Goal: Book appointment/travel/reservation

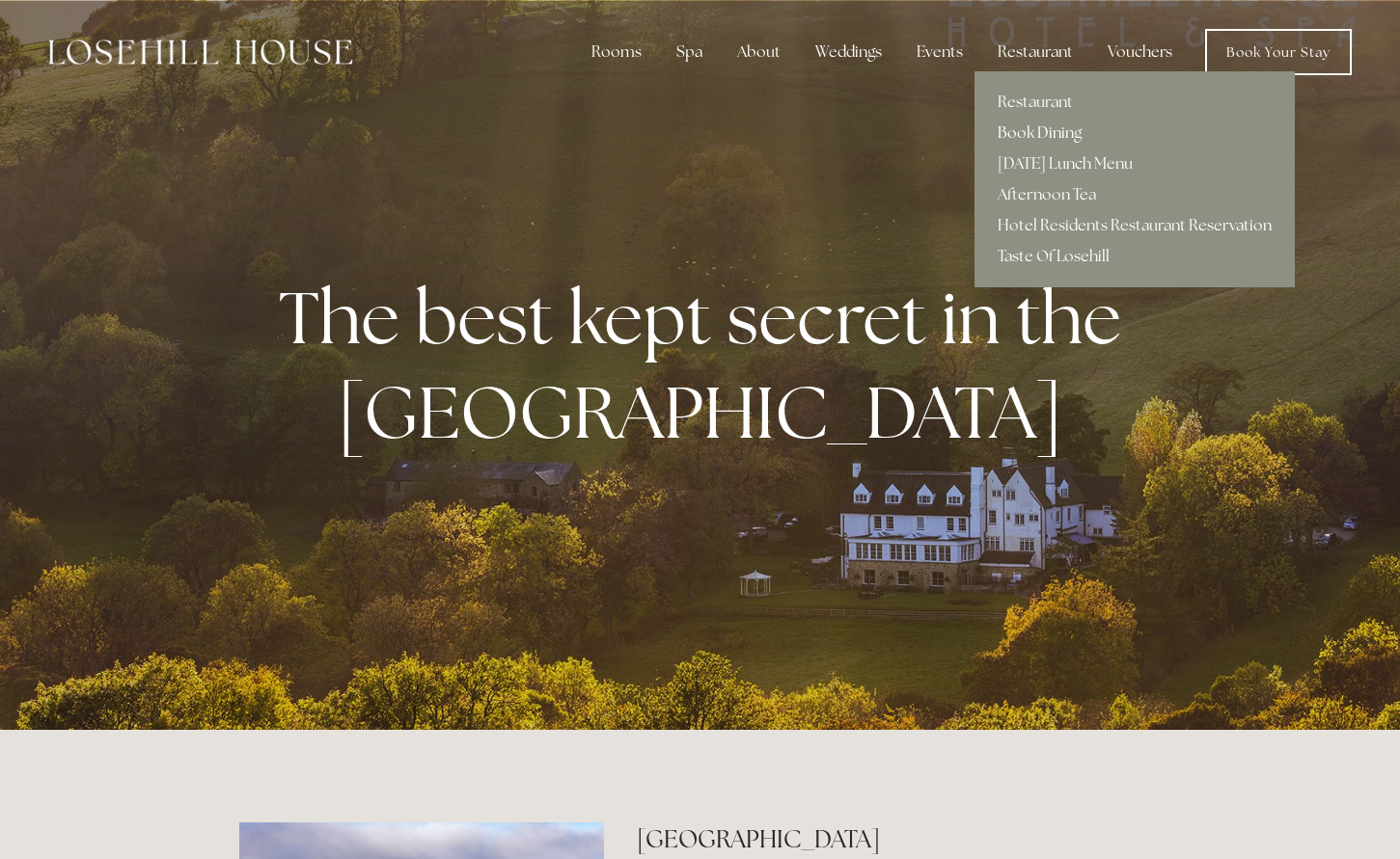
click at [1040, 133] on link "Book Dining" at bounding box center [1134, 133] width 321 height 31
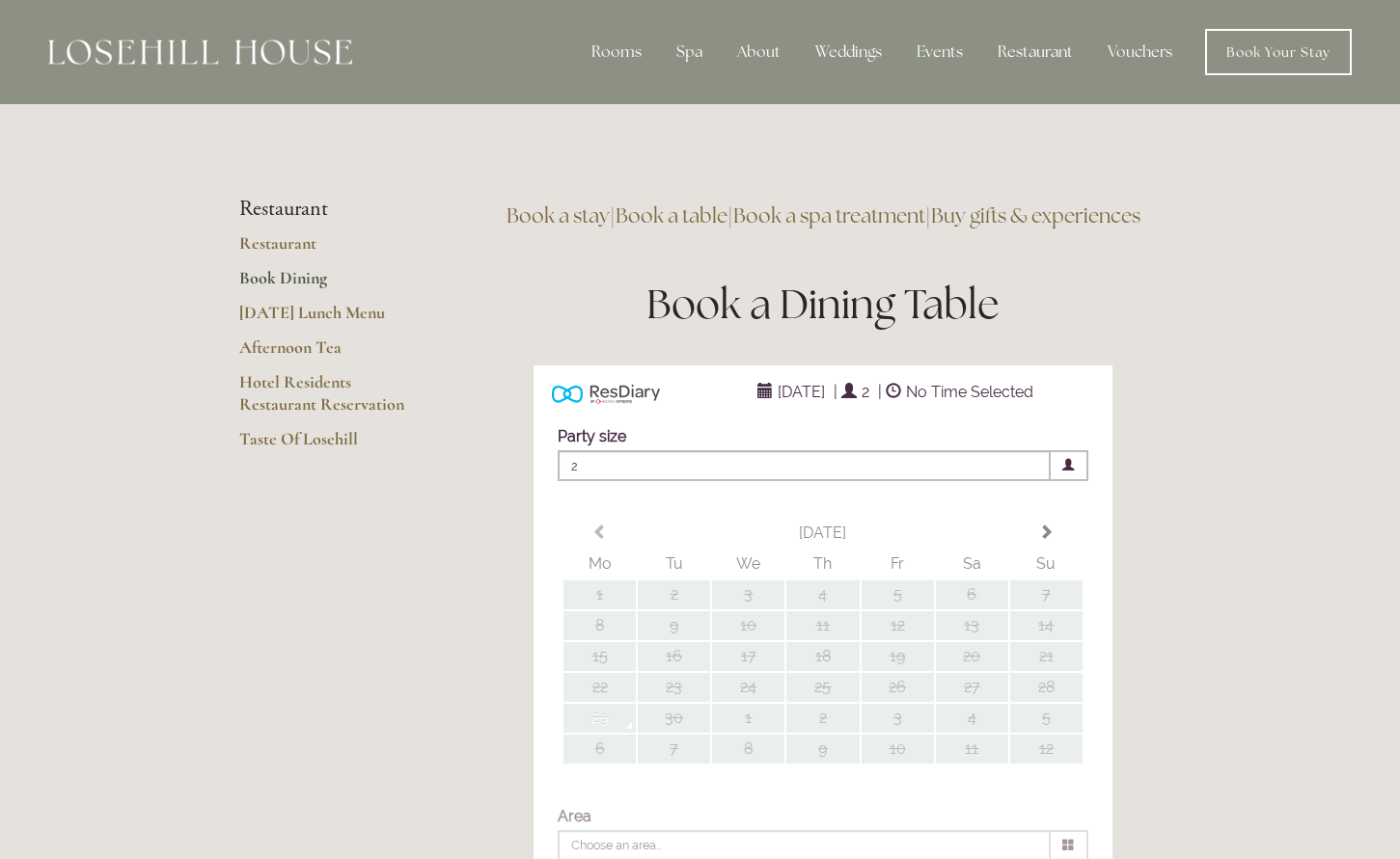
type input "Any Area"
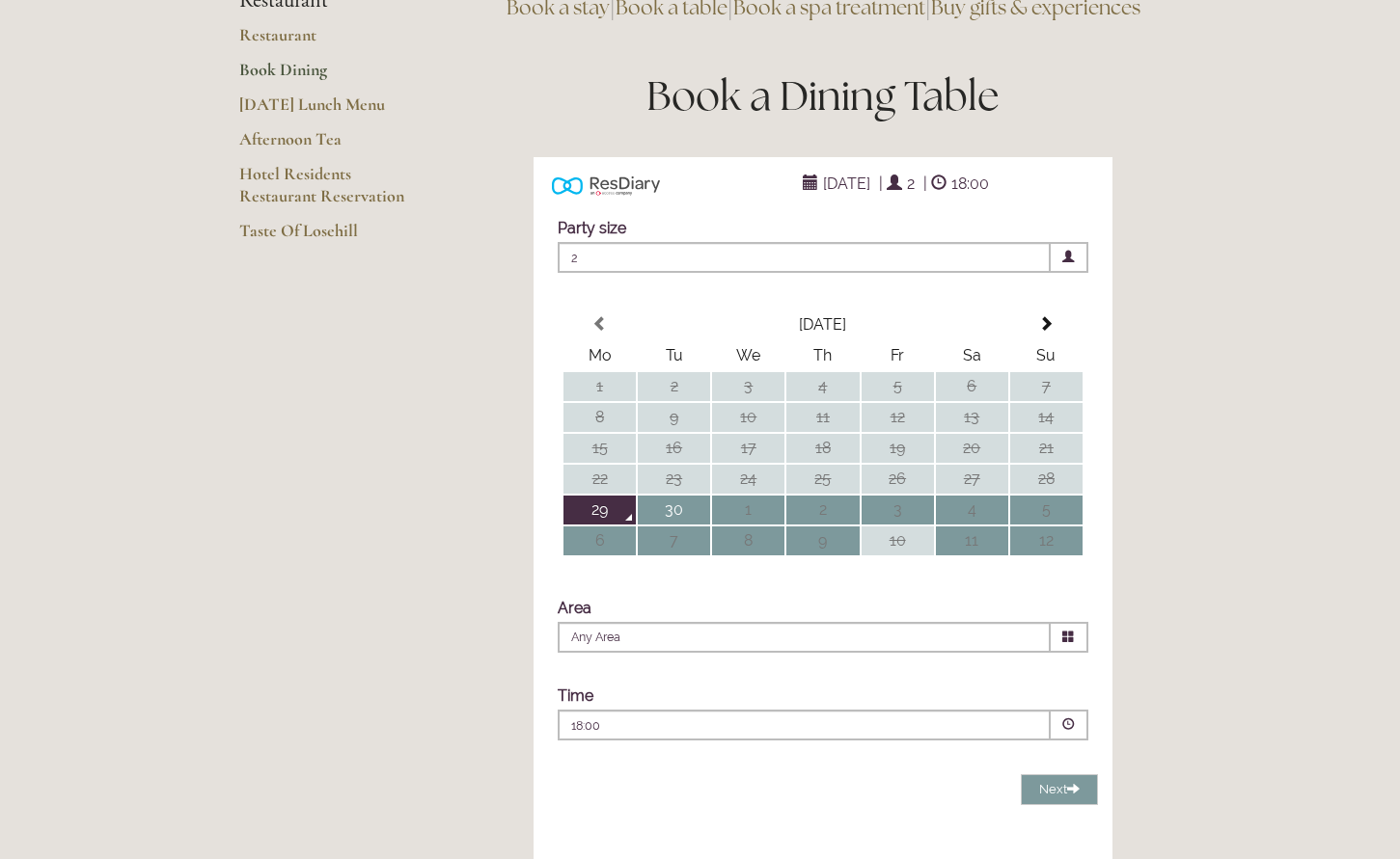
scroll to position [205, 0]
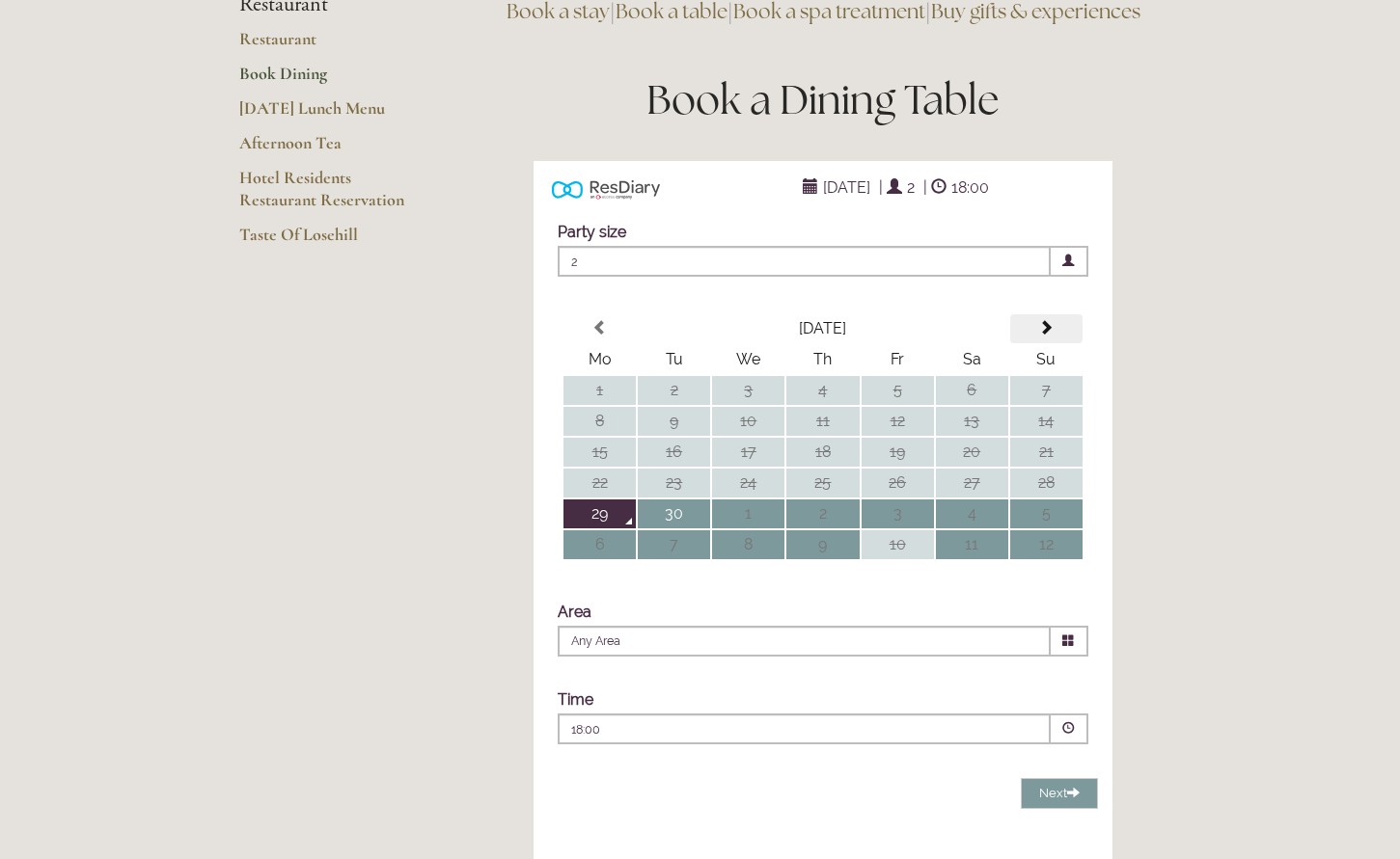
click at [1050, 336] on span at bounding box center [1046, 328] width 15 height 15
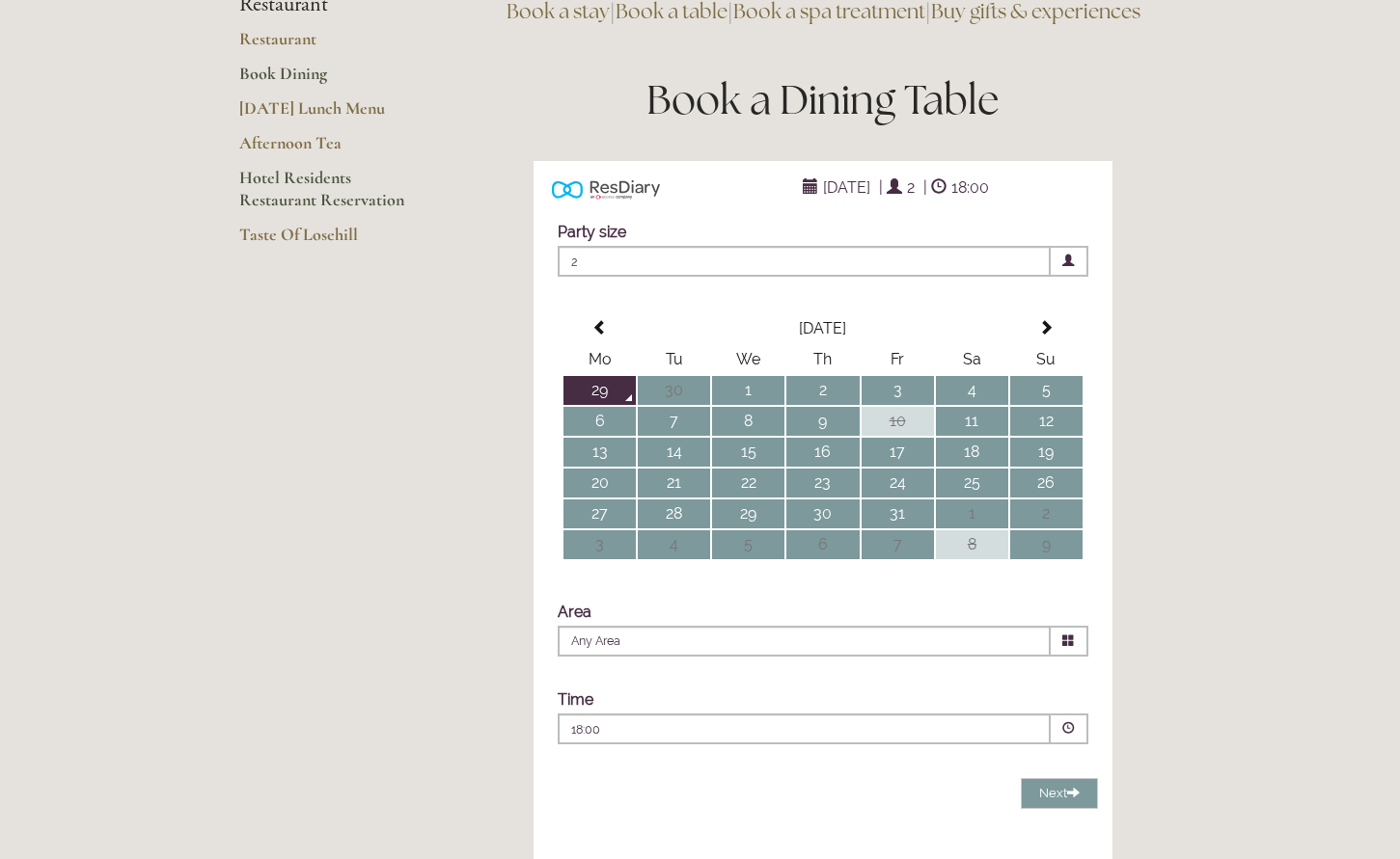
click at [316, 180] on link "Hotel Residents Restaurant Reservation" at bounding box center [331, 195] width 184 height 57
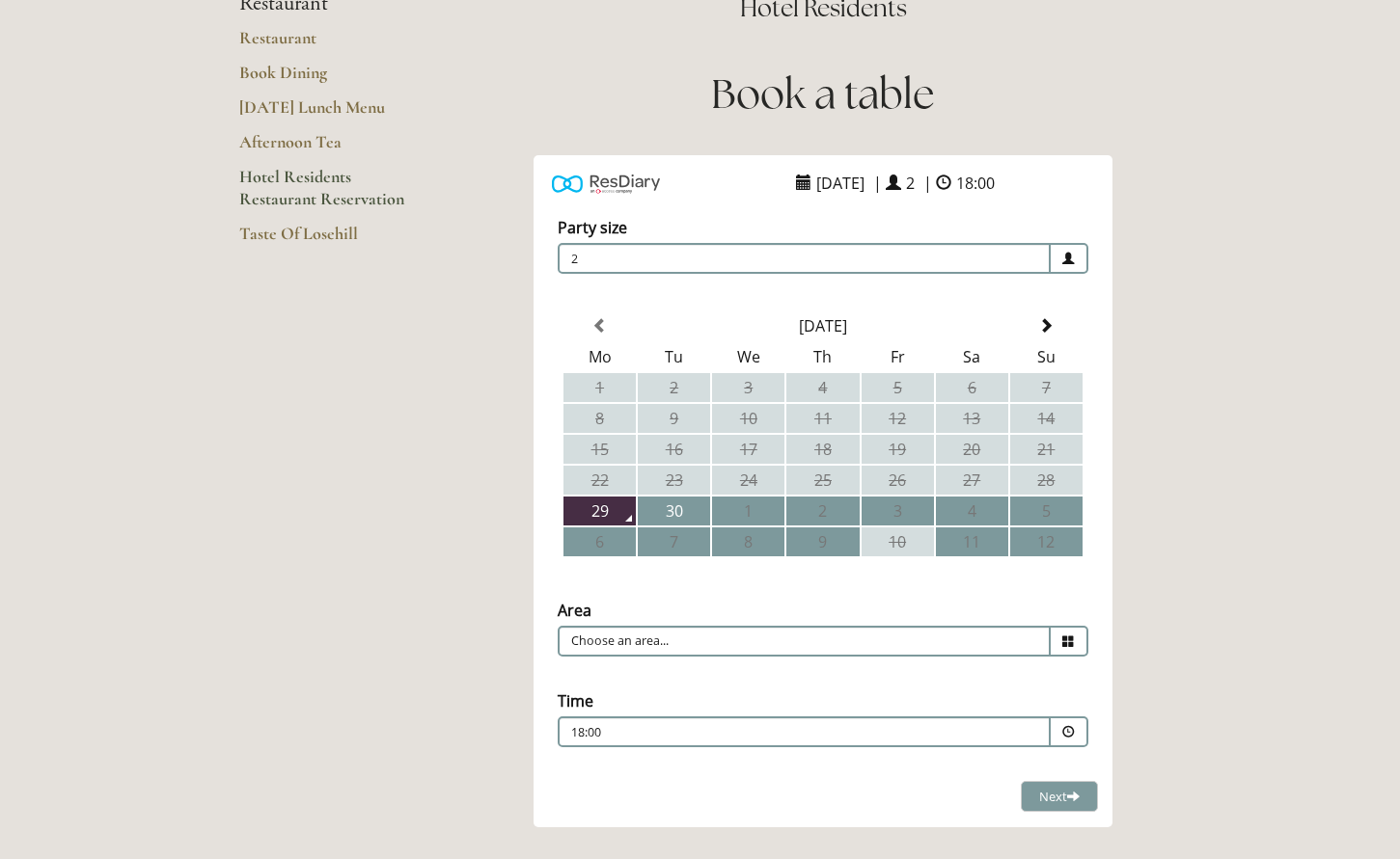
scroll to position [212, 0]
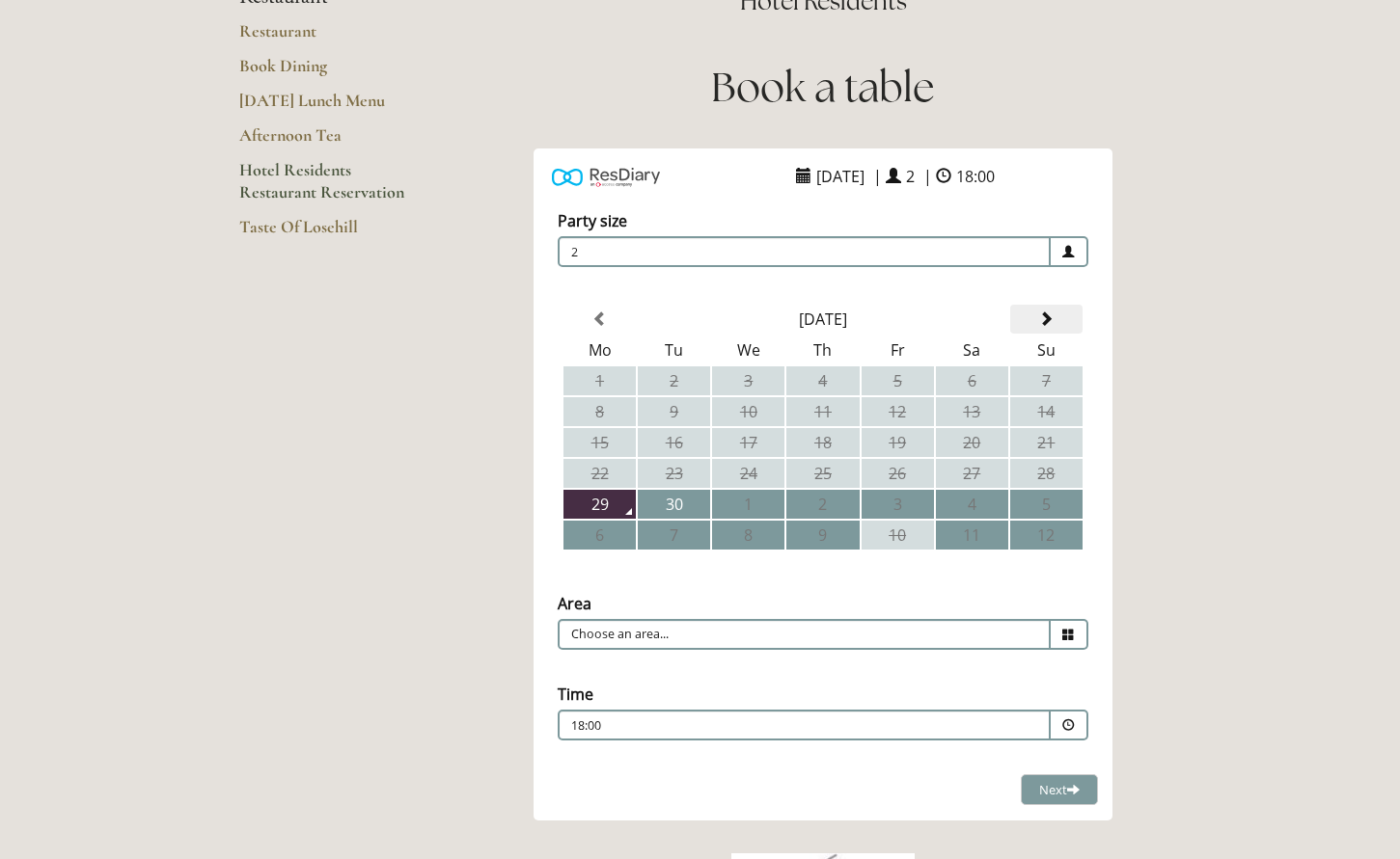
click at [1046, 320] on span at bounding box center [1046, 319] width 15 height 15
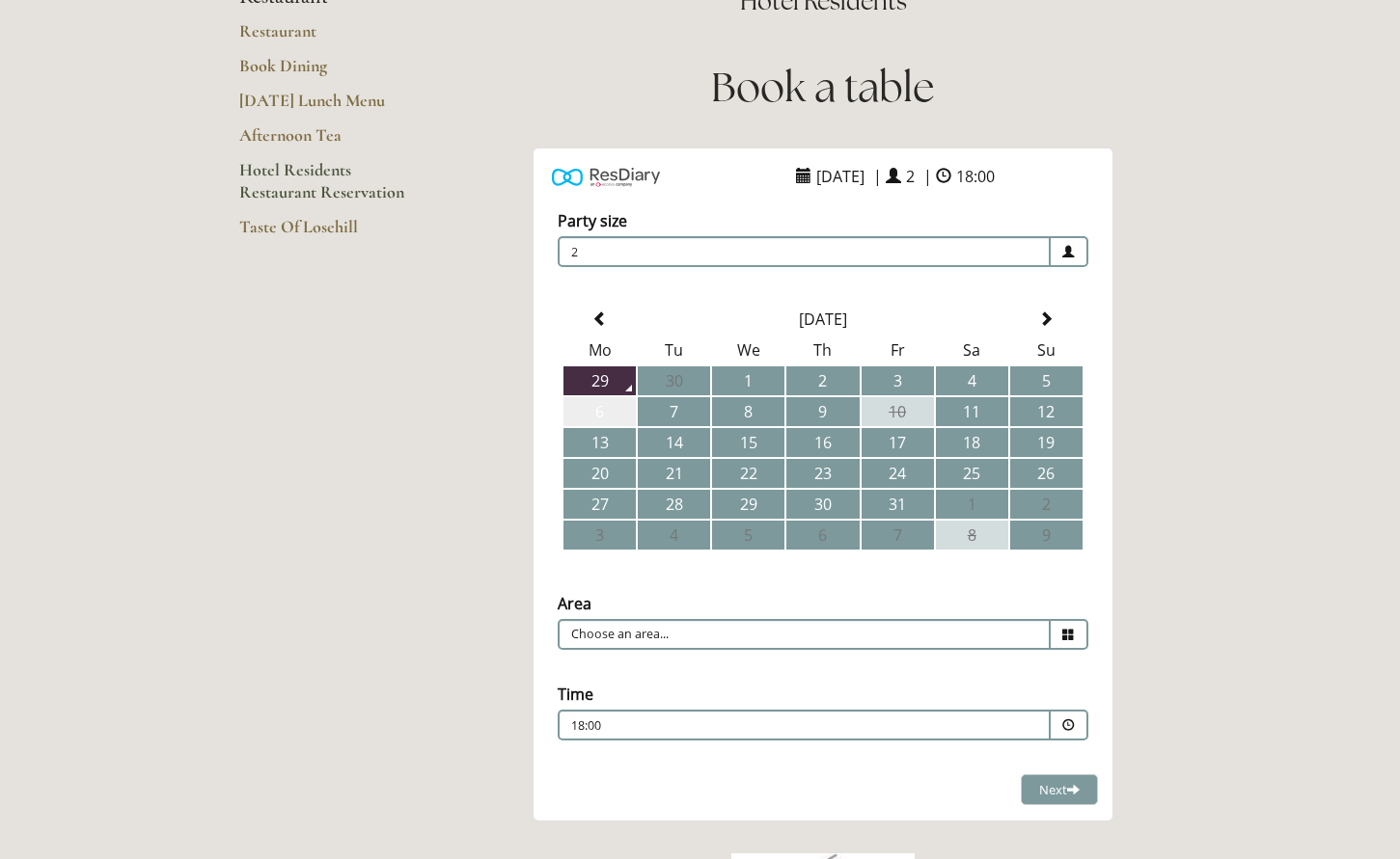
click at [617, 408] on td "6" at bounding box center [600, 412] width 72 height 29
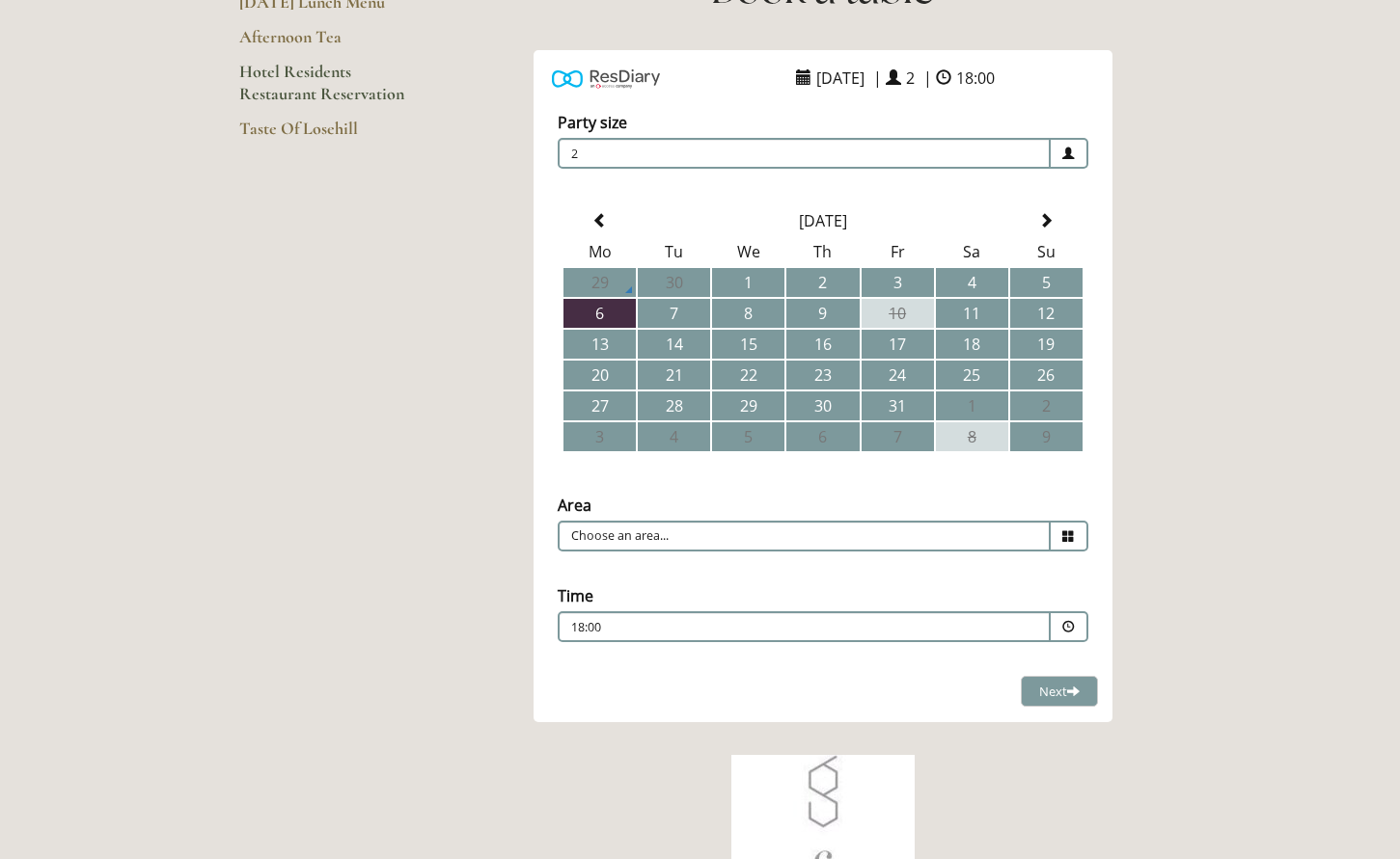
scroll to position [308, 0]
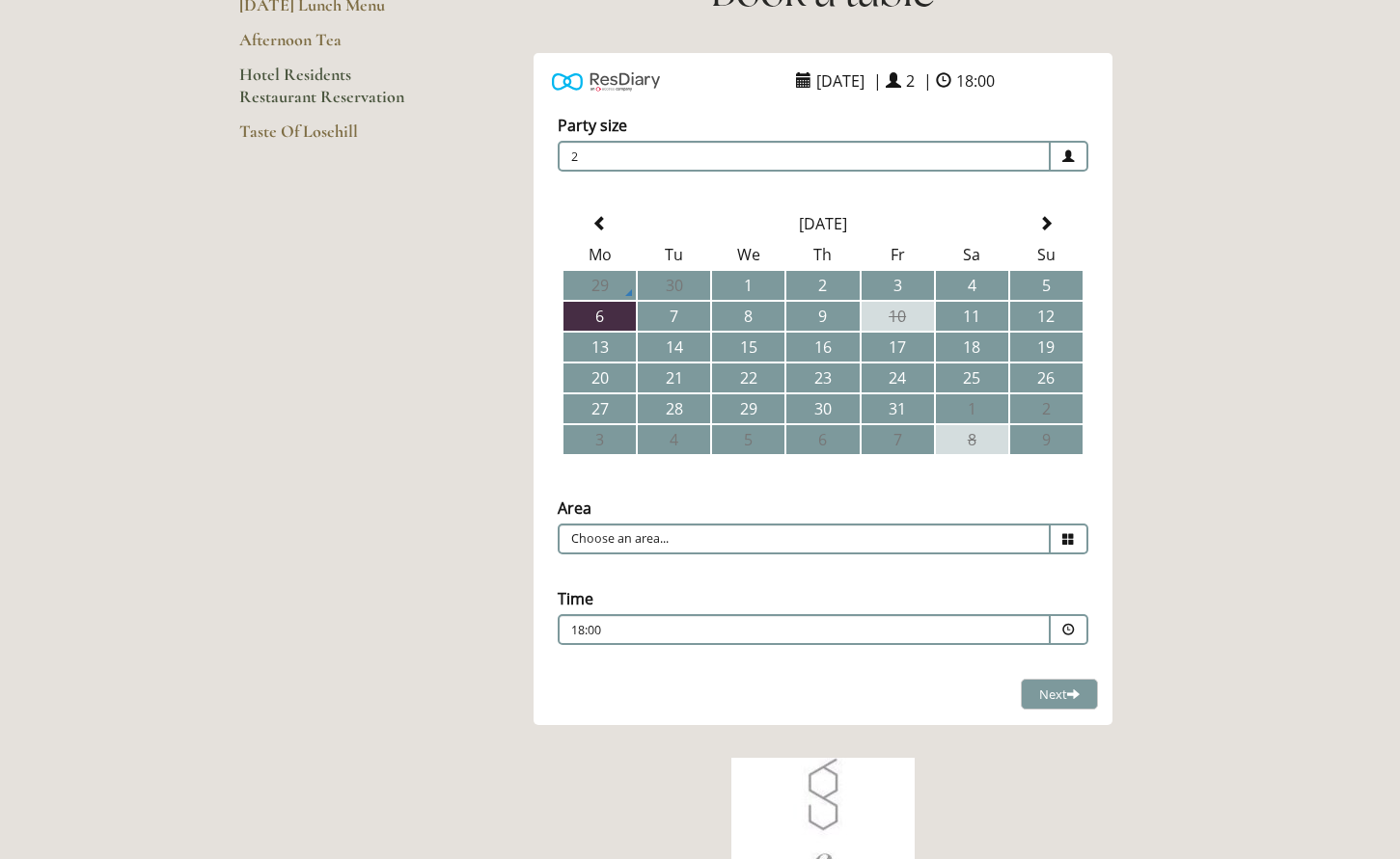
click at [1071, 540] on icon at bounding box center [1068, 540] width 13 height 13
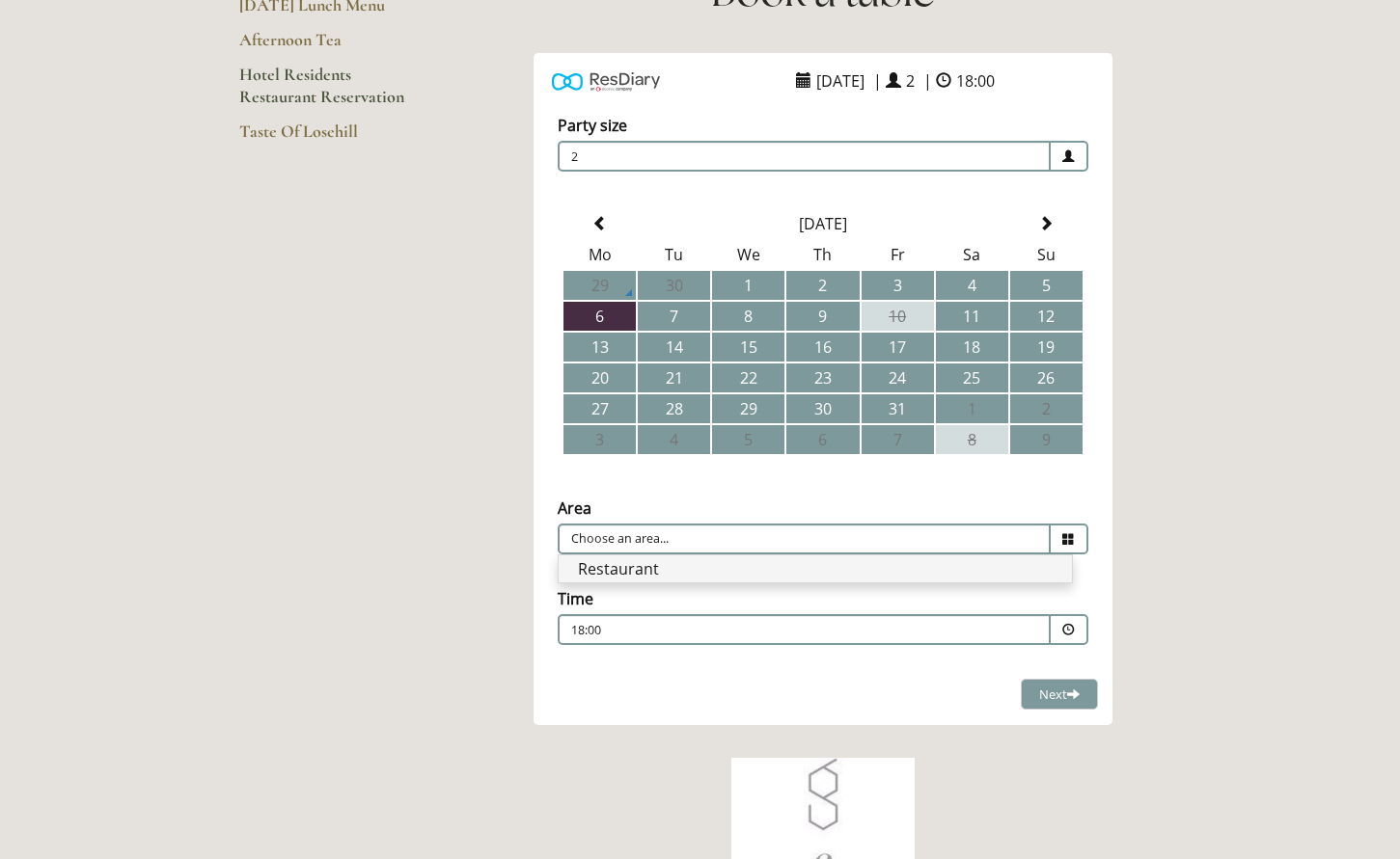
click at [994, 569] on li "Restaurant" at bounding box center [816, 569] width 514 height 27
type input "Restaurant"
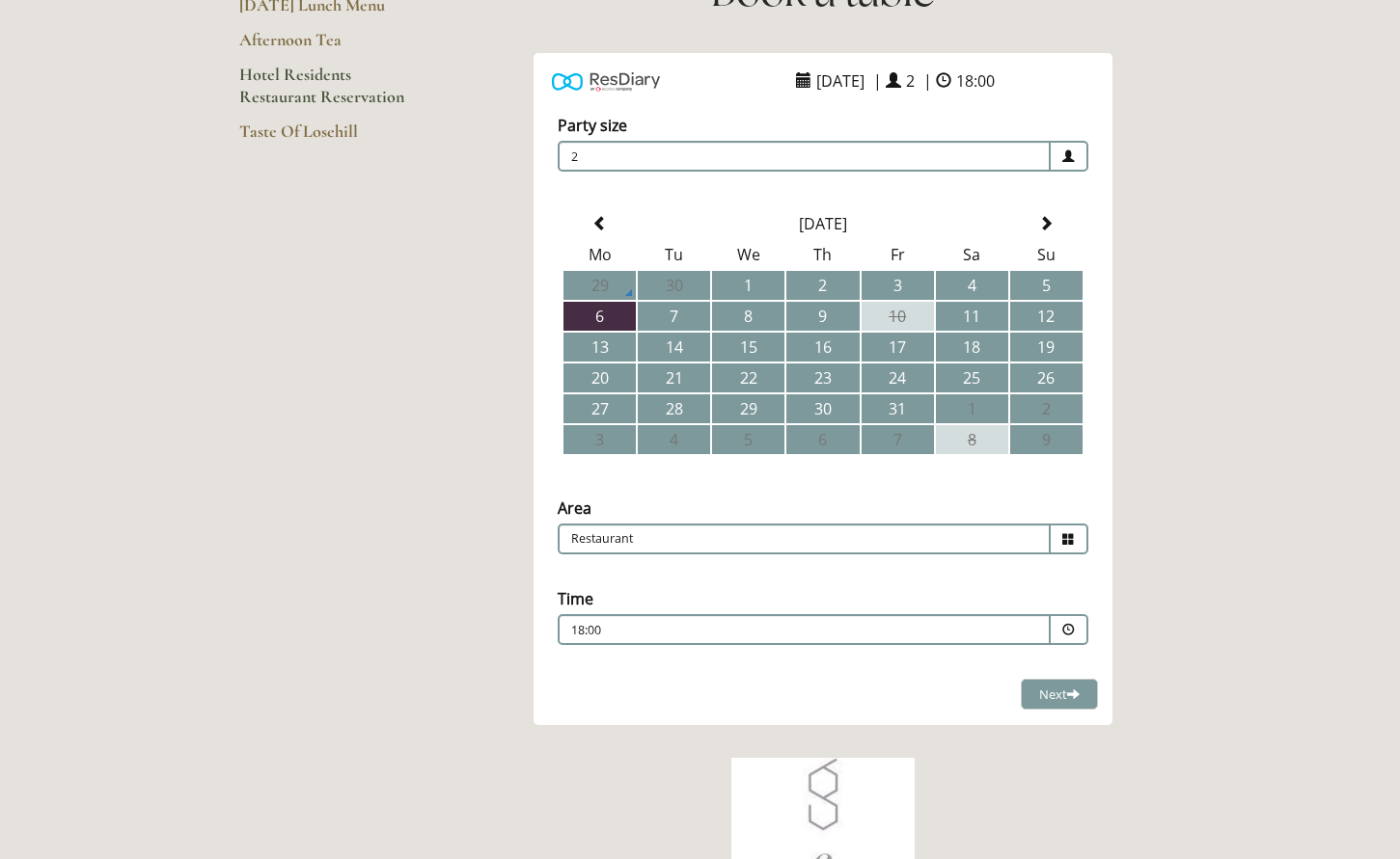
click at [1074, 631] on span at bounding box center [1068, 630] width 13 height 13
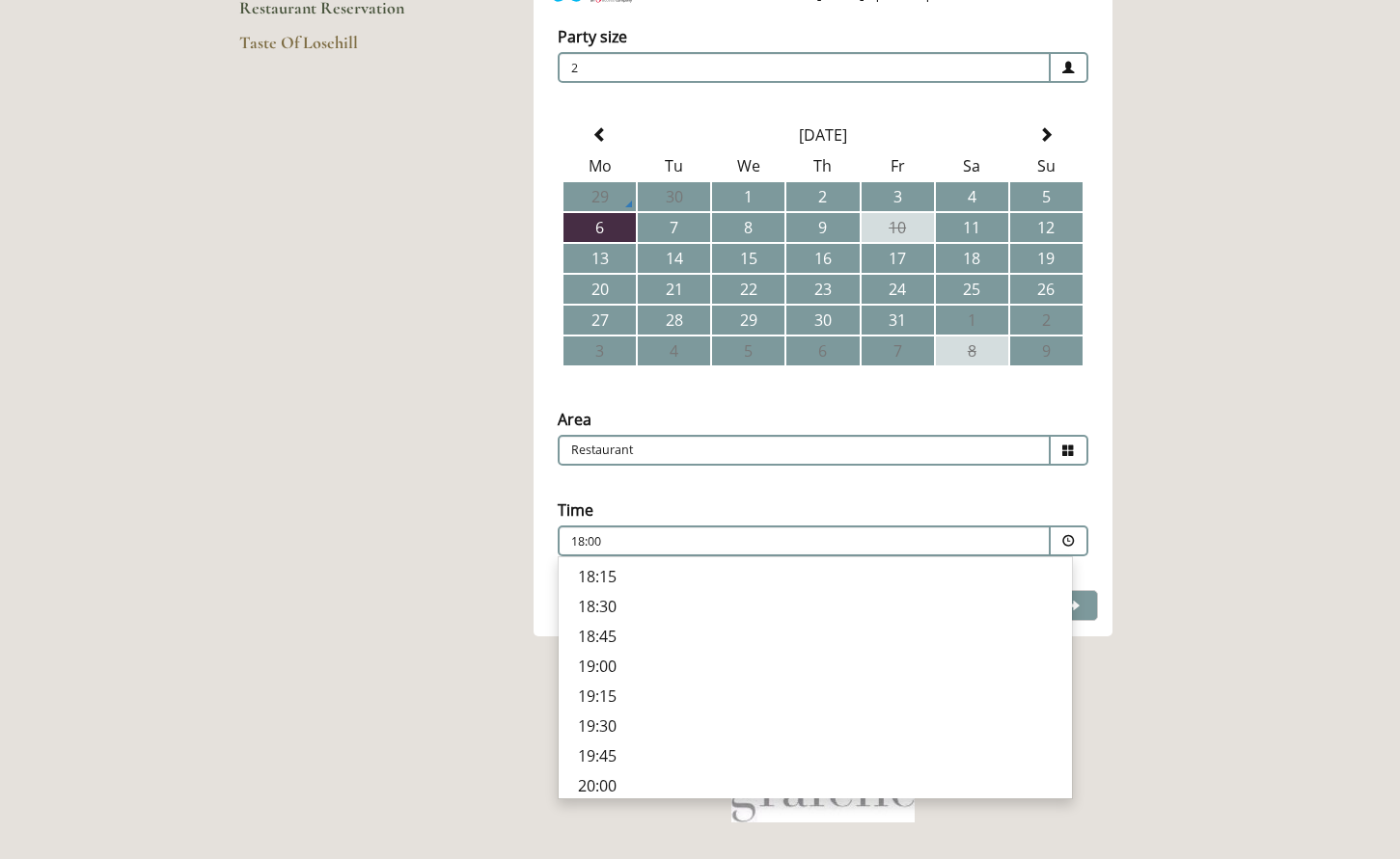
scroll to position [668, 0]
click at [631, 612] on p "18:30" at bounding box center [816, 609] width 475 height 21
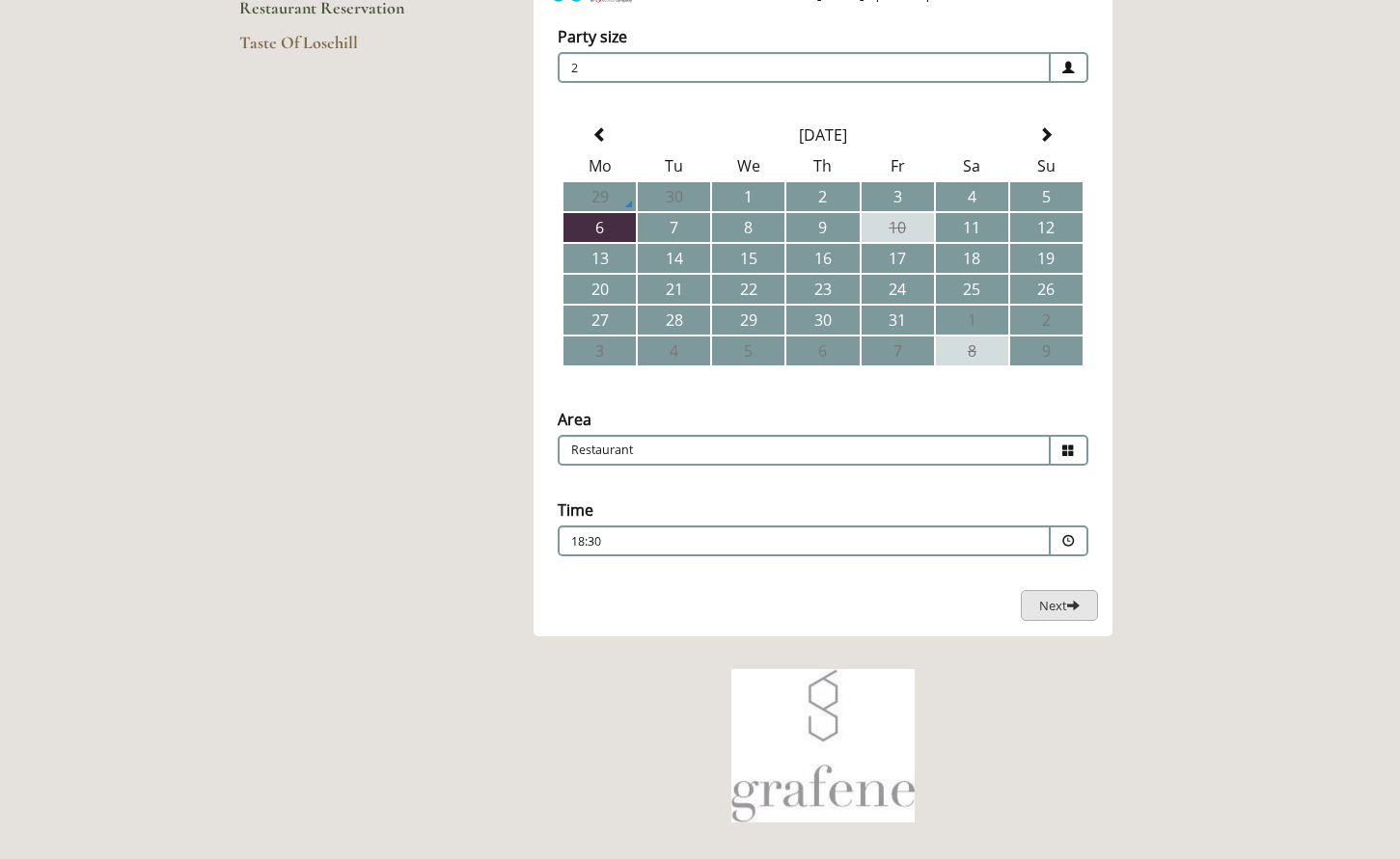
click at [1050, 607] on span "Next" at bounding box center [1059, 606] width 41 height 17
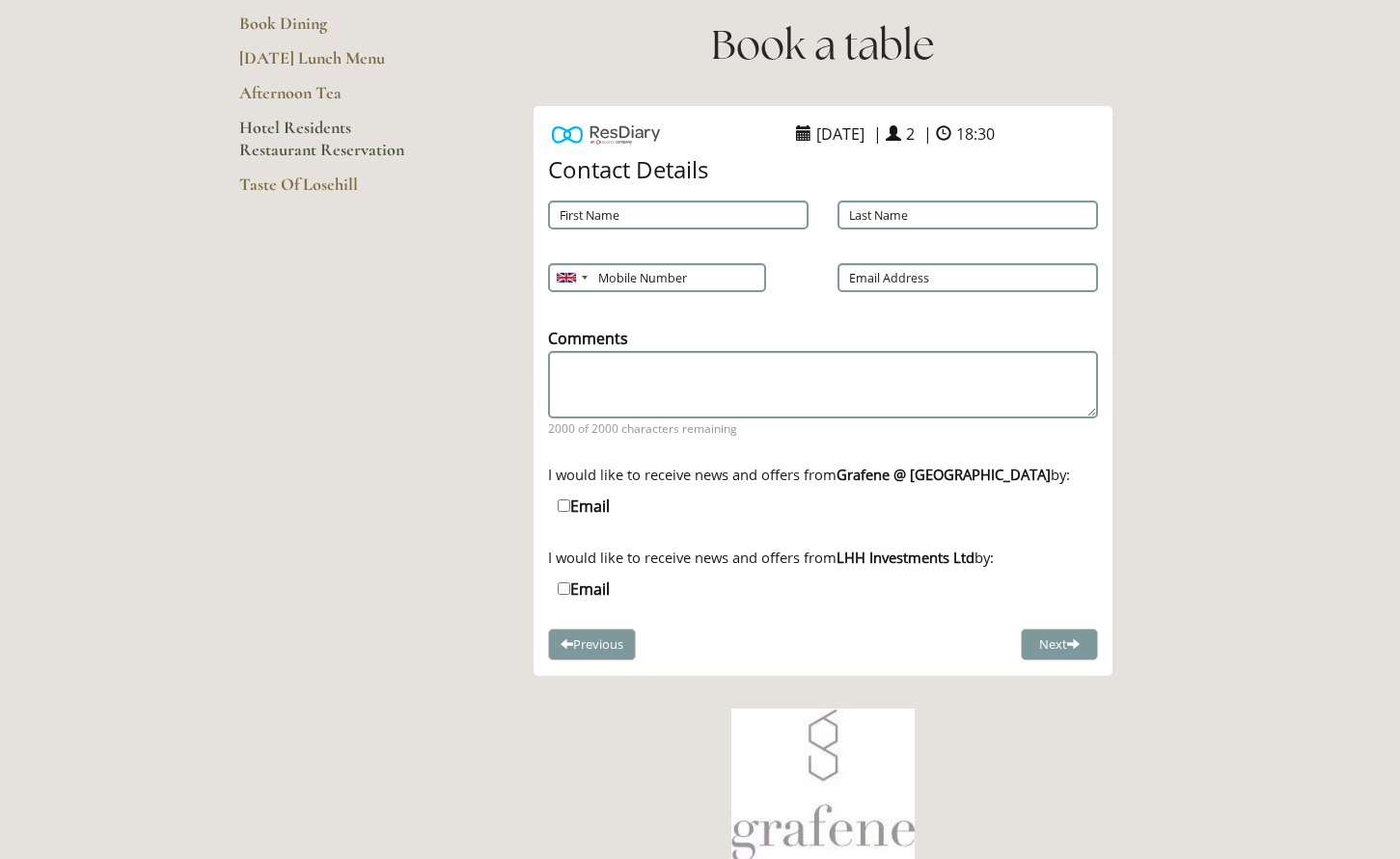
scroll to position [236, 0]
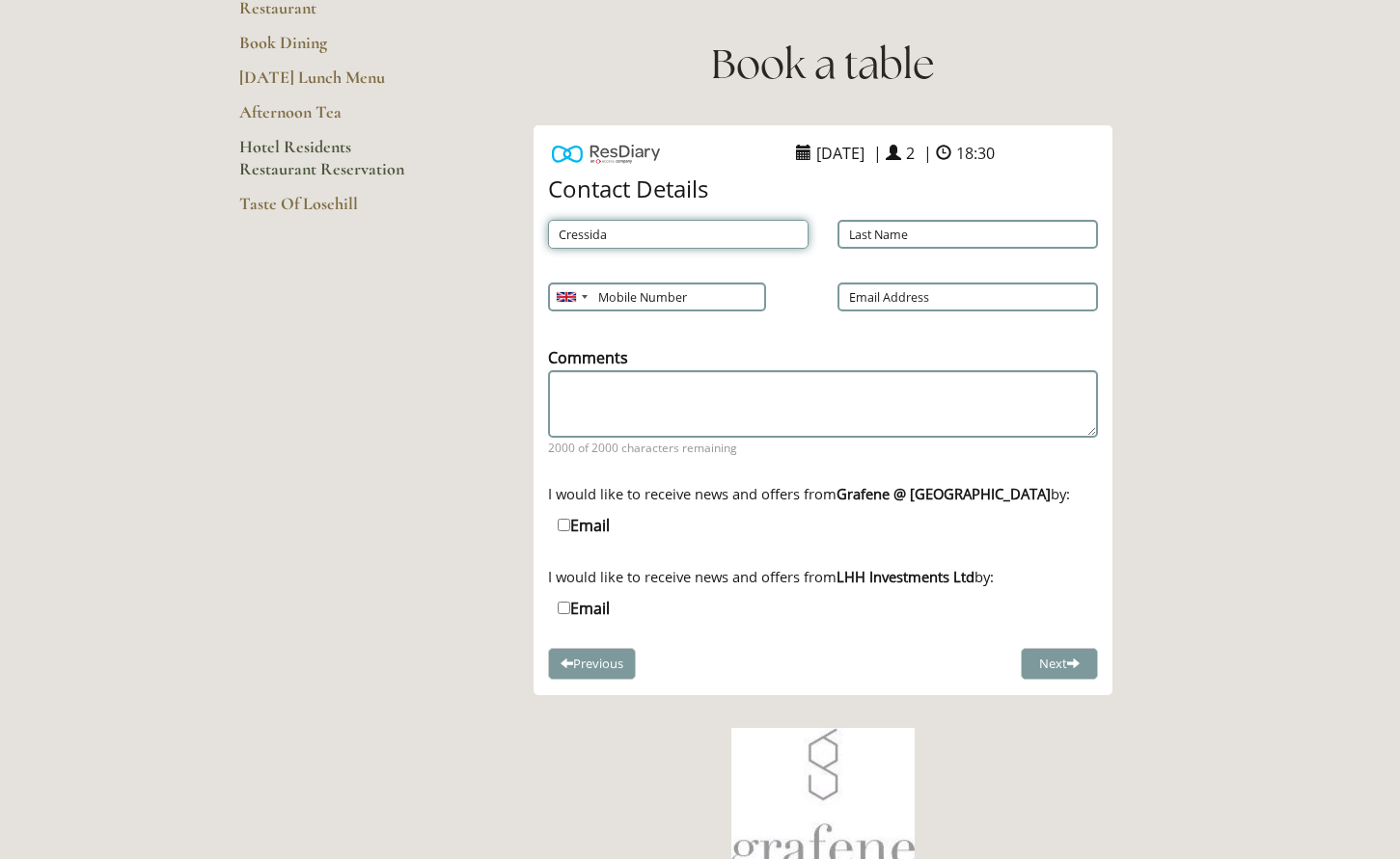
type input "Cressida"
type input "[PERSON_NAME]"
type input "07766880878"
type input "[EMAIL_ADDRESS][DOMAIN_NAME]"
click at [729, 549] on div "Email SMS" at bounding box center [824, 536] width 550 height 60
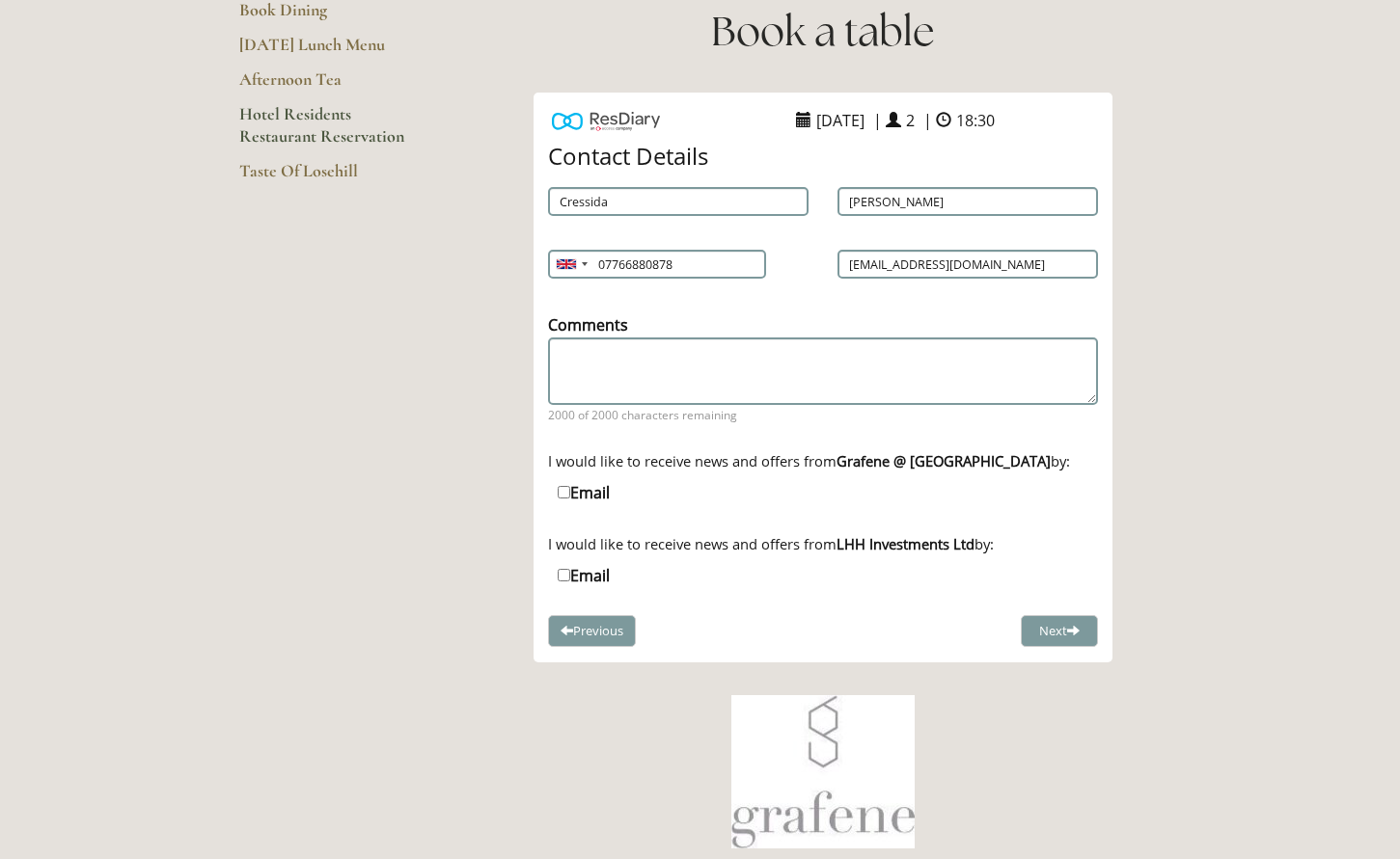
scroll to position [270, 0]
click at [1042, 627] on button "Next" at bounding box center [1059, 629] width 77 height 32
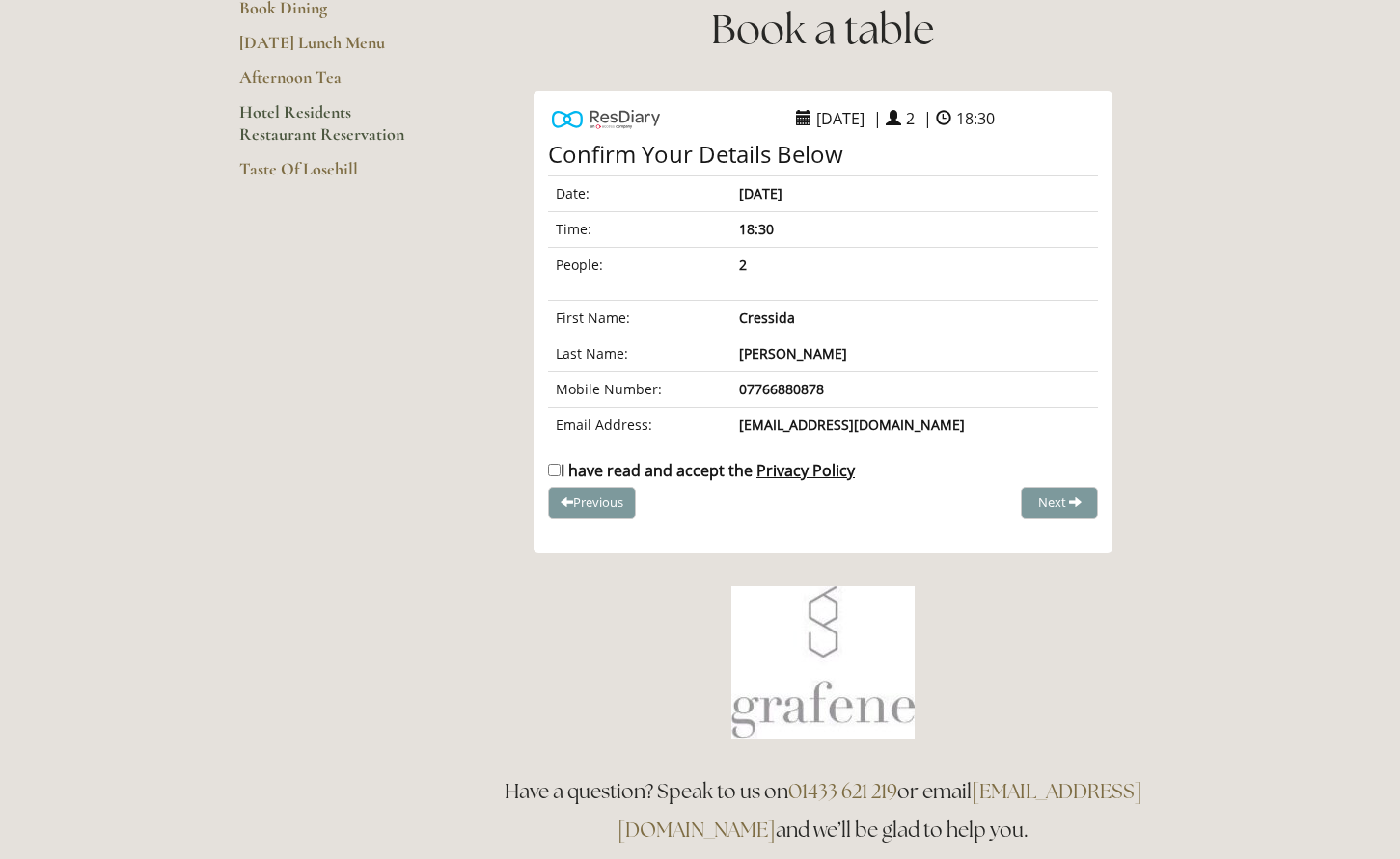
click at [555, 469] on input "I have read and accept the Privacy Policy" at bounding box center [554, 470] width 13 height 13
checkbox input "true"
click at [1000, 510] on span "Complete Booking" at bounding box center [1017, 503] width 106 height 17
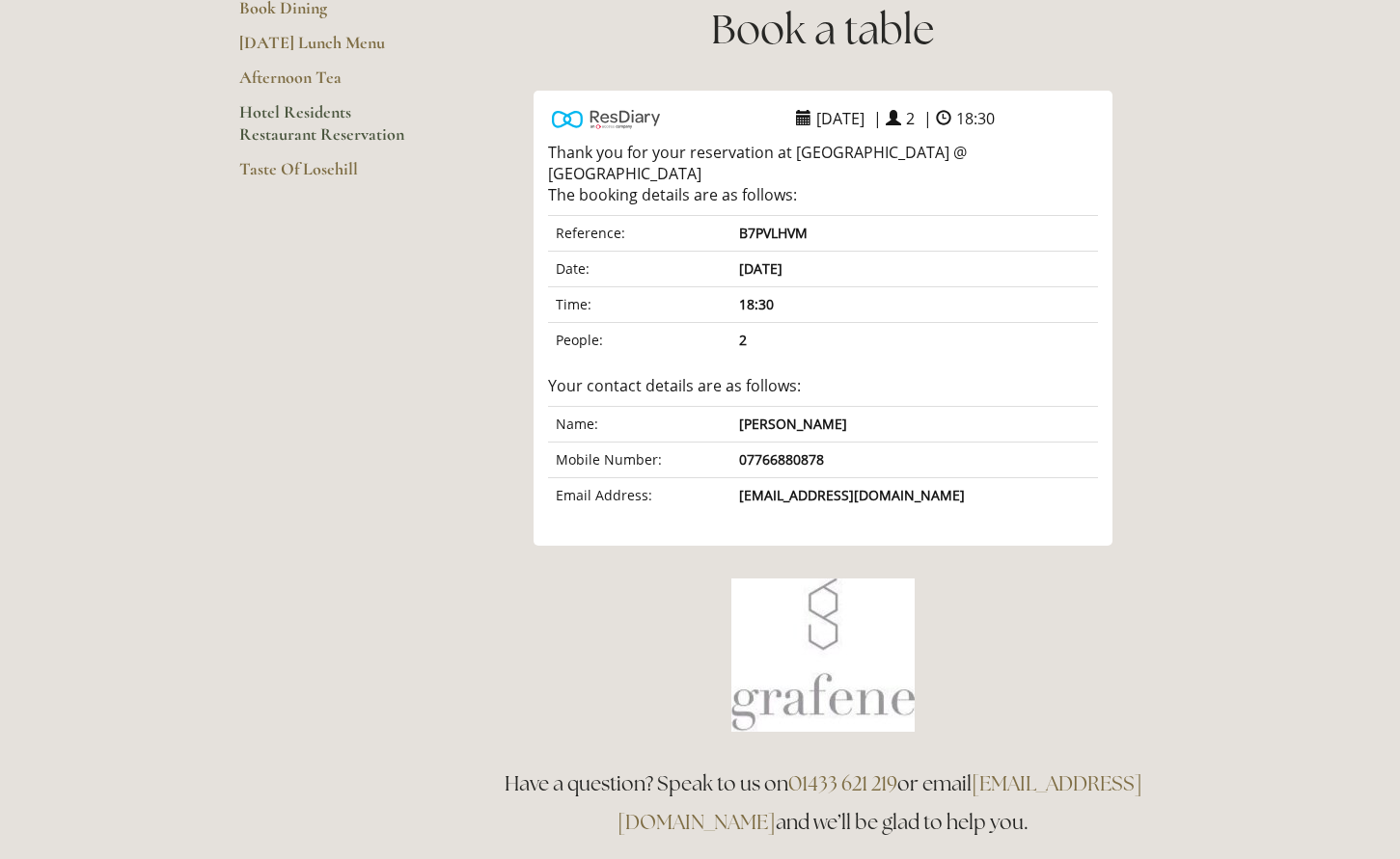
click at [335, 133] on link "Hotel Residents Restaurant Reservation" at bounding box center [331, 129] width 184 height 57
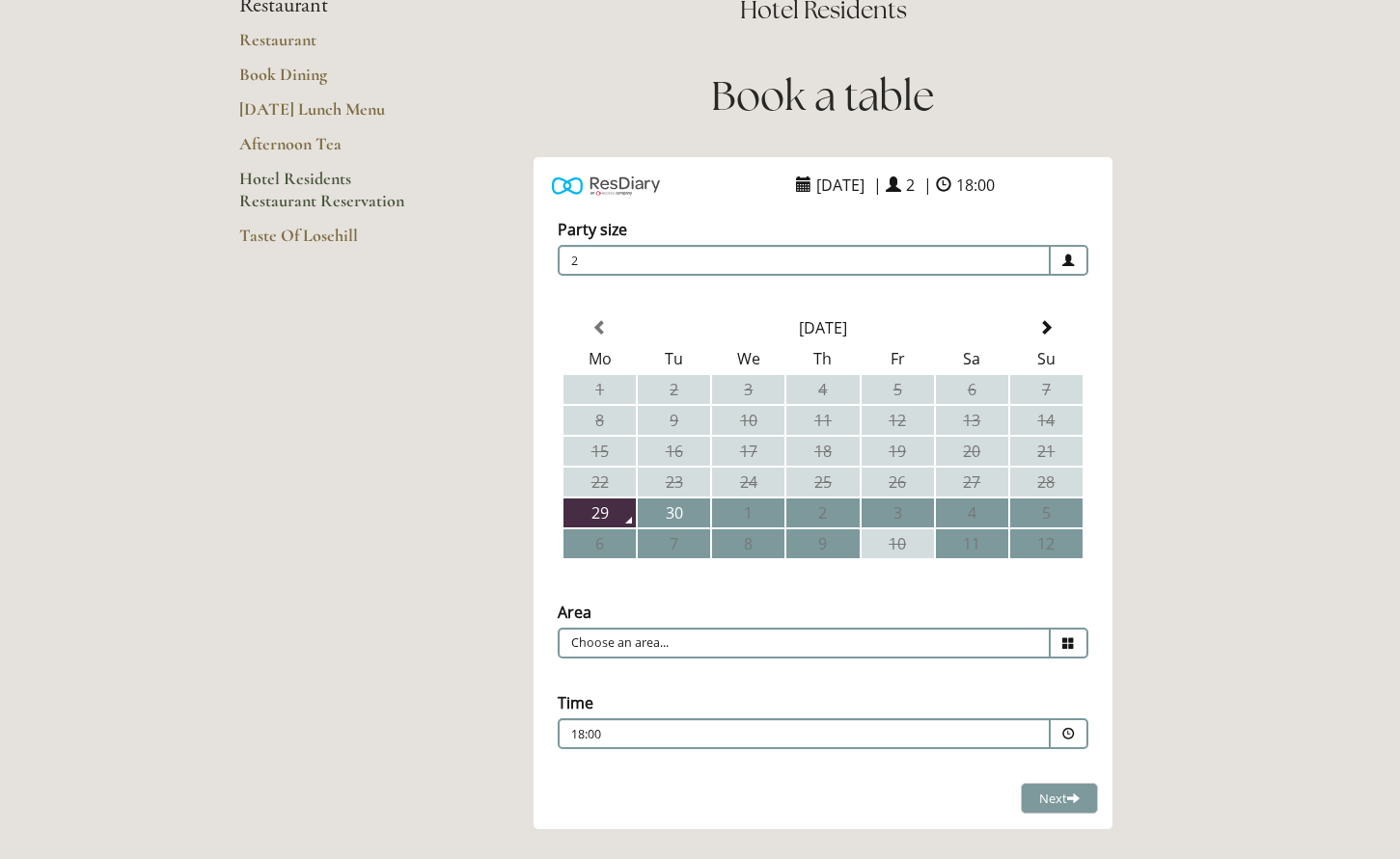
scroll to position [205, 0]
click at [1048, 323] on span at bounding box center [1046, 327] width 15 height 15
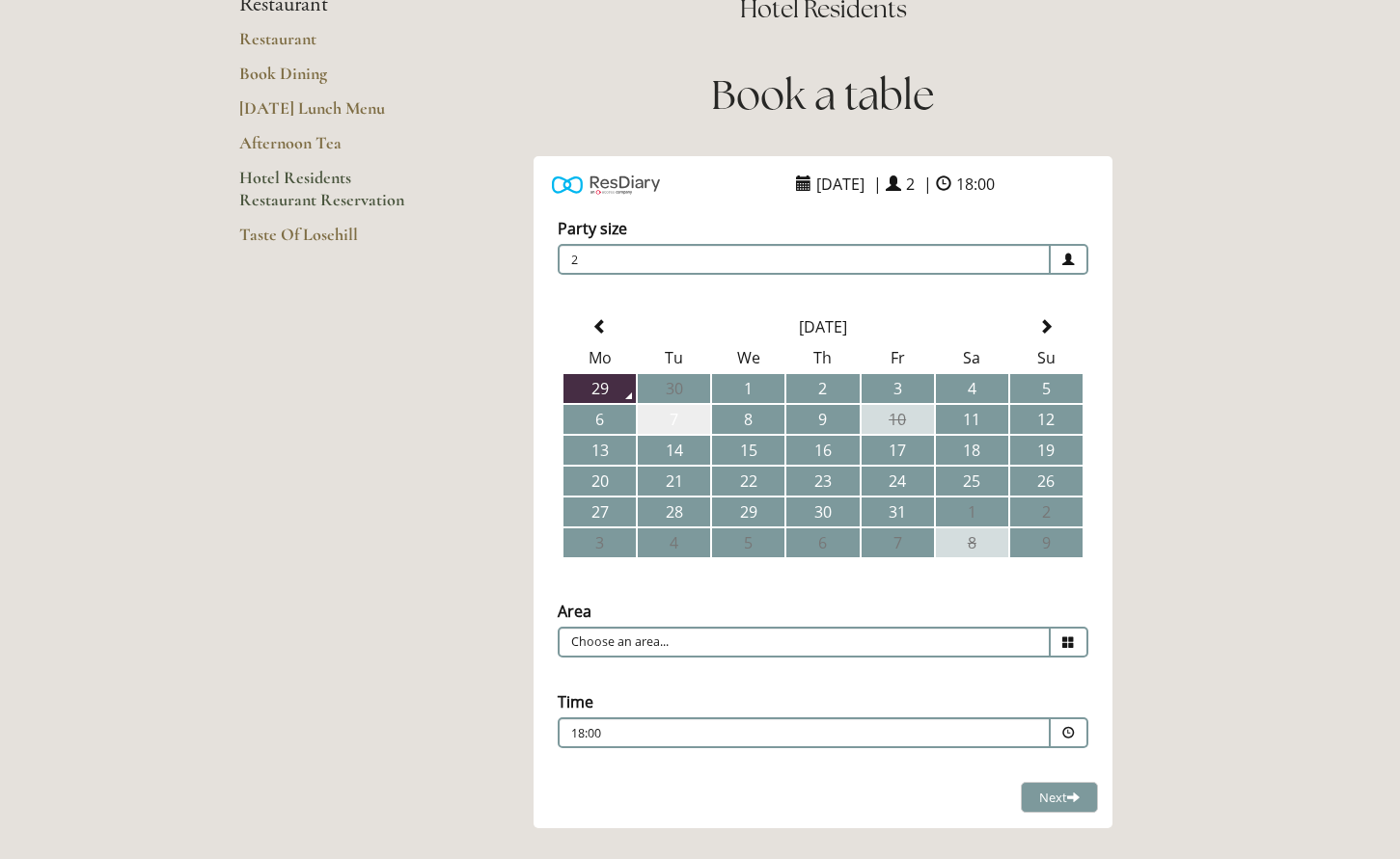
click at [676, 418] on td "7" at bounding box center [674, 420] width 72 height 29
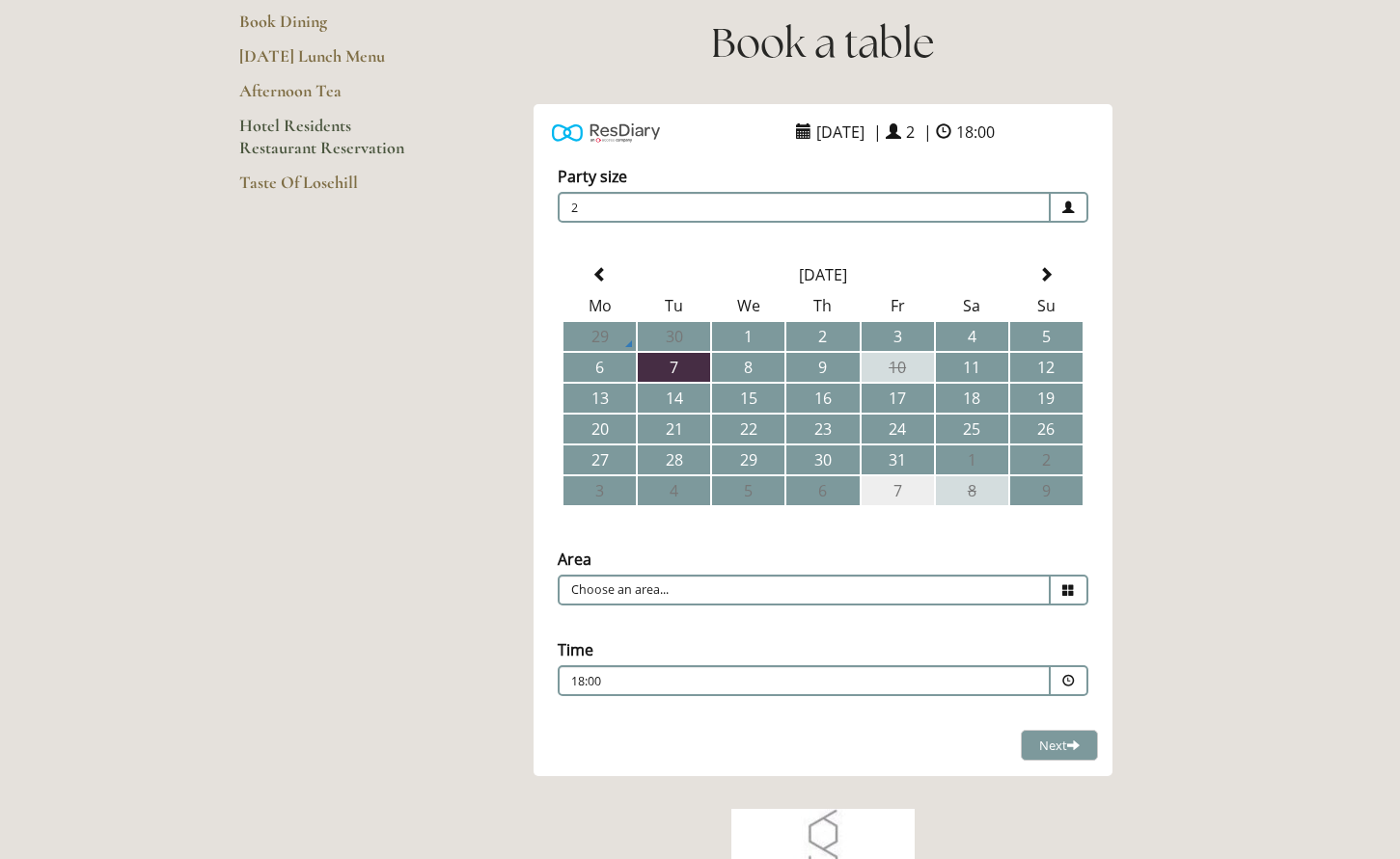
scroll to position [266, 0]
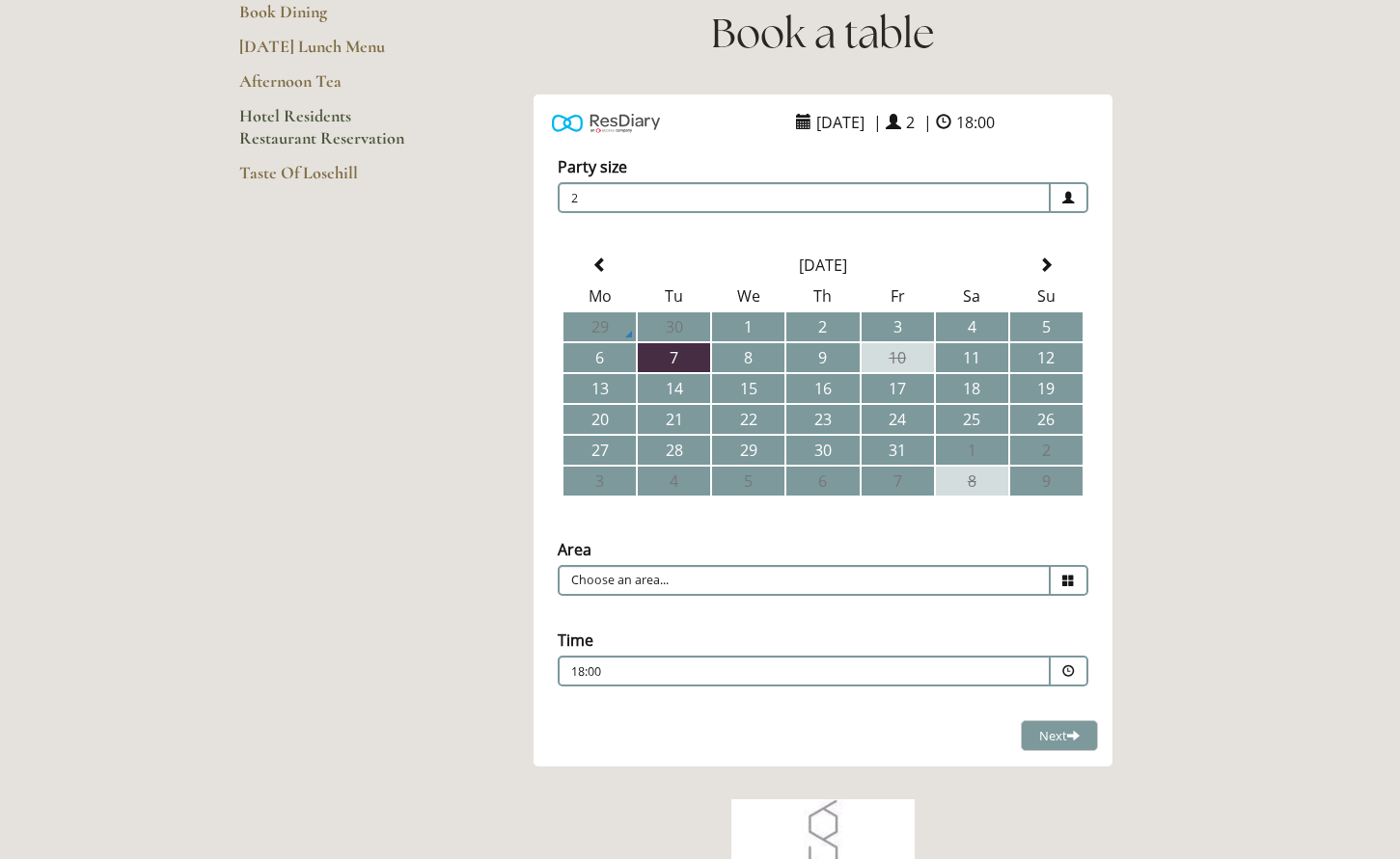
click at [1071, 584] on icon at bounding box center [1068, 581] width 13 height 13
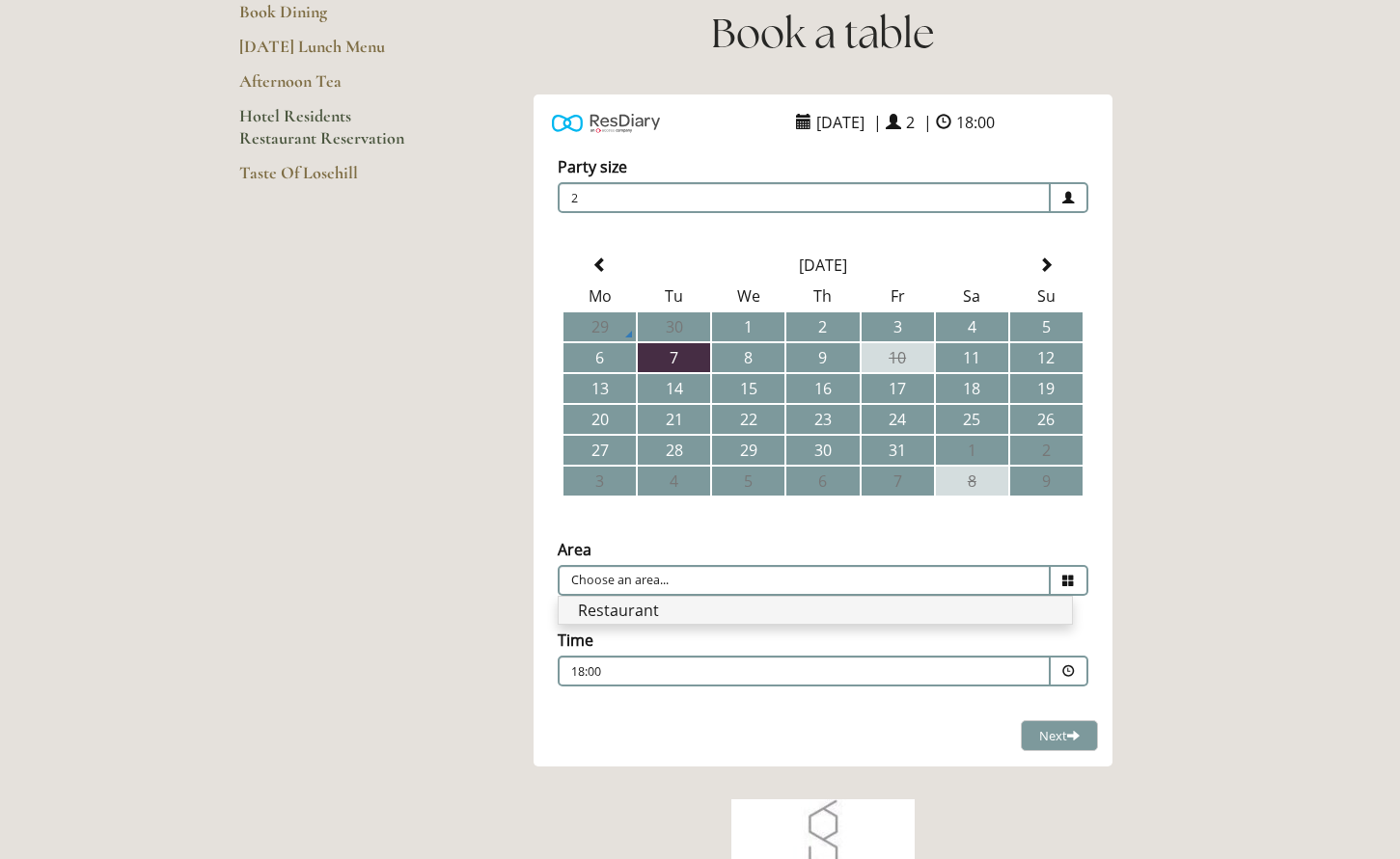
click at [914, 610] on li "Restaurant" at bounding box center [816, 611] width 514 height 27
type input "Restaurant"
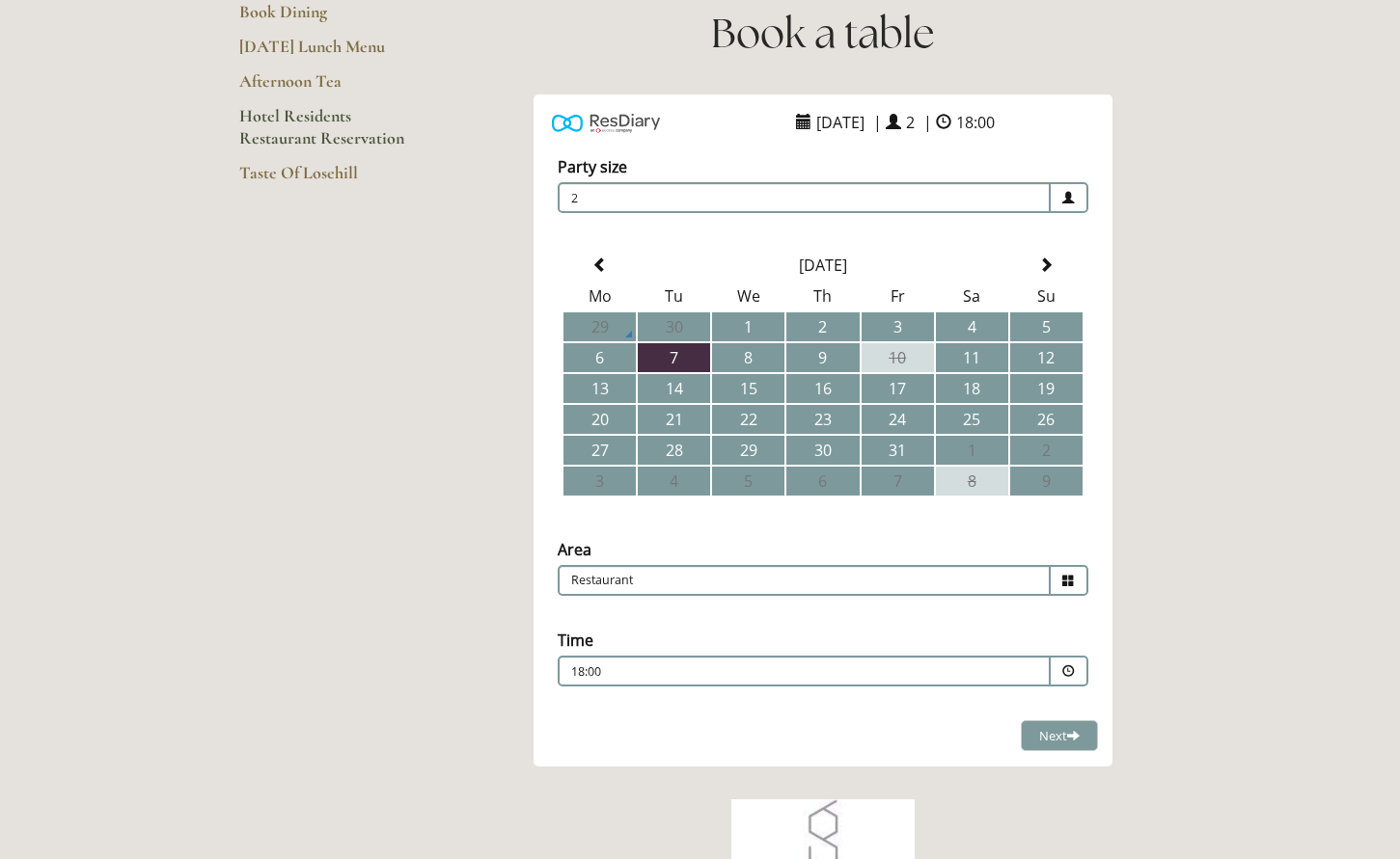
click at [1070, 672] on span at bounding box center [1068, 672] width 13 height 13
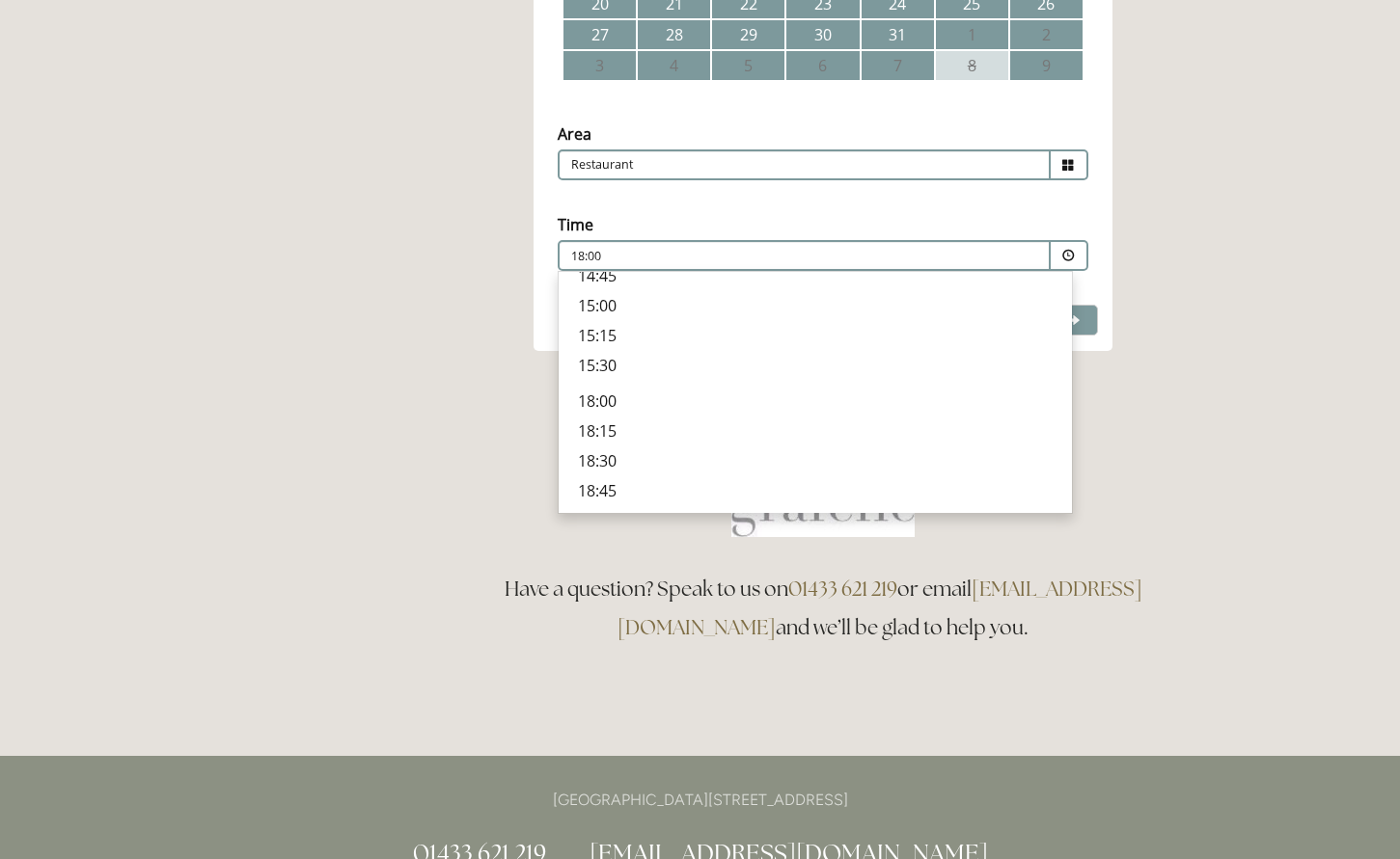
scroll to position [696, 0]
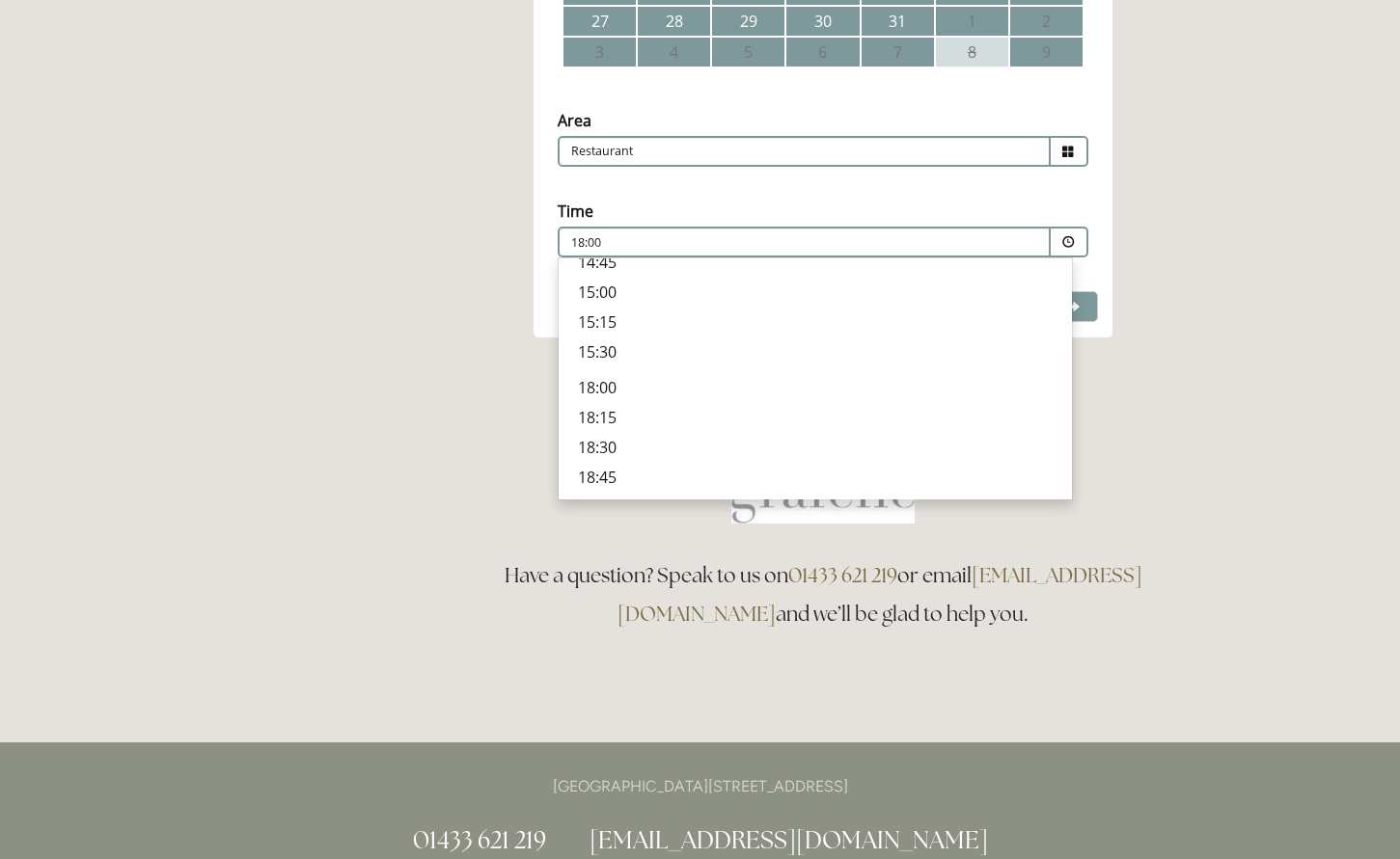
click at [750, 449] on p "18:30" at bounding box center [816, 448] width 475 height 21
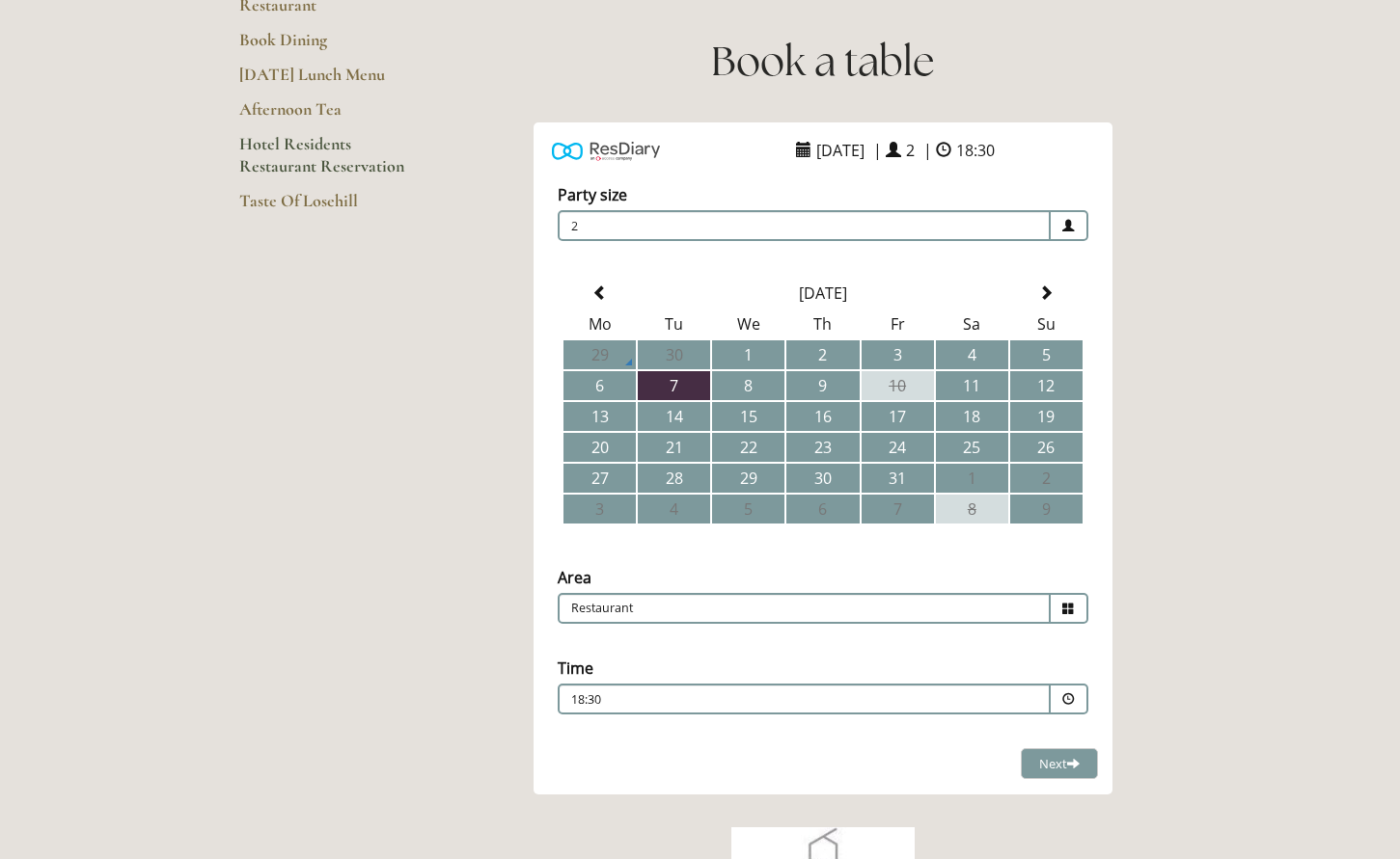
scroll to position [240, 0]
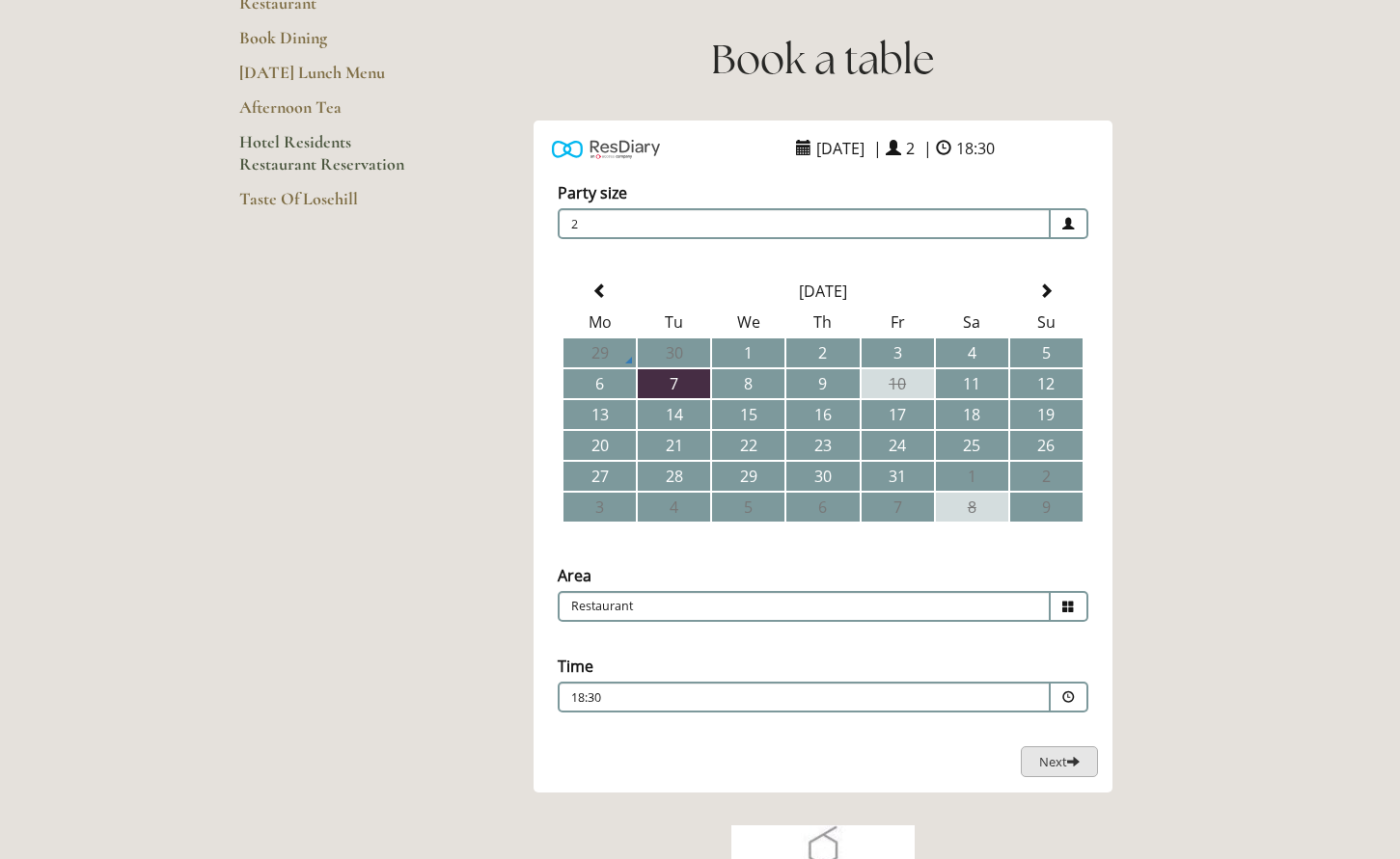
click at [1042, 755] on span "Next" at bounding box center [1059, 762] width 41 height 17
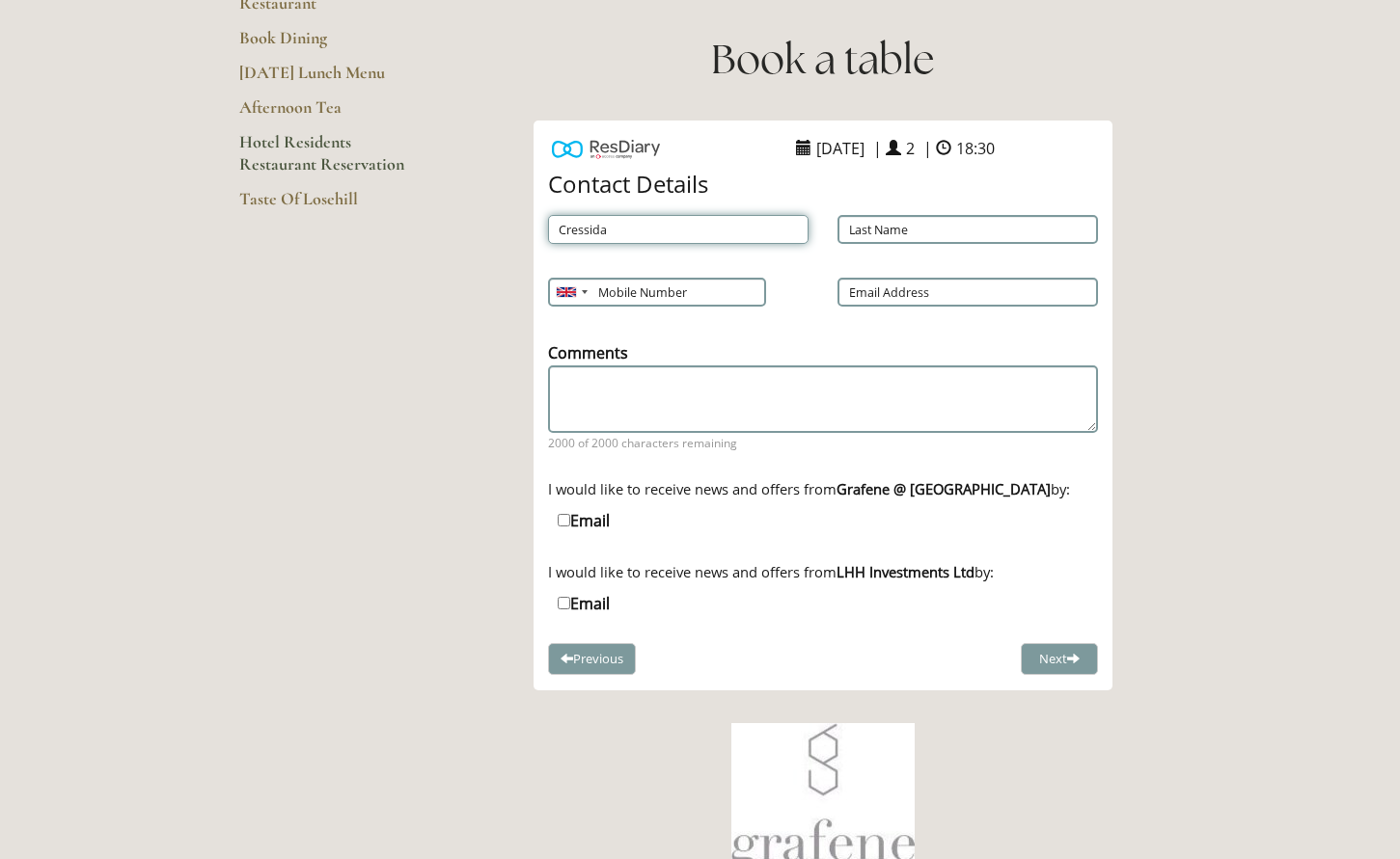
type input "Cressida"
type input "[PERSON_NAME]"
type input "07766880878"
type input "[EMAIL_ADDRESS][DOMAIN_NAME]"
click at [1070, 530] on div "Email SMS" at bounding box center [824, 531] width 550 height 60
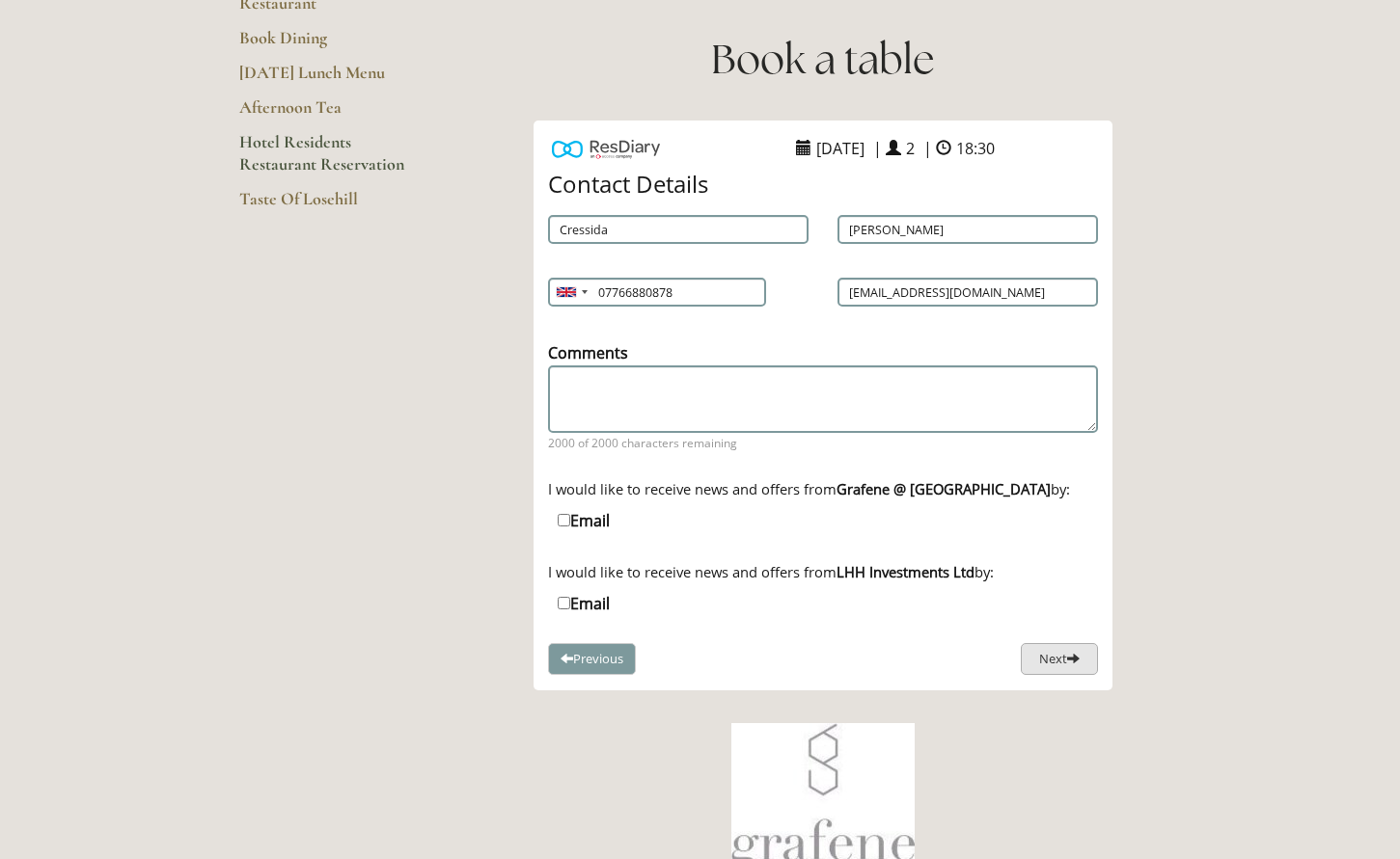
click at [1054, 655] on button "Next" at bounding box center [1059, 659] width 77 height 32
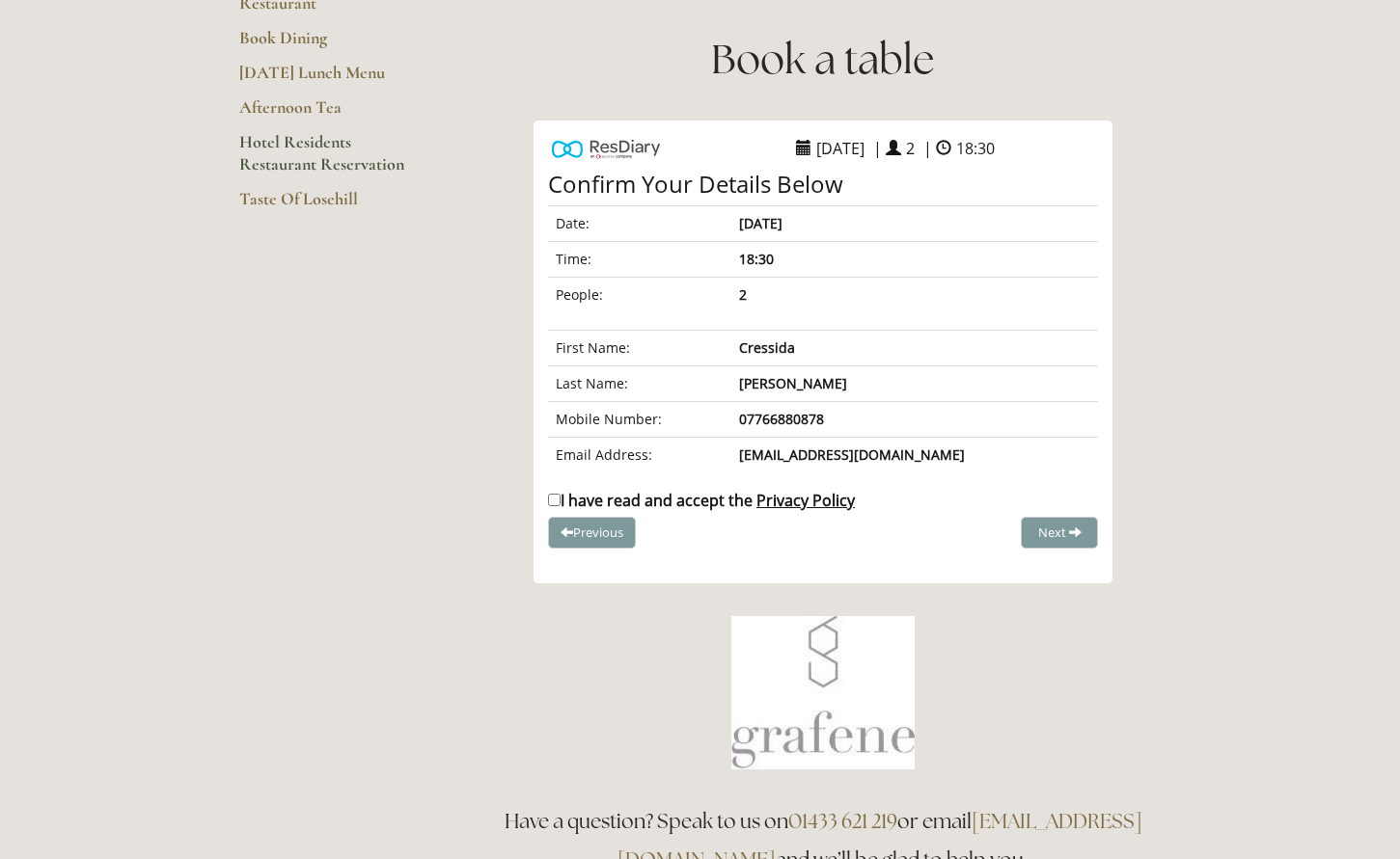
click at [556, 499] on input "I have read and accept the Privacy Policy" at bounding box center [554, 500] width 13 height 13
checkbox input "true"
click at [1002, 530] on span "Complete Booking" at bounding box center [1017, 533] width 106 height 17
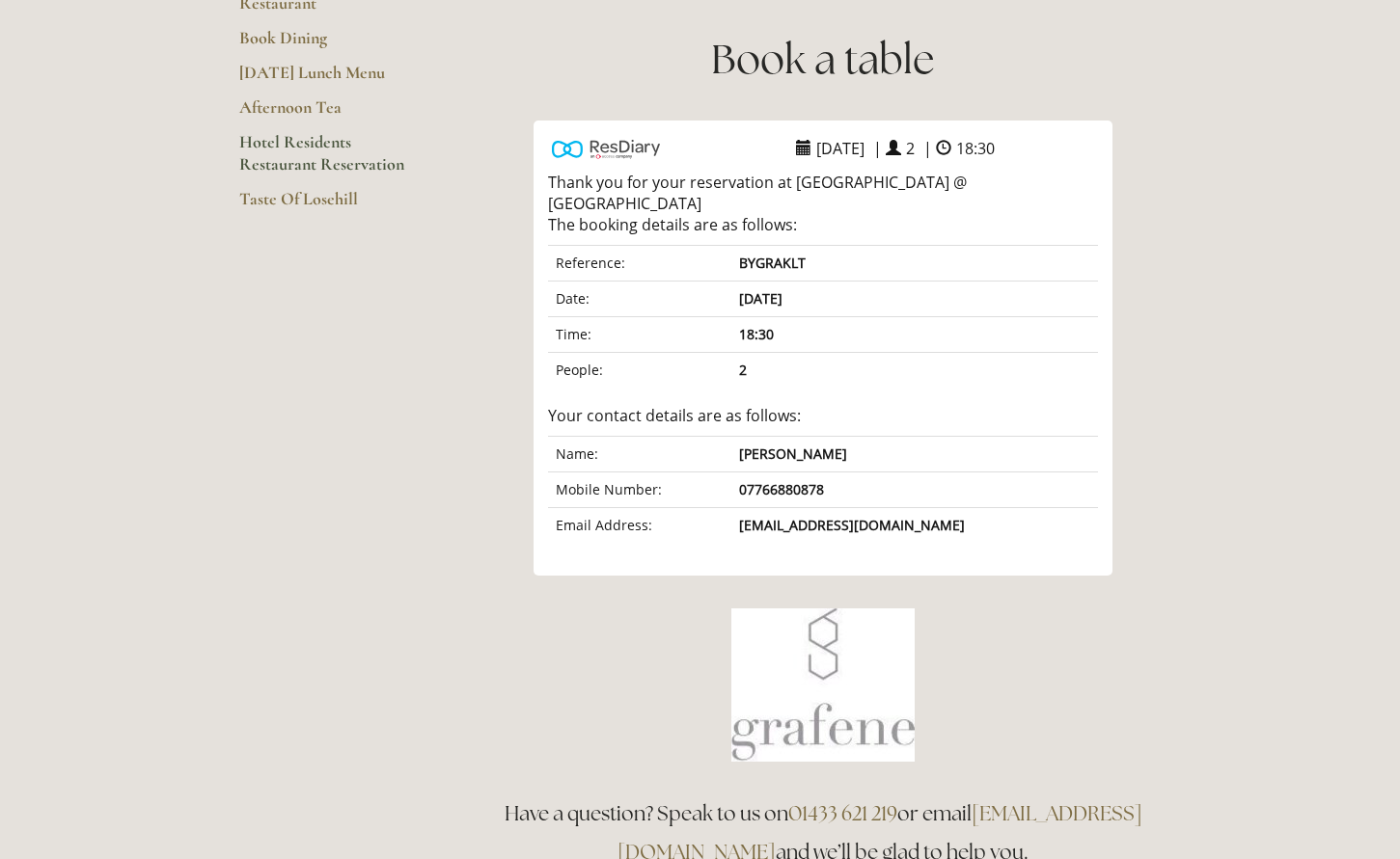
click at [359, 154] on link "Hotel Residents Restaurant Reservation" at bounding box center [331, 159] width 184 height 57
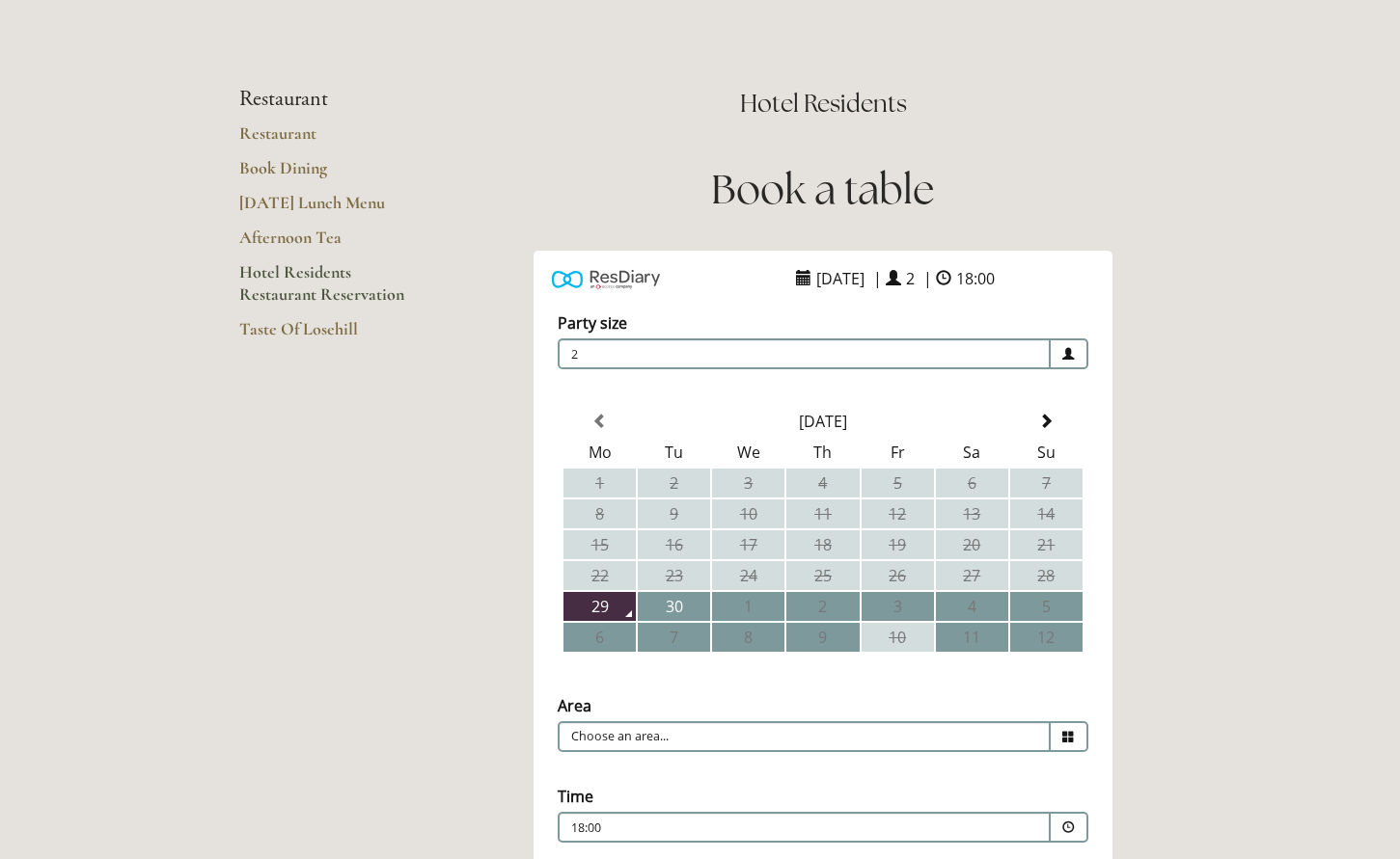
scroll to position [111, 0]
click at [1049, 421] on span at bounding box center [1046, 421] width 15 height 15
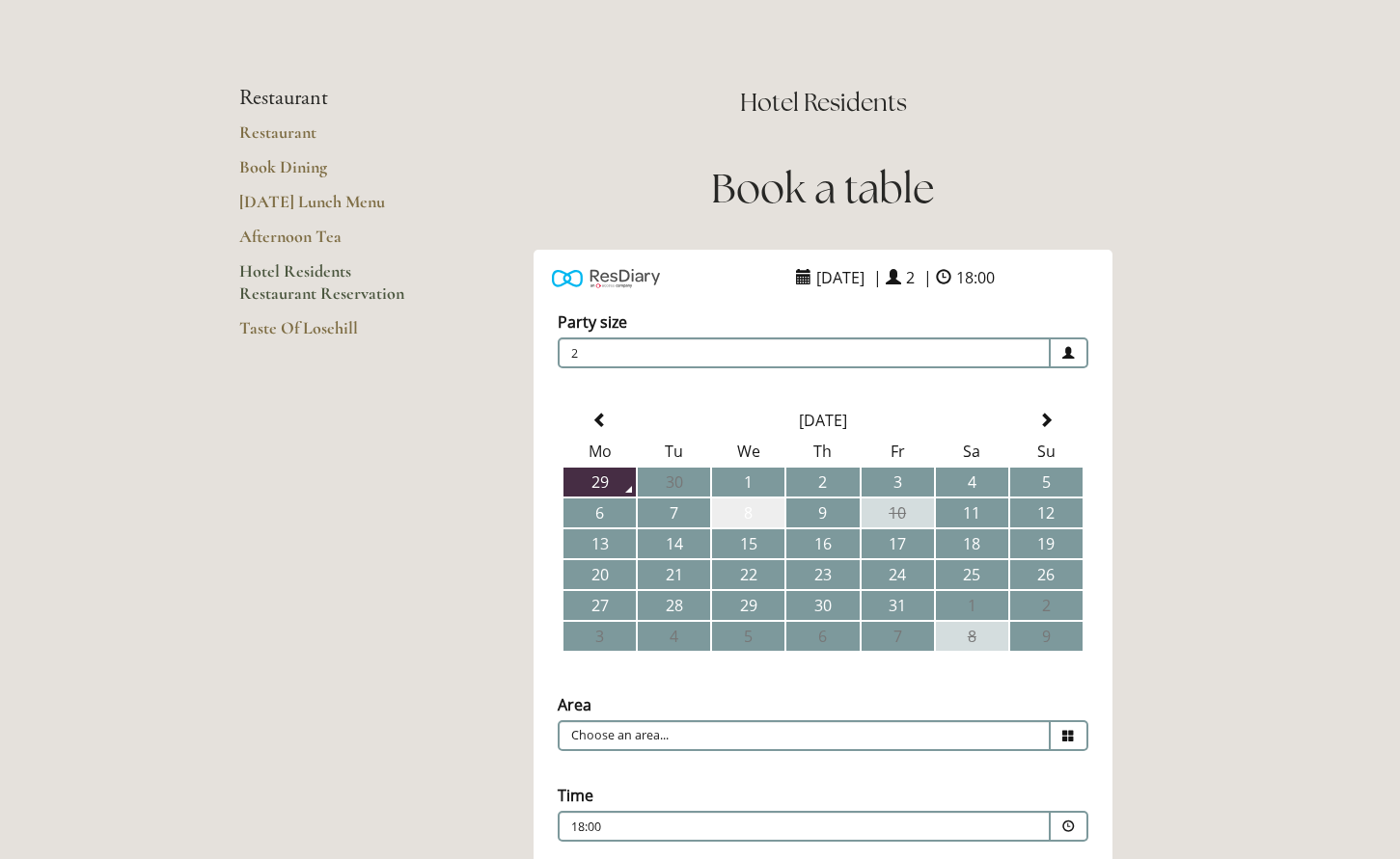
click at [731, 520] on td "8" at bounding box center [748, 513] width 72 height 29
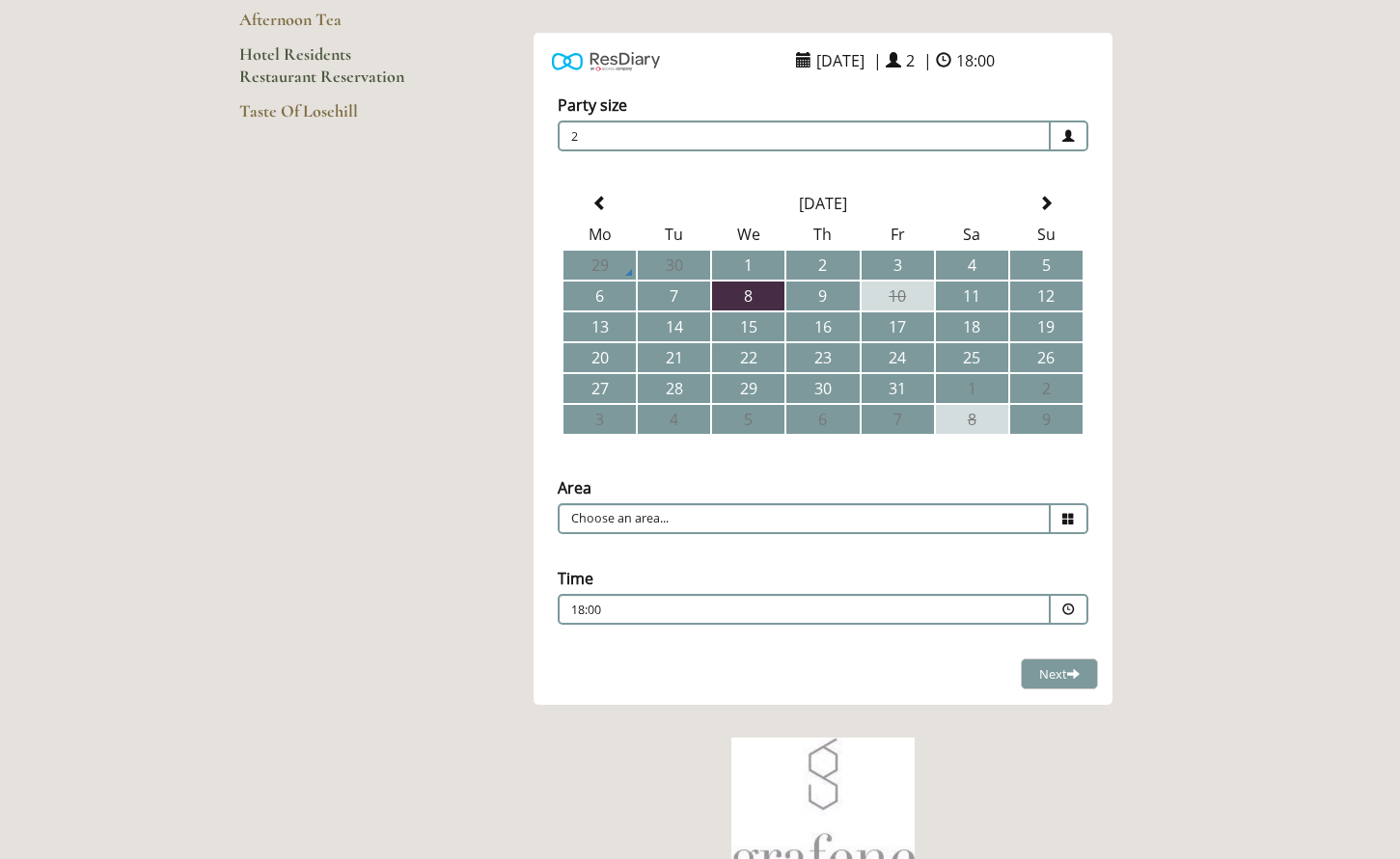
click at [1058, 520] on span at bounding box center [1069, 519] width 38 height 31
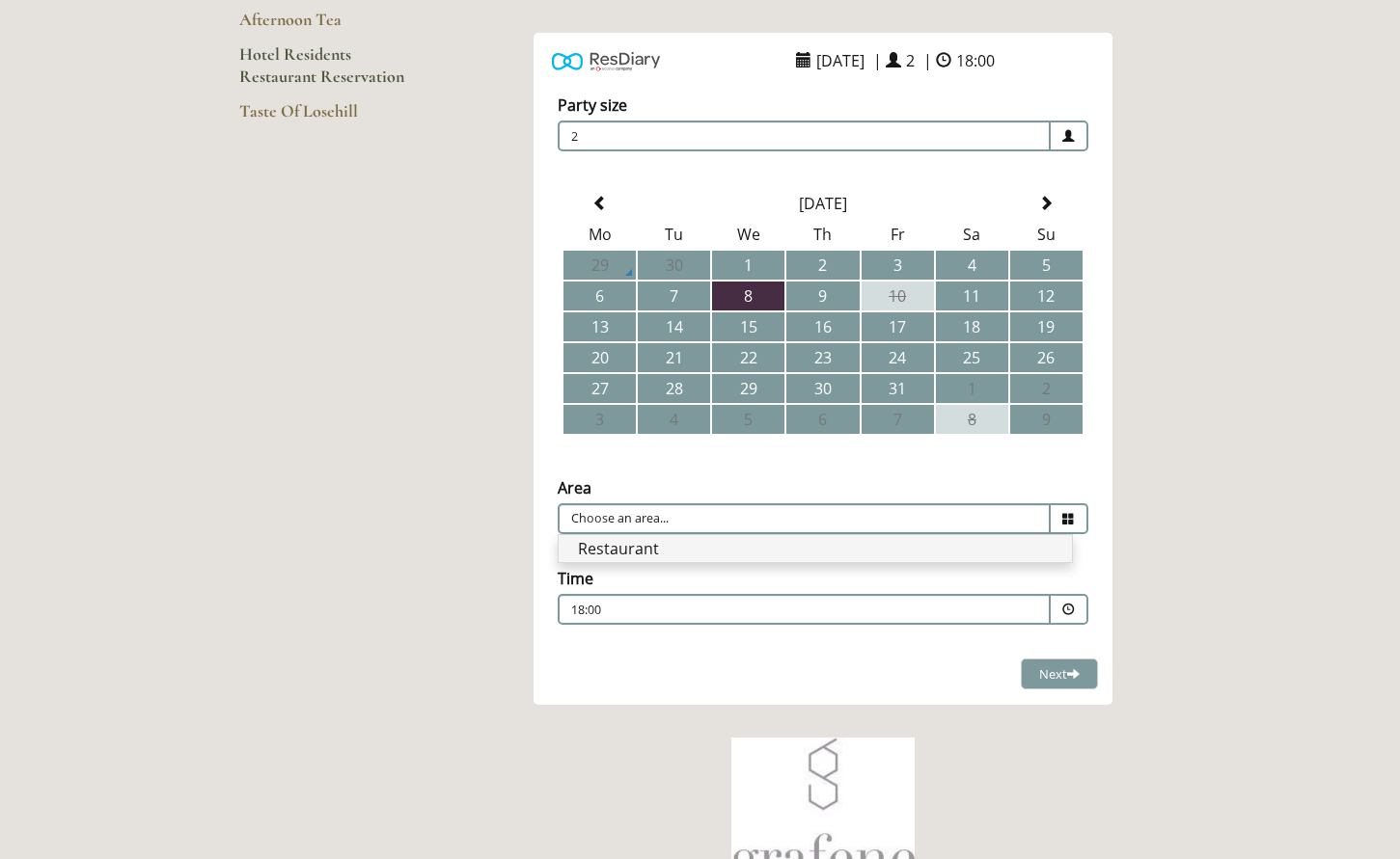
click at [1015, 546] on li "Restaurant" at bounding box center [816, 549] width 514 height 27
type input "Restaurant"
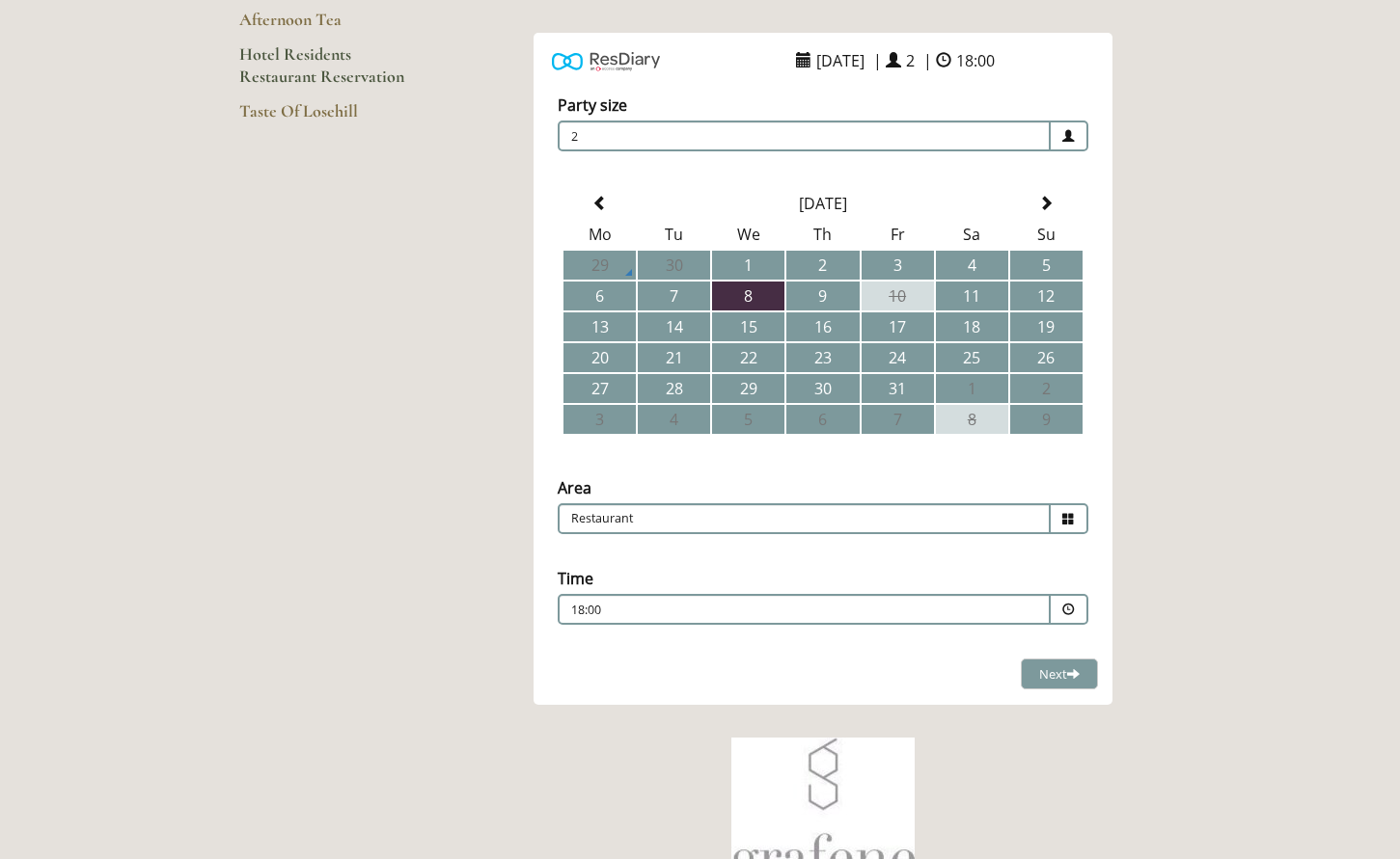
click at [1069, 611] on span at bounding box center [1068, 610] width 13 height 13
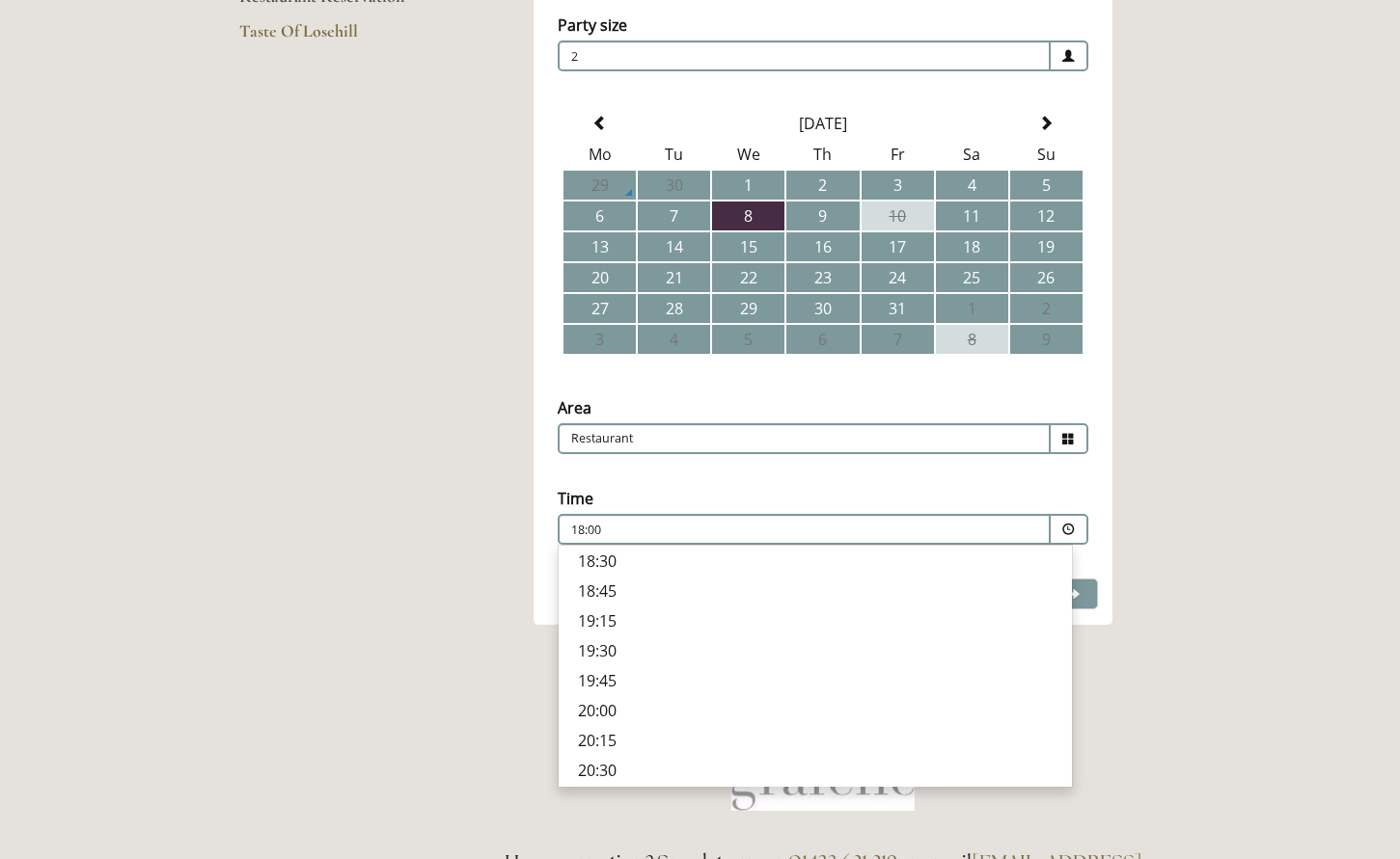
scroll to position [674, 0]
click at [646, 553] on p "18:30" at bounding box center [816, 562] width 475 height 21
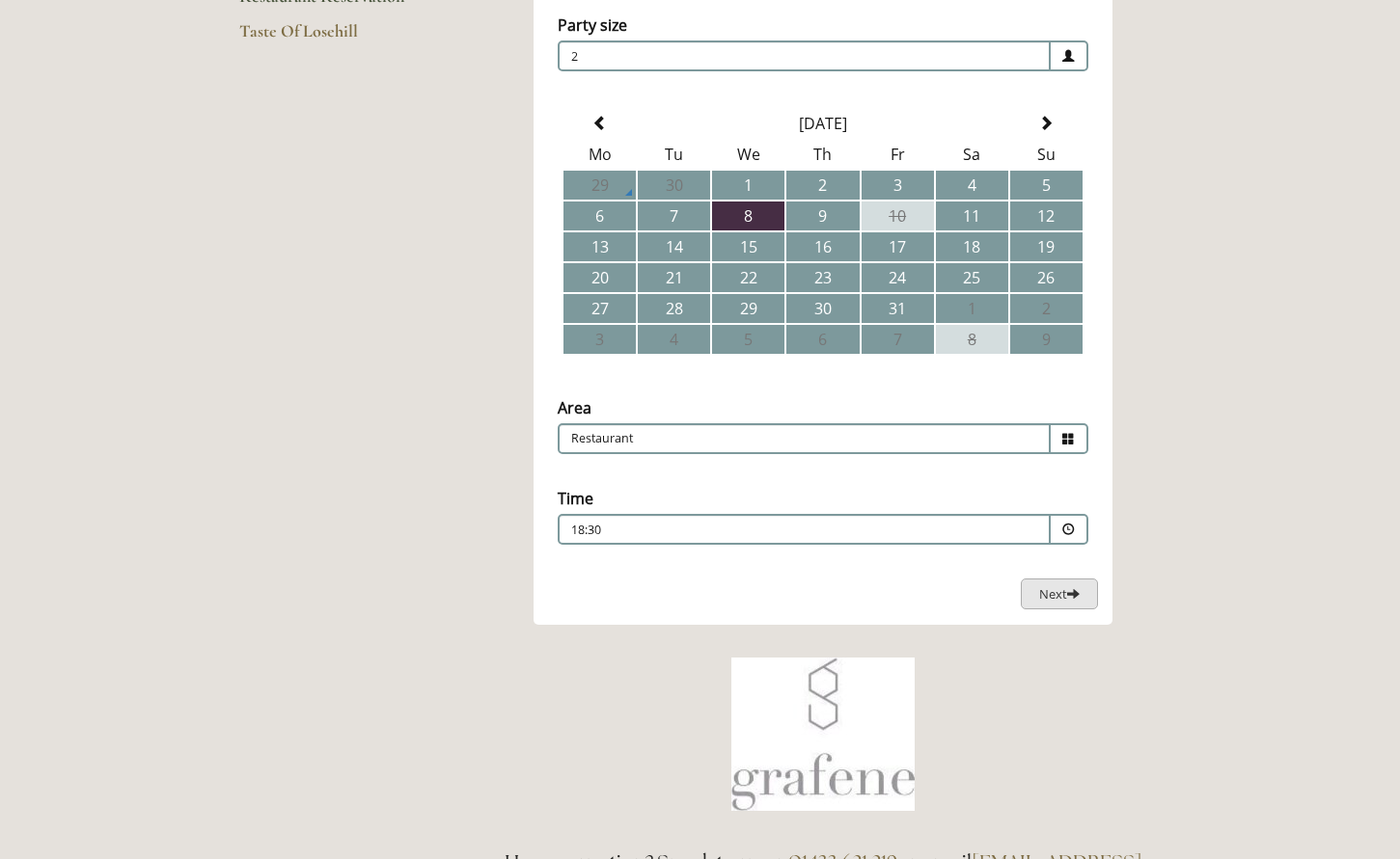
click at [1058, 594] on span "Next" at bounding box center [1059, 595] width 41 height 17
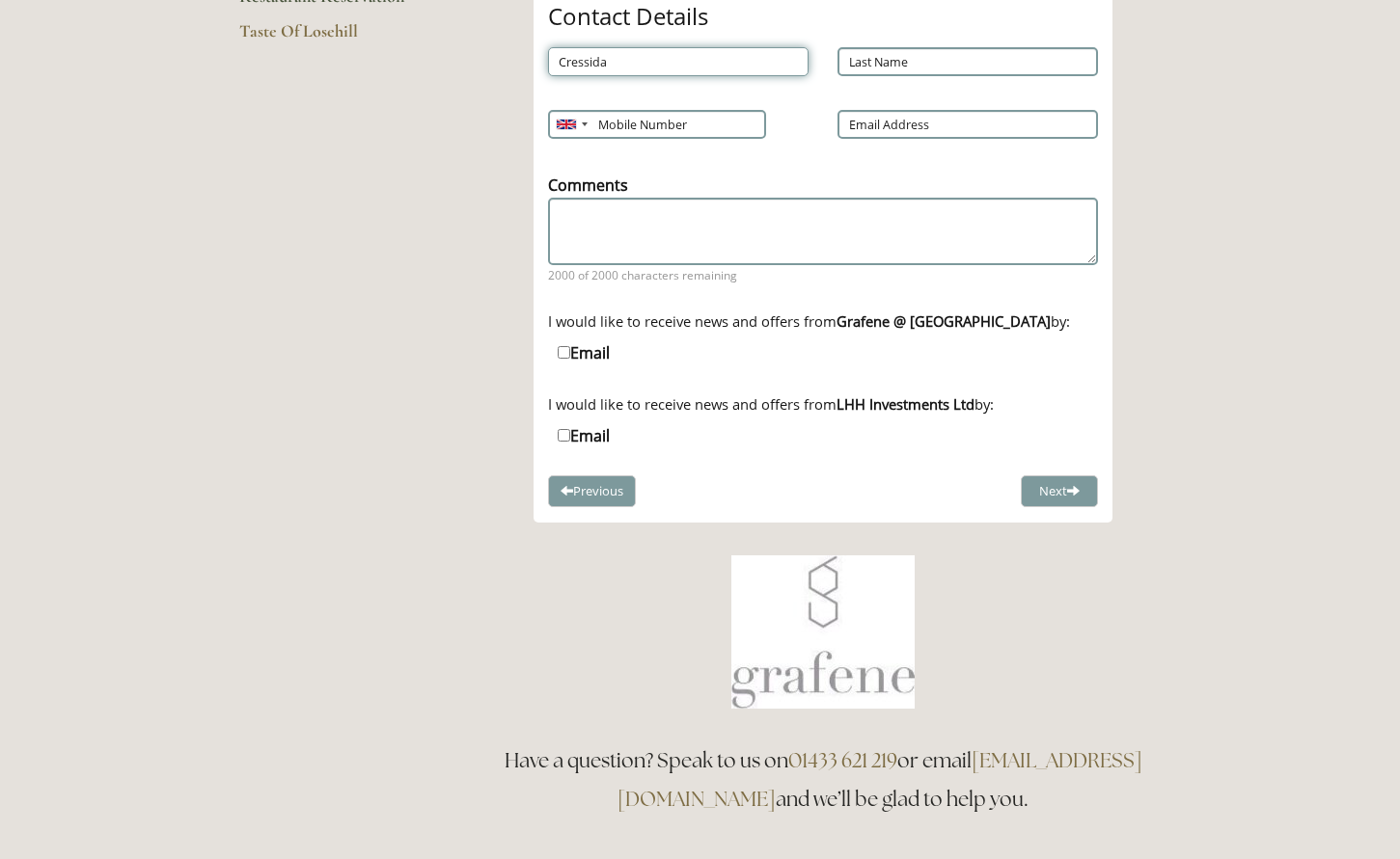
type input "Cressida"
type input "McLaughlin"
type input "07766880878"
type input "cressiest@me.com"
click at [1044, 492] on button "Next" at bounding box center [1059, 491] width 77 height 32
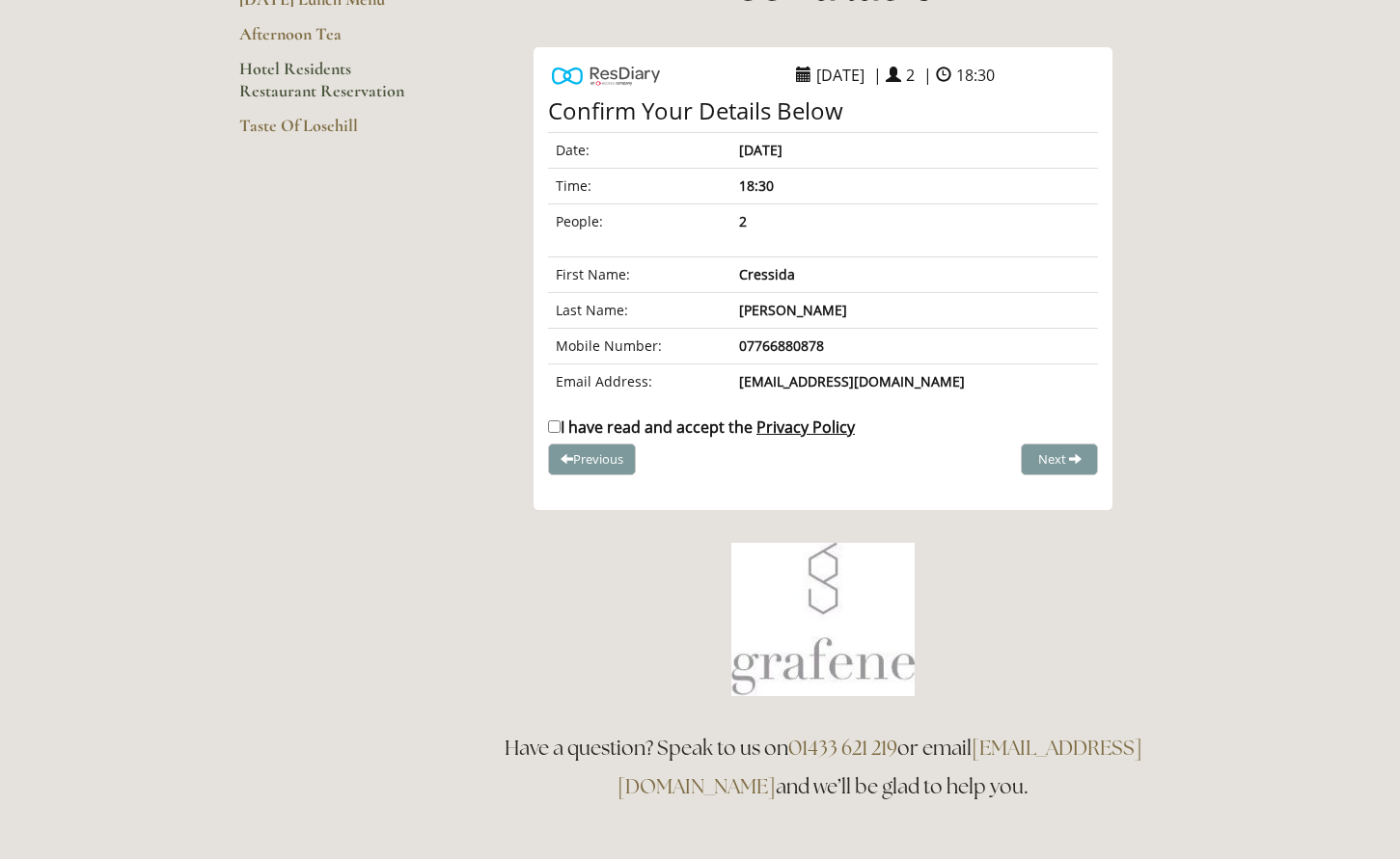
scroll to position [312, 0]
click at [554, 430] on input "I have read and accept the Privacy Policy" at bounding box center [554, 429] width 13 height 13
checkbox input "true"
click at [1027, 472] on button "Complete Booking" at bounding box center [1024, 461] width 147 height 32
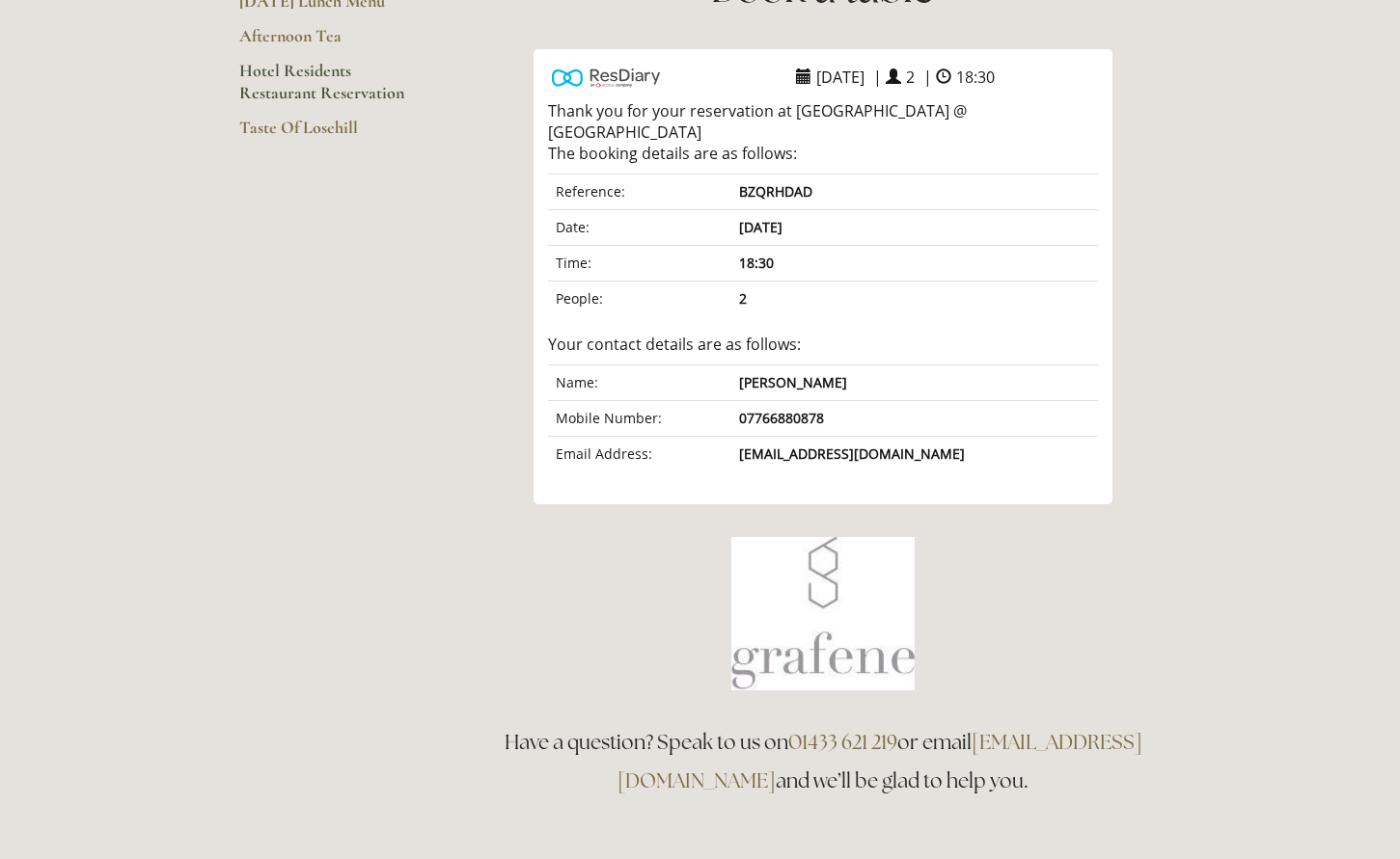
click at [300, 84] on link "Hotel Residents Restaurant Reservation" at bounding box center [331, 88] width 184 height 57
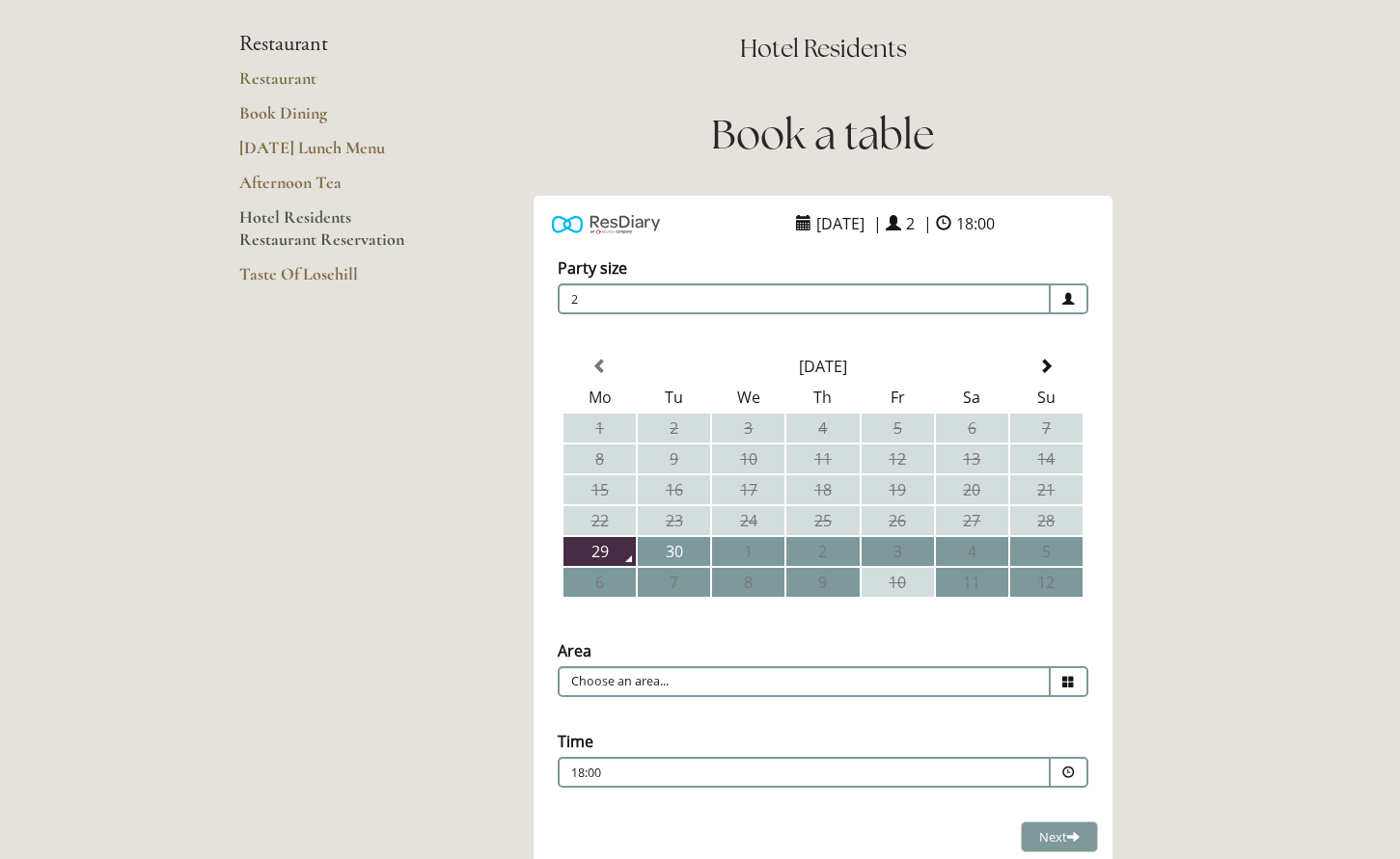
scroll to position [180, 0]
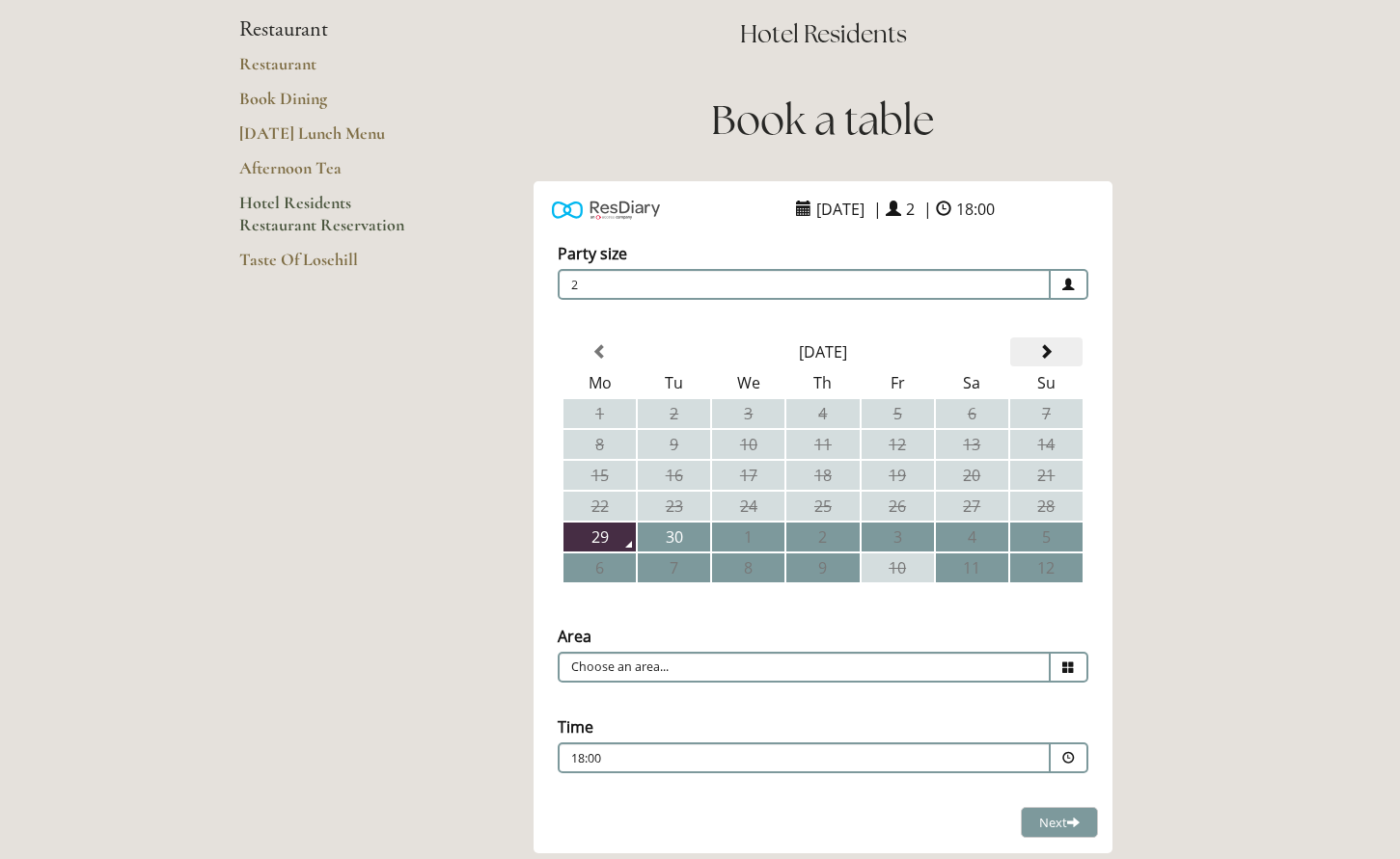
click at [1051, 352] on span at bounding box center [1046, 352] width 15 height 15
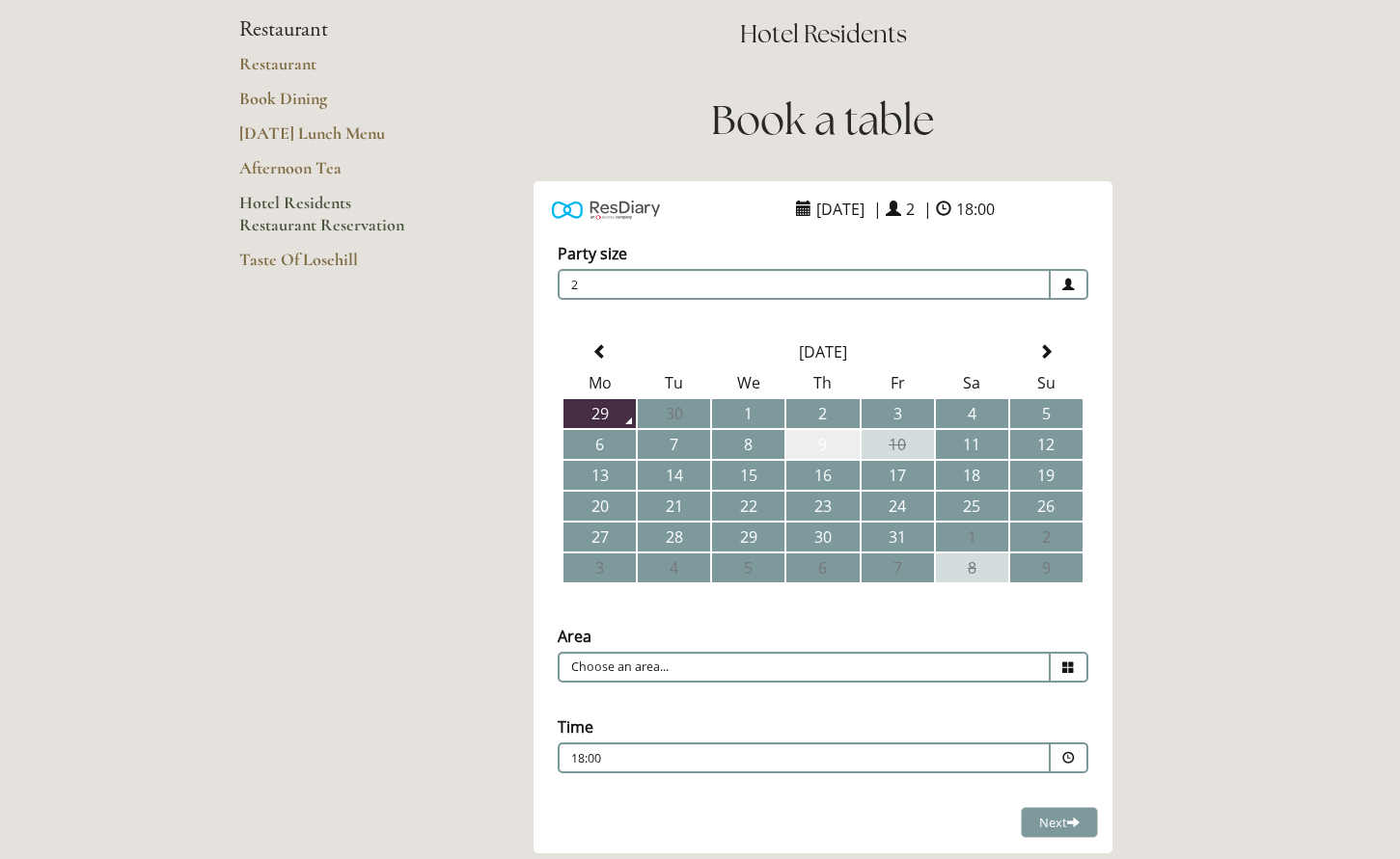
click at [827, 446] on td "9" at bounding box center [823, 445] width 72 height 29
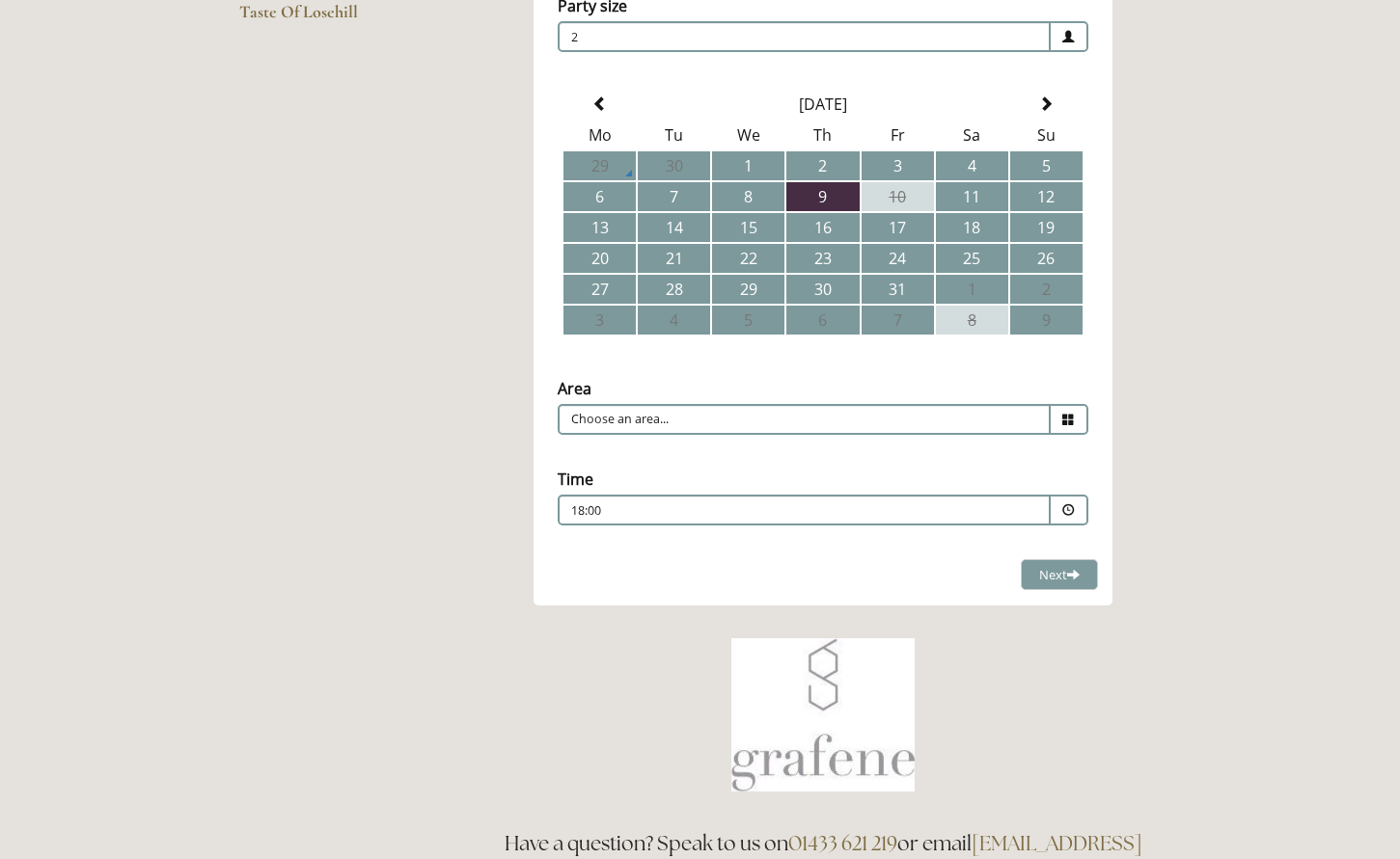
scroll to position [431, 0]
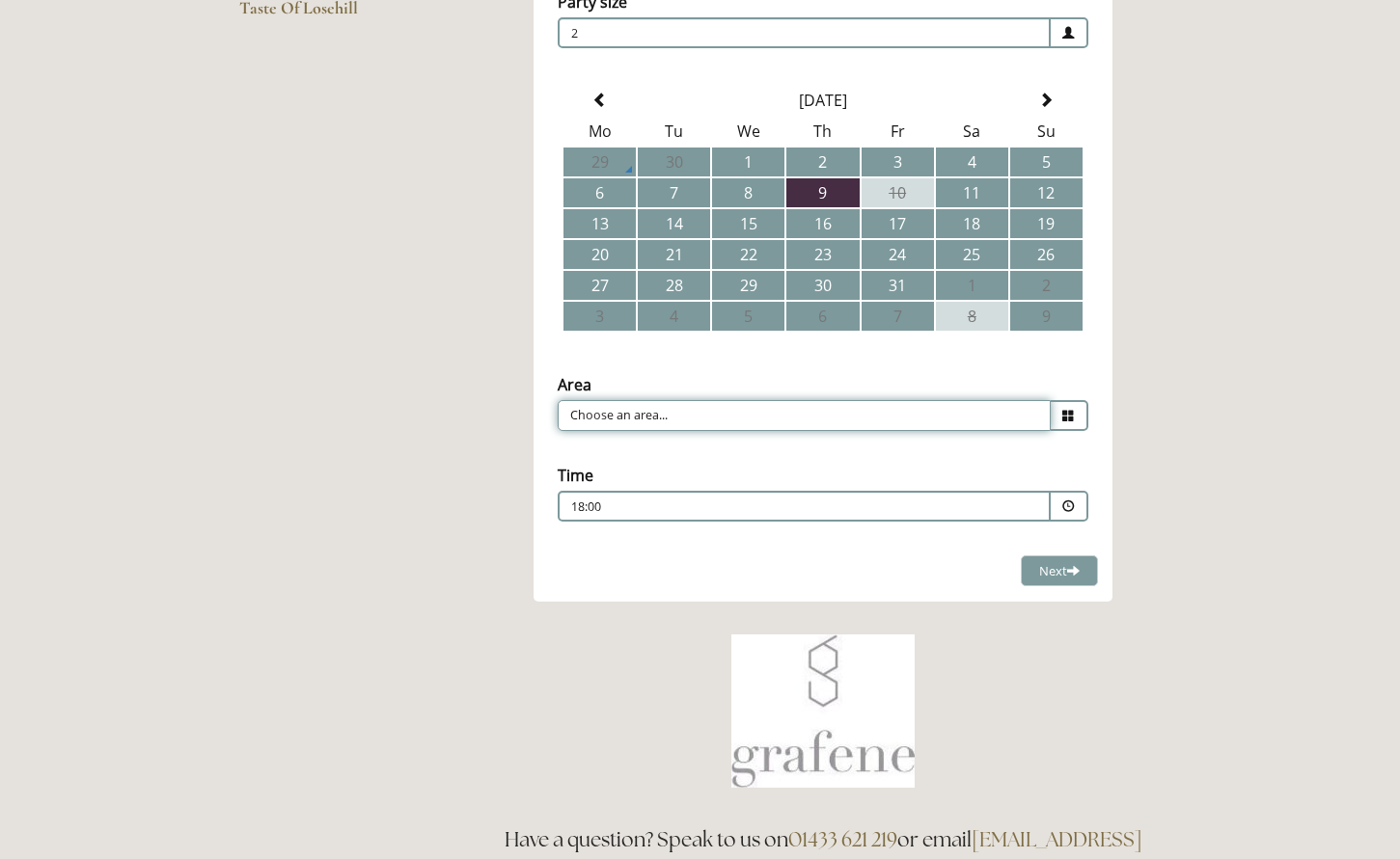
click at [988, 418] on input "Choose an area..." at bounding box center [804, 416] width 493 height 31
click at [964, 441] on li "Restaurant" at bounding box center [816, 446] width 514 height 27
type input "Restaurant"
click at [989, 502] on div "18:00 Combined Shape Join Standby List" at bounding box center [804, 512] width 466 height 26
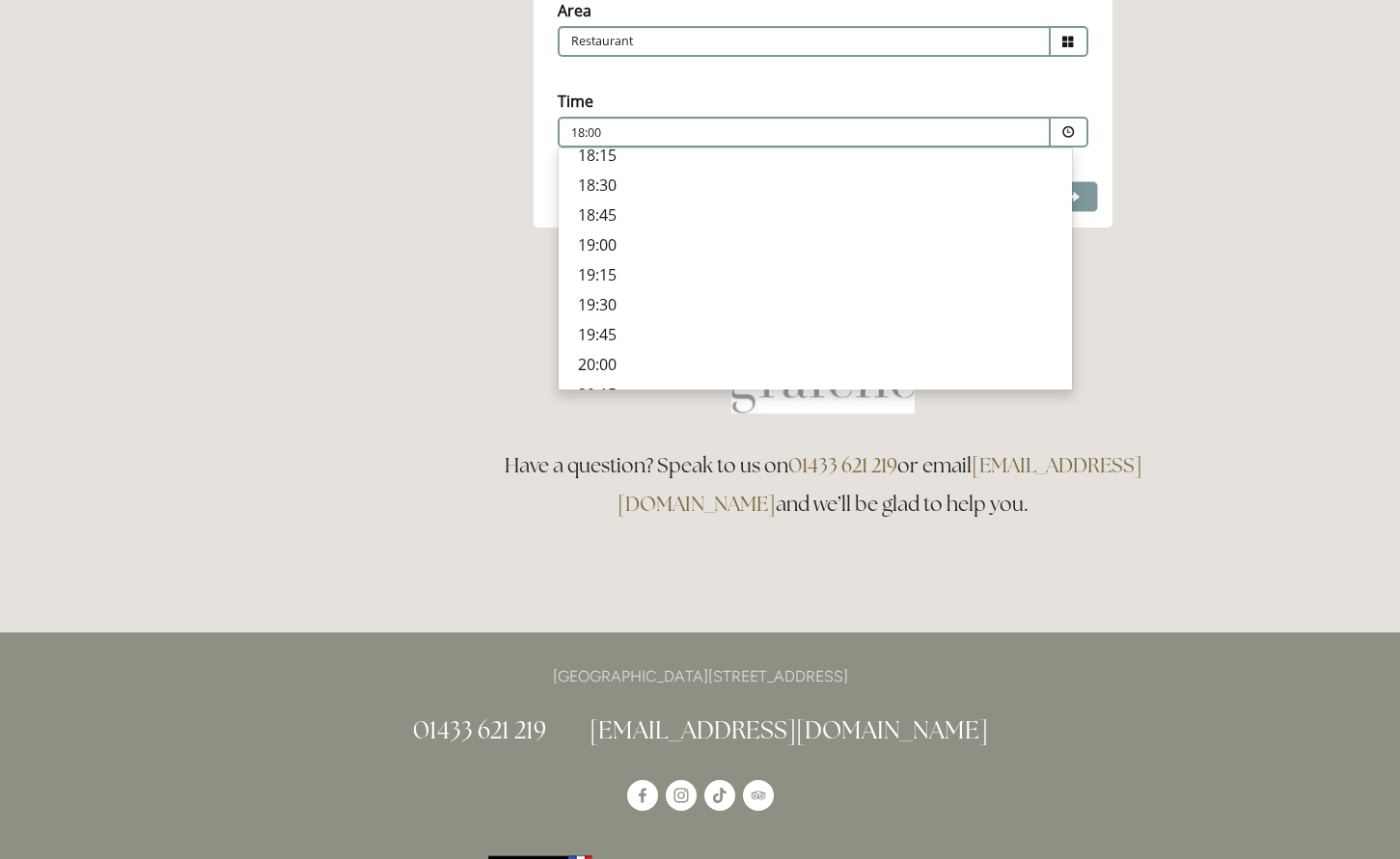
scroll to position [663, 0]
click at [600, 201] on p "18:30" at bounding box center [816, 205] width 475 height 21
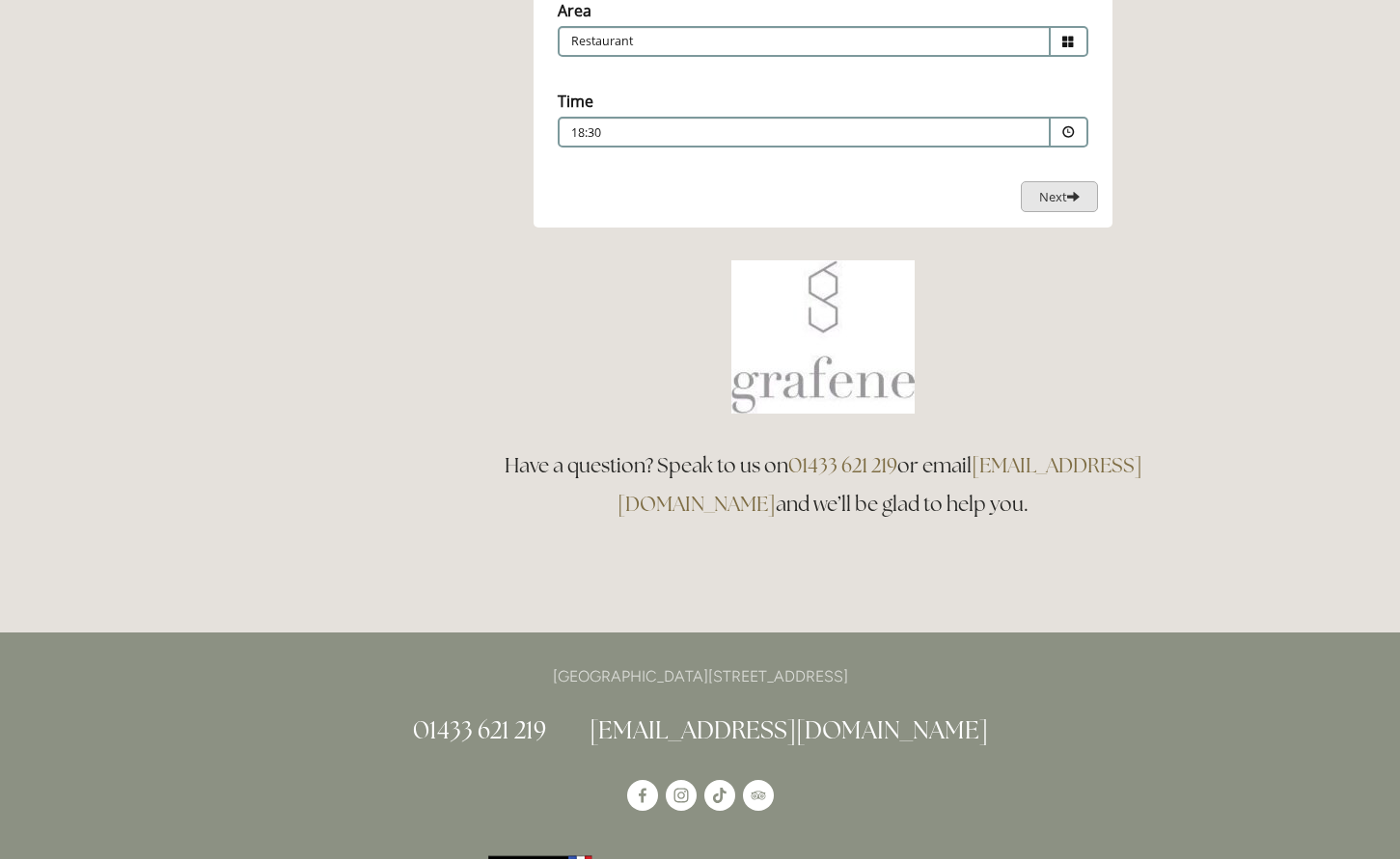
click at [1040, 201] on span "Next" at bounding box center [1059, 197] width 41 height 17
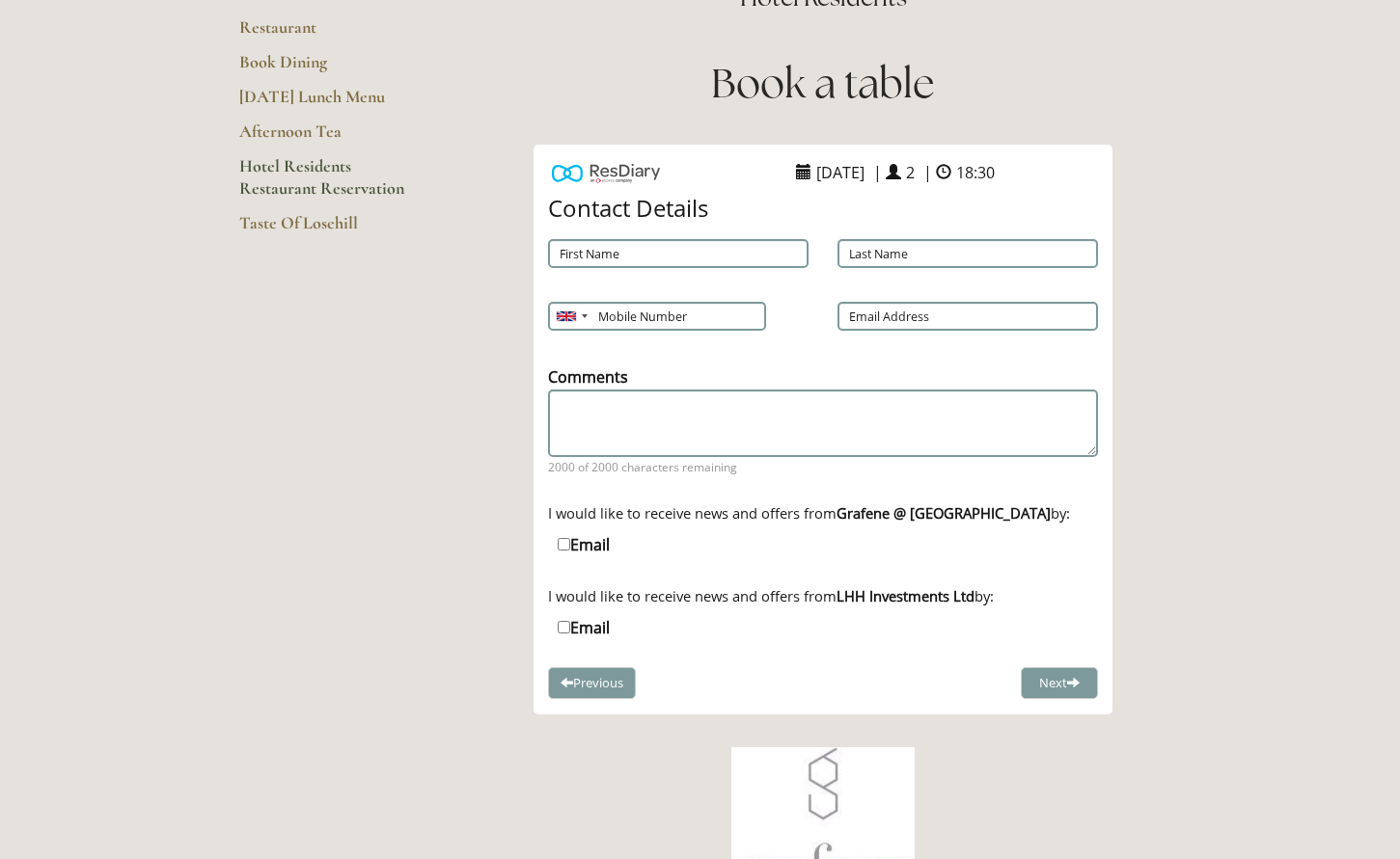
scroll to position [129, 0]
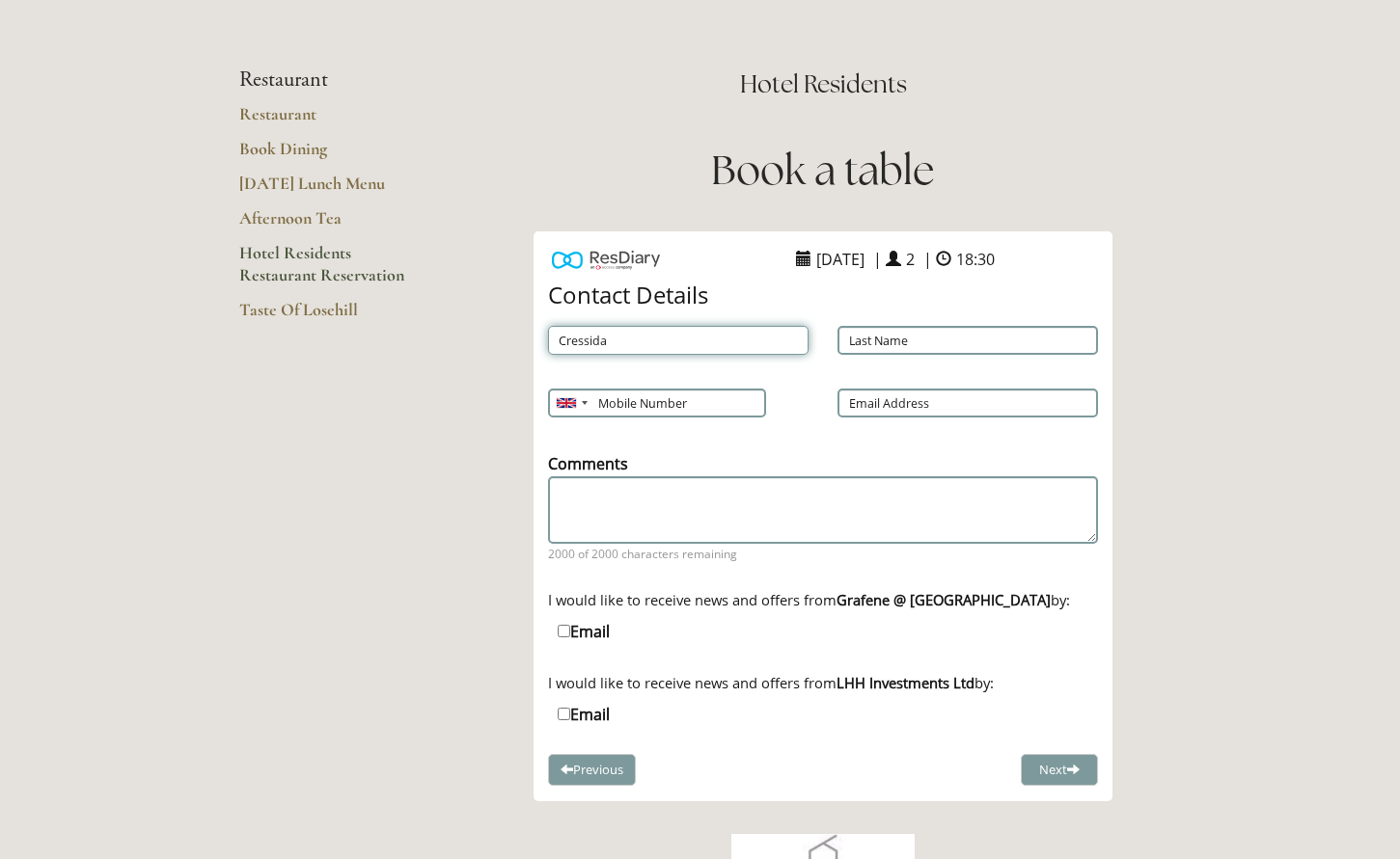
type input "Cressida"
type input "McLaughlin"
type input "07766880878"
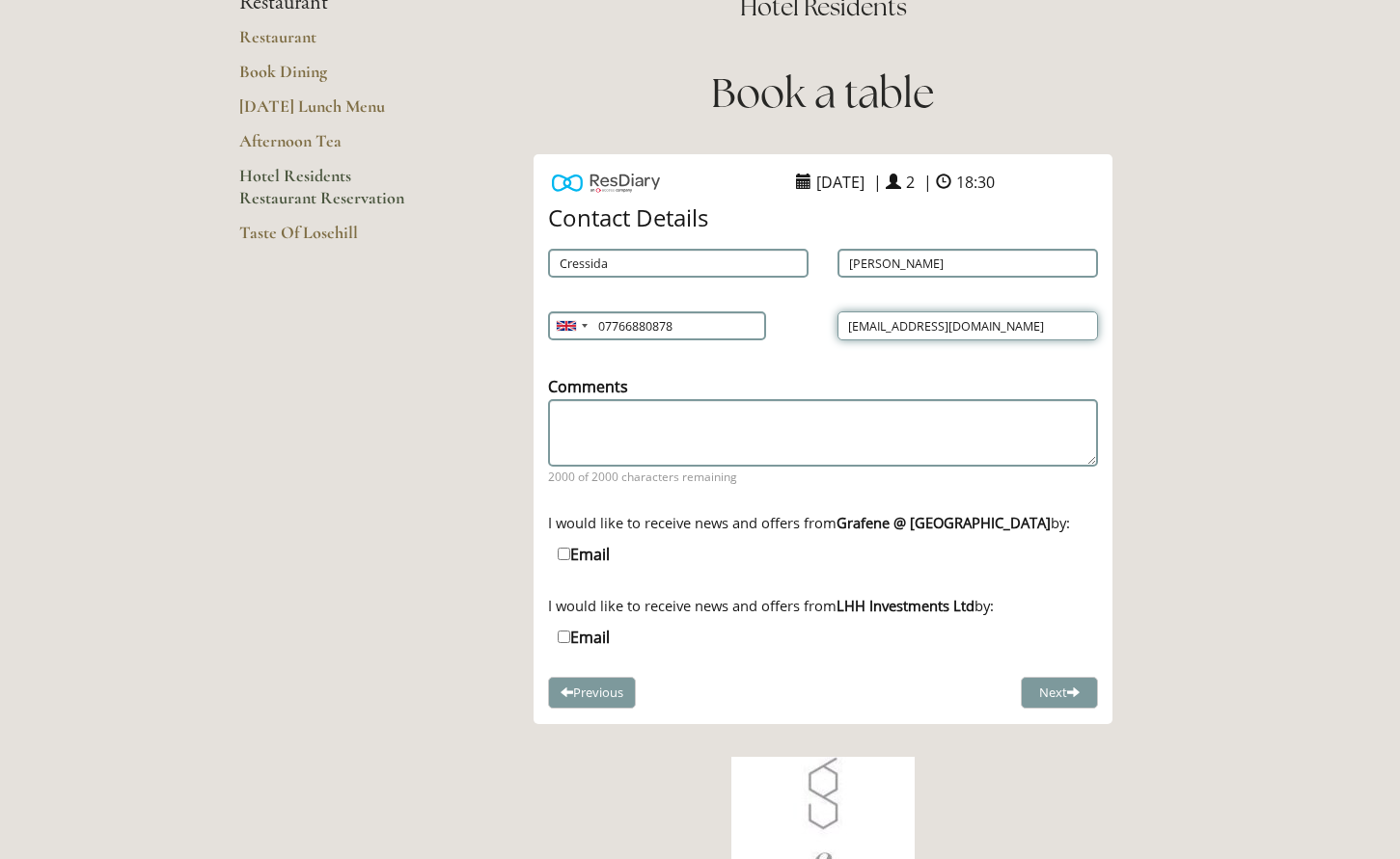
scroll to position [210, 0]
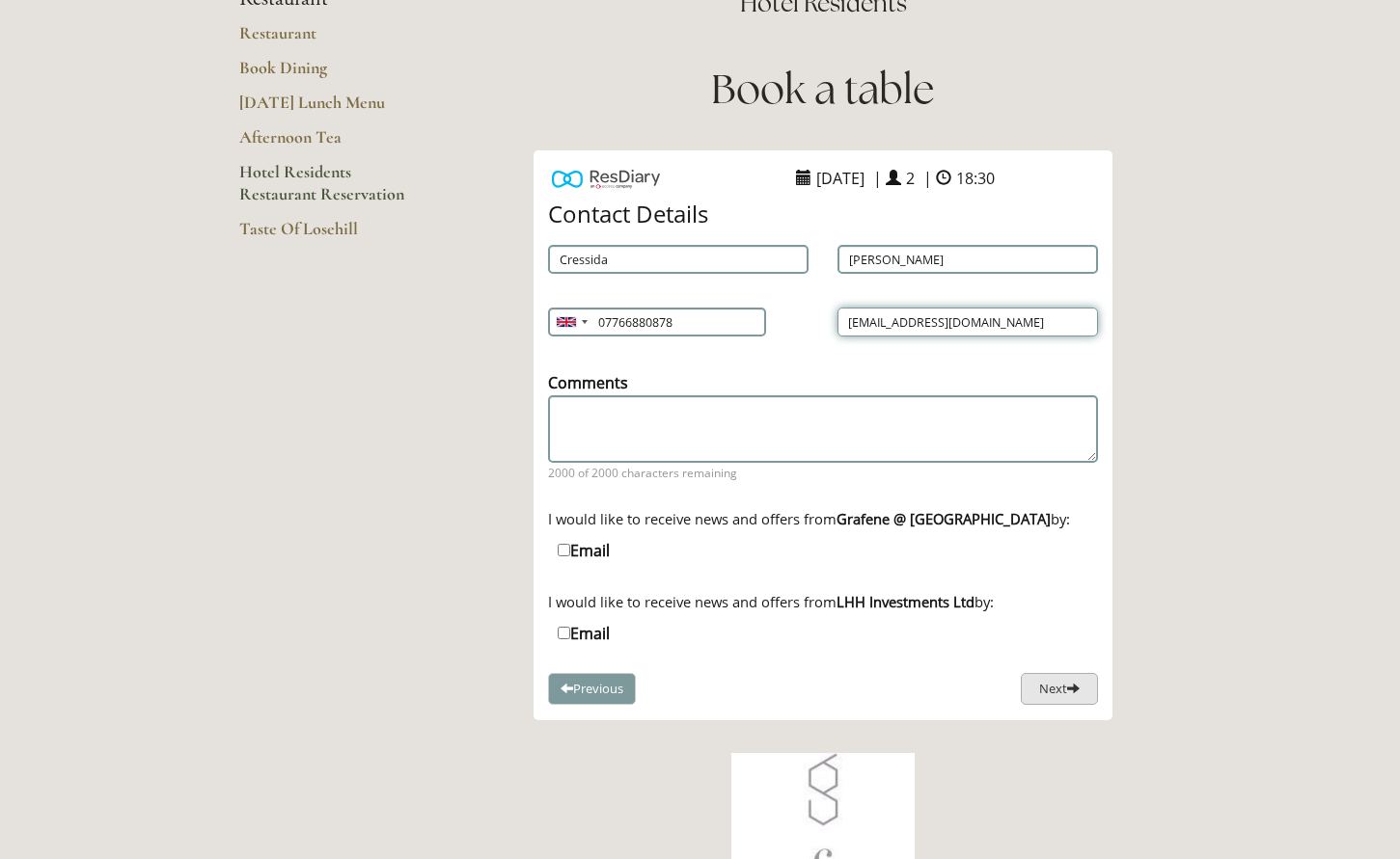
type input "cressiest@me.com"
click at [1050, 679] on button "Next" at bounding box center [1059, 689] width 77 height 32
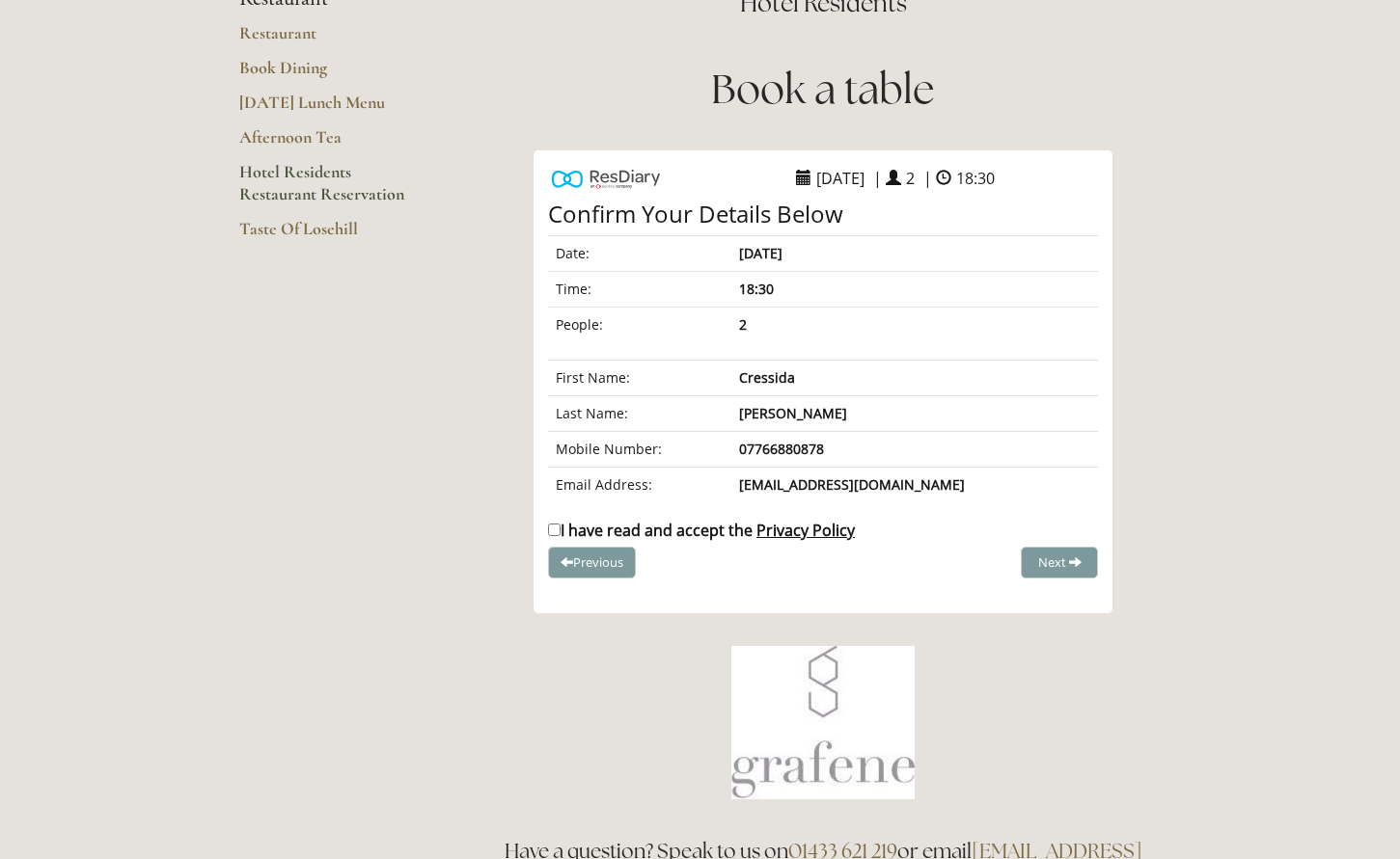
click at [554, 533] on input "I have read and accept the Privacy Policy" at bounding box center [554, 530] width 13 height 13
checkbox input "true"
click at [1033, 558] on span "Complete Booking" at bounding box center [1017, 563] width 106 height 17
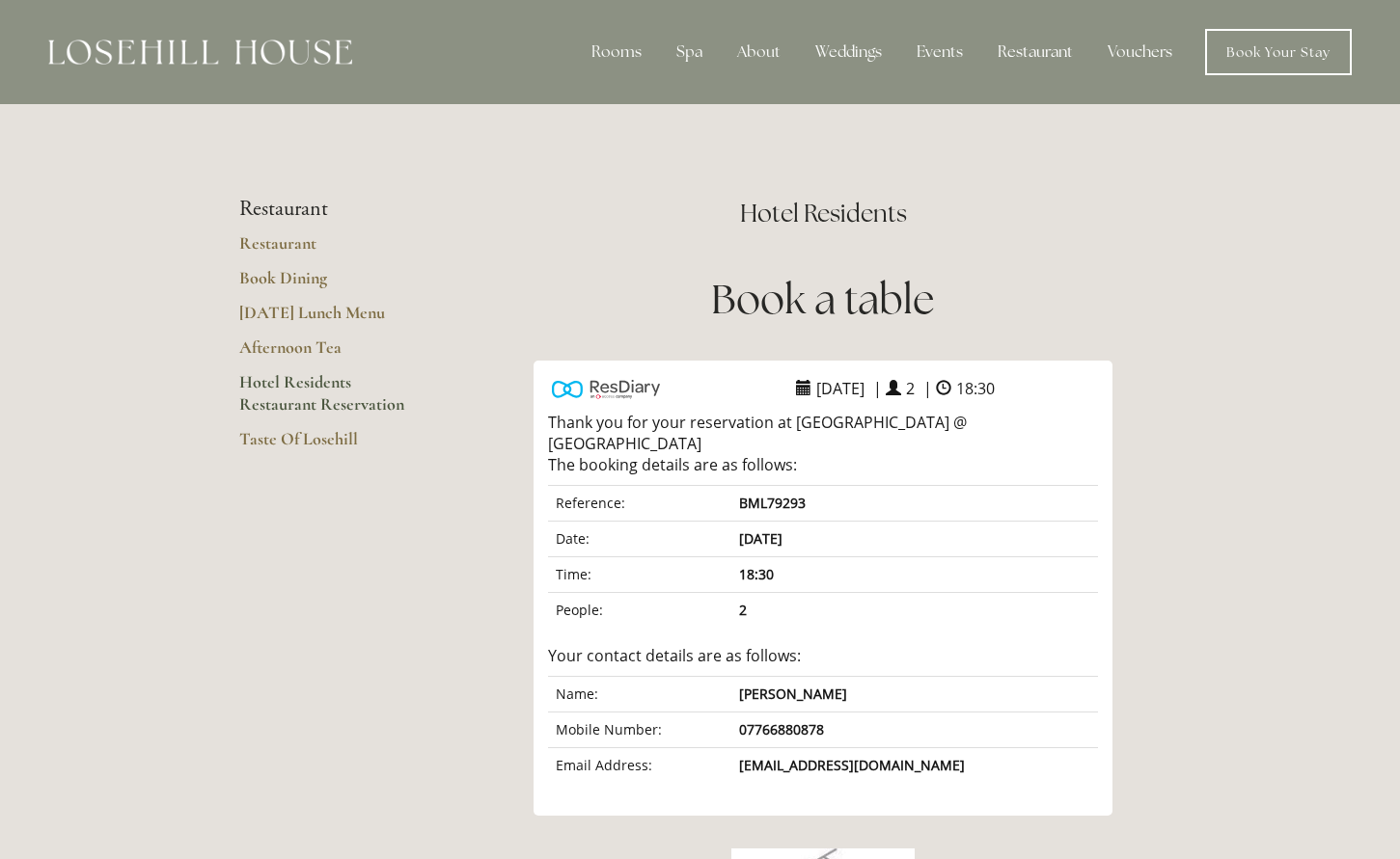
scroll to position [0, 0]
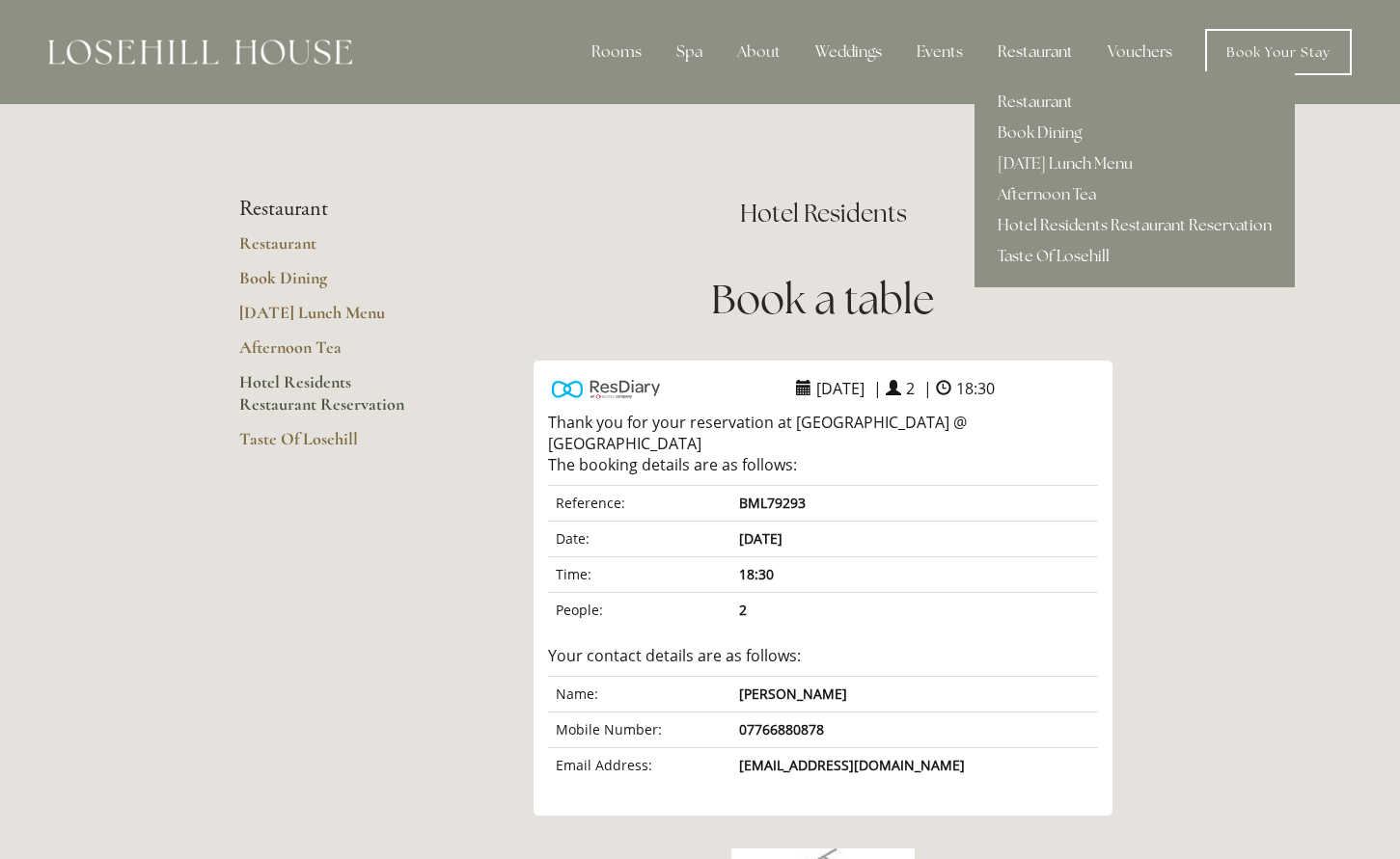
click at [1033, 108] on link "Restaurant" at bounding box center [1134, 102] width 321 height 31
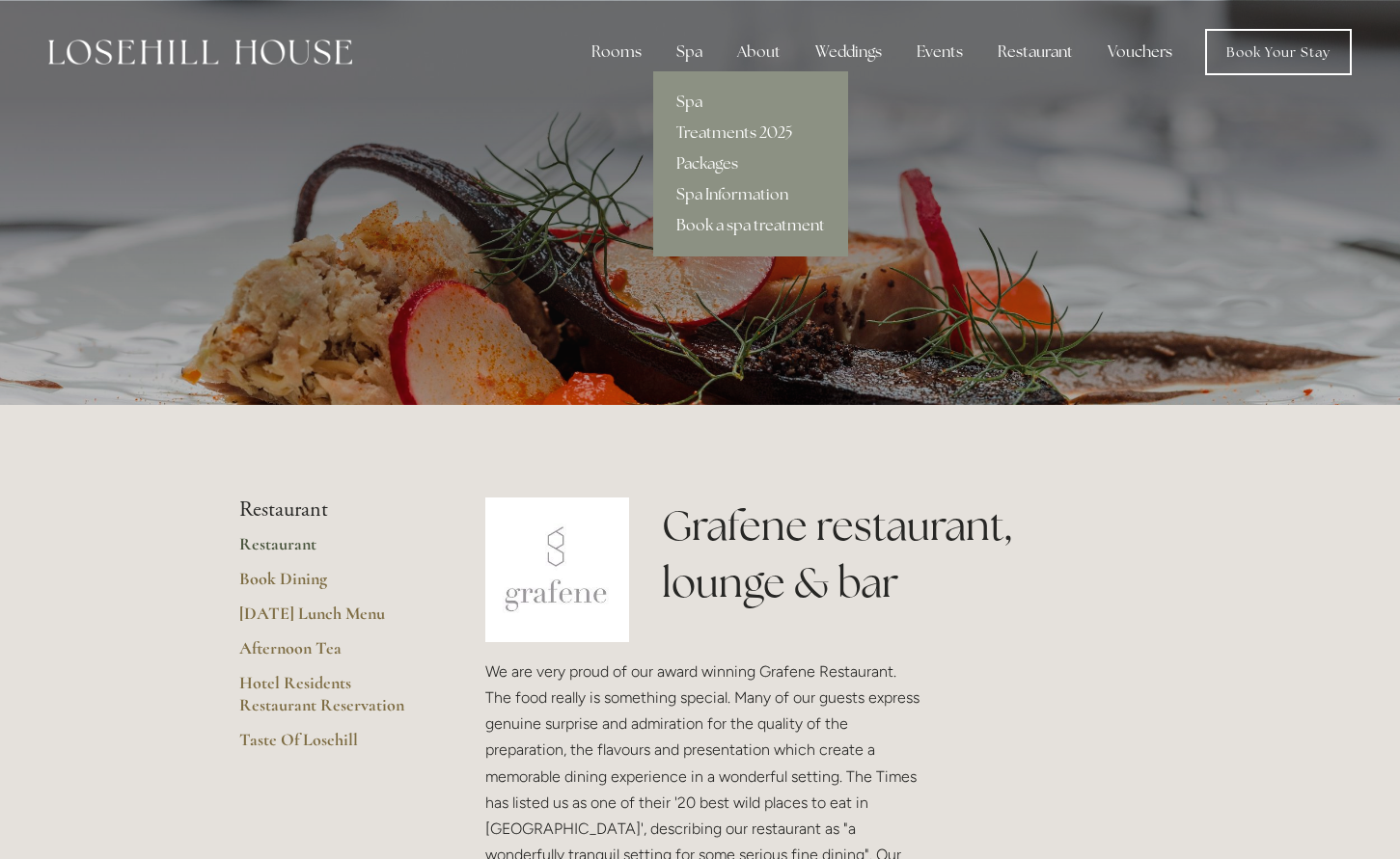
click at [714, 230] on link "Book a spa treatment" at bounding box center [751, 226] width 195 height 31
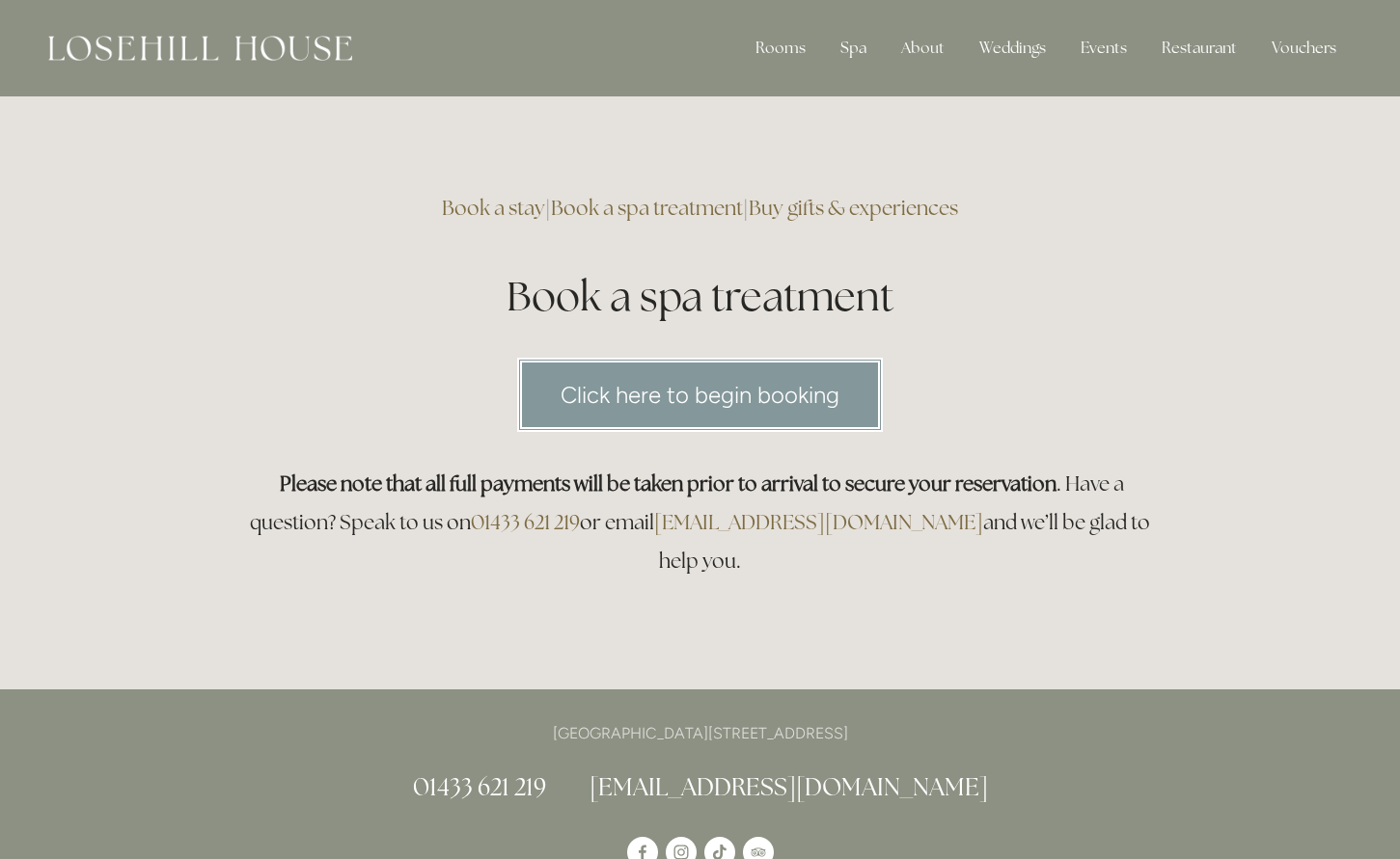
click at [715, 389] on link "Click here to begin booking" at bounding box center [700, 395] width 366 height 74
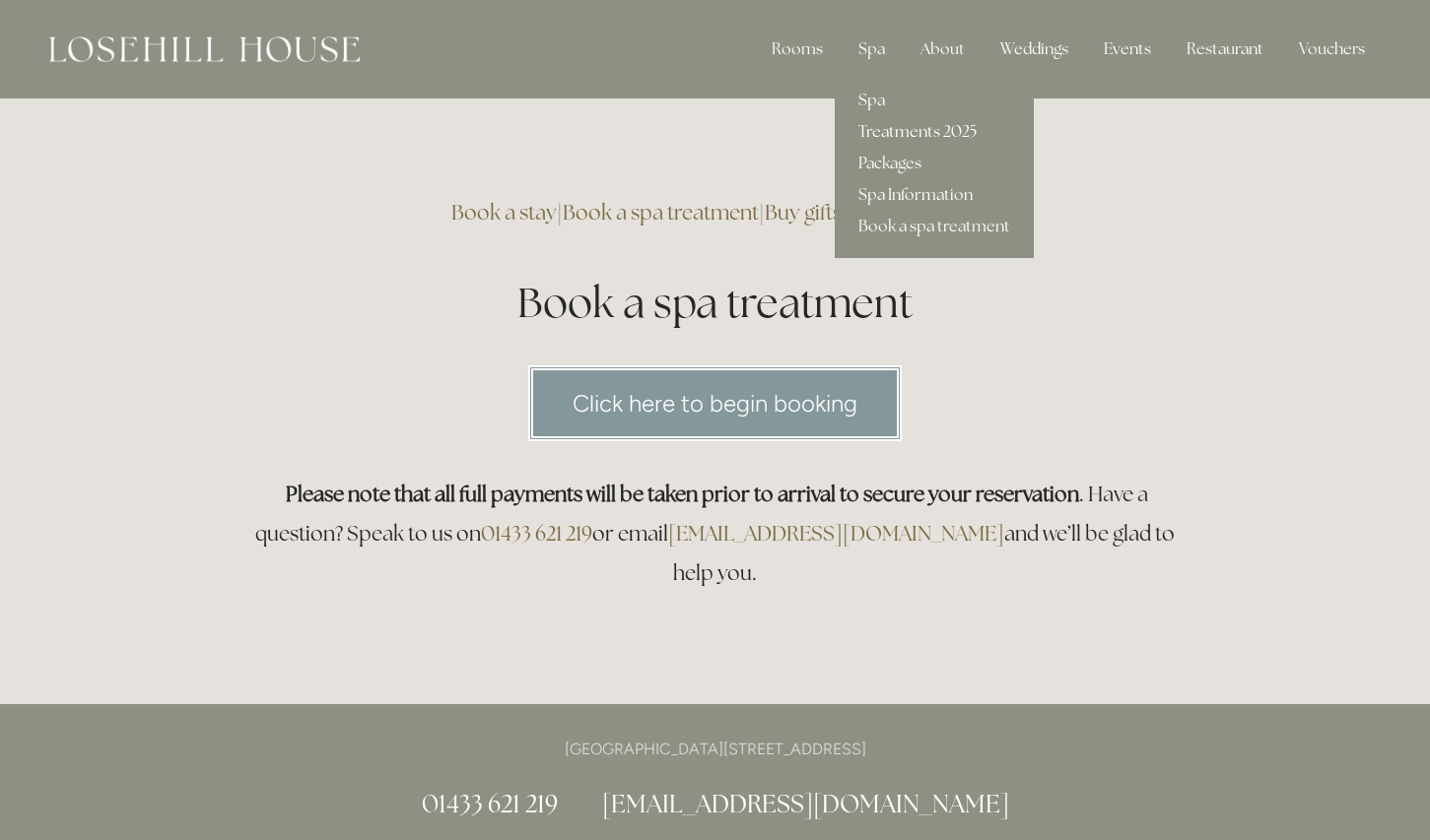
click at [886, 131] on link "Treatments 2025" at bounding box center [934, 132] width 199 height 32
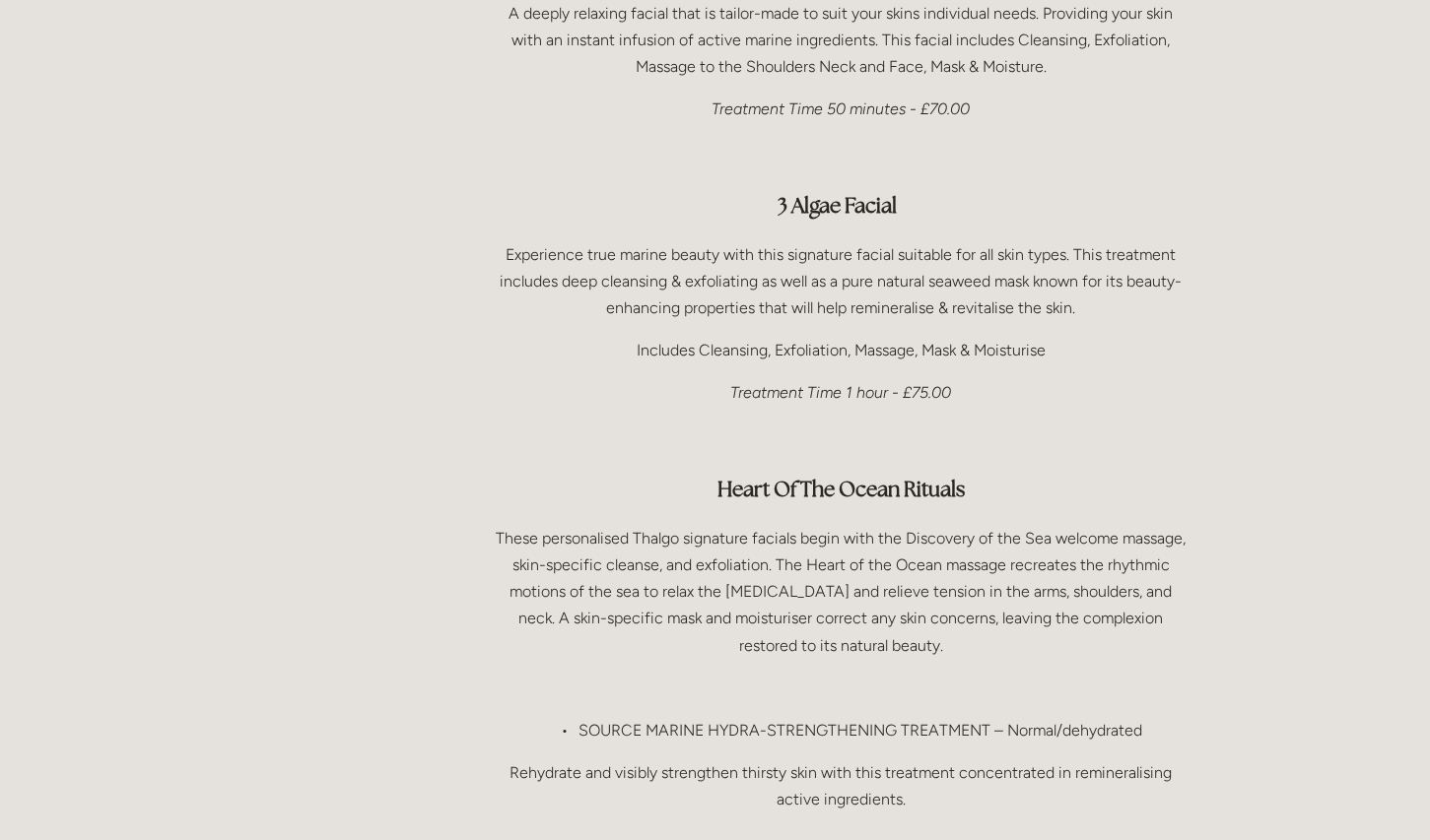
scroll to position [1489, 0]
